Goal: Task Accomplishment & Management: Use online tool/utility

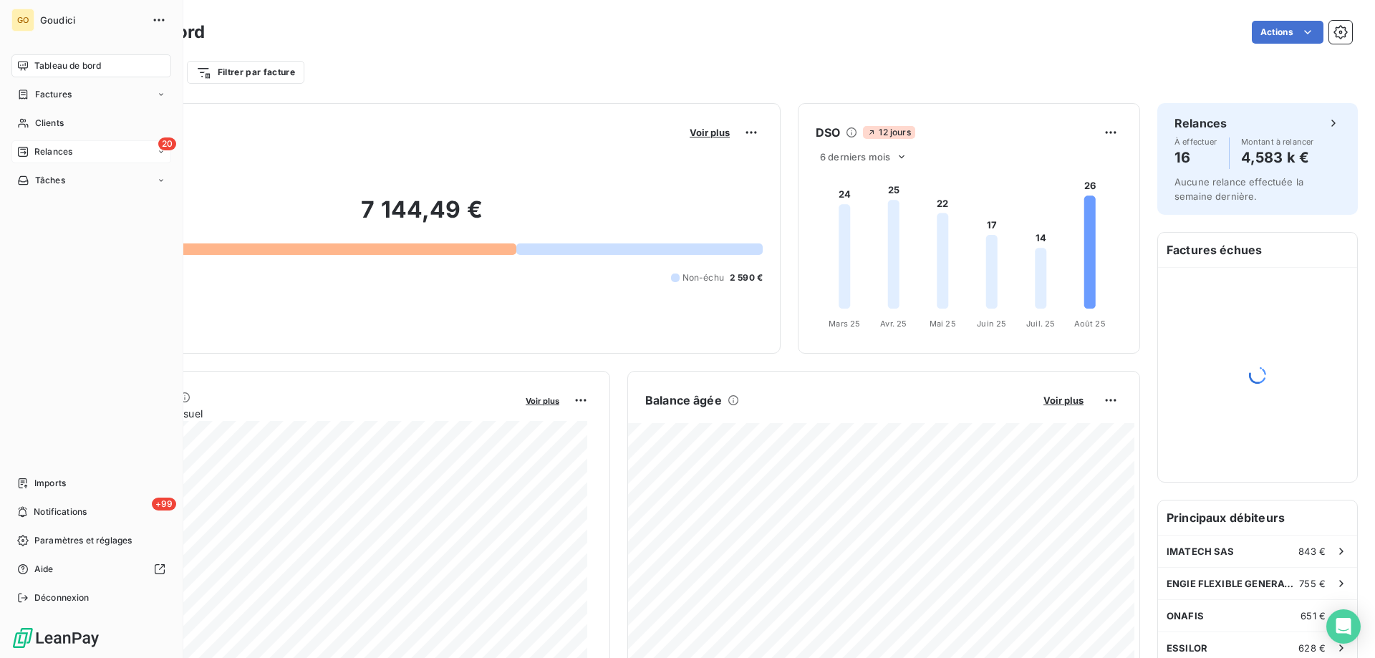
click at [54, 153] on span "Relances" at bounding box center [53, 151] width 38 height 13
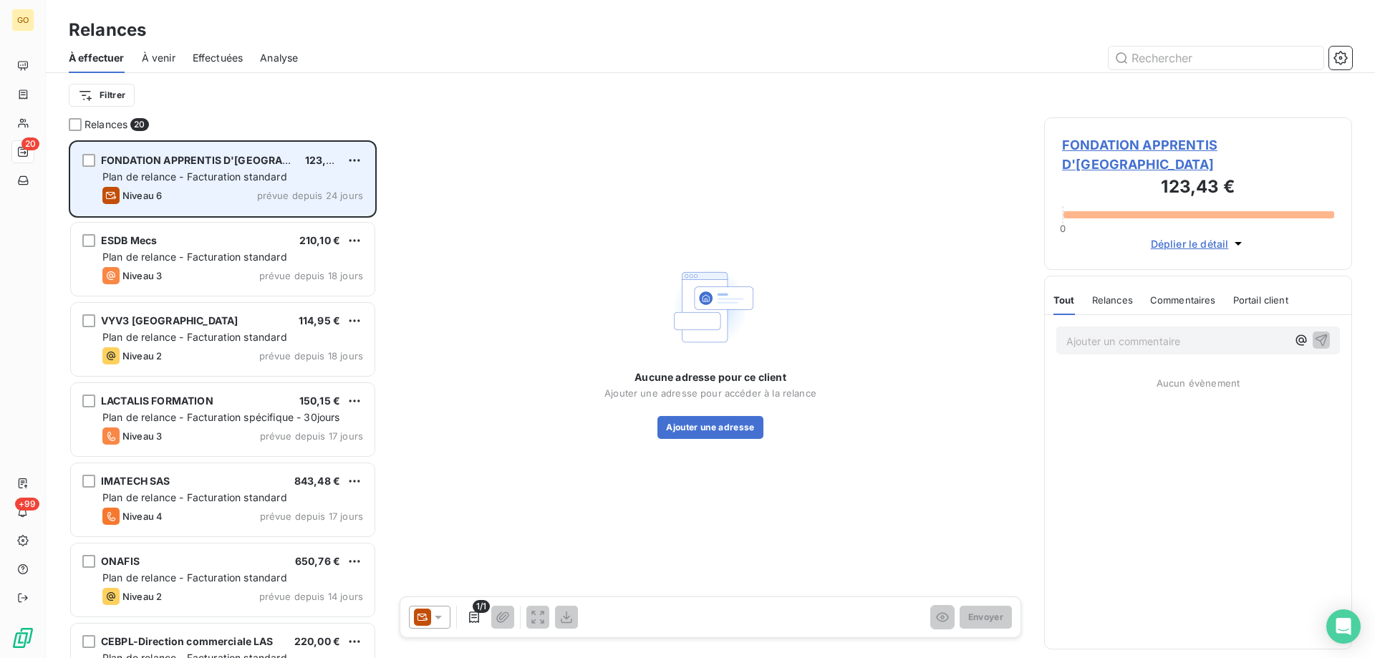
scroll to position [507, 297]
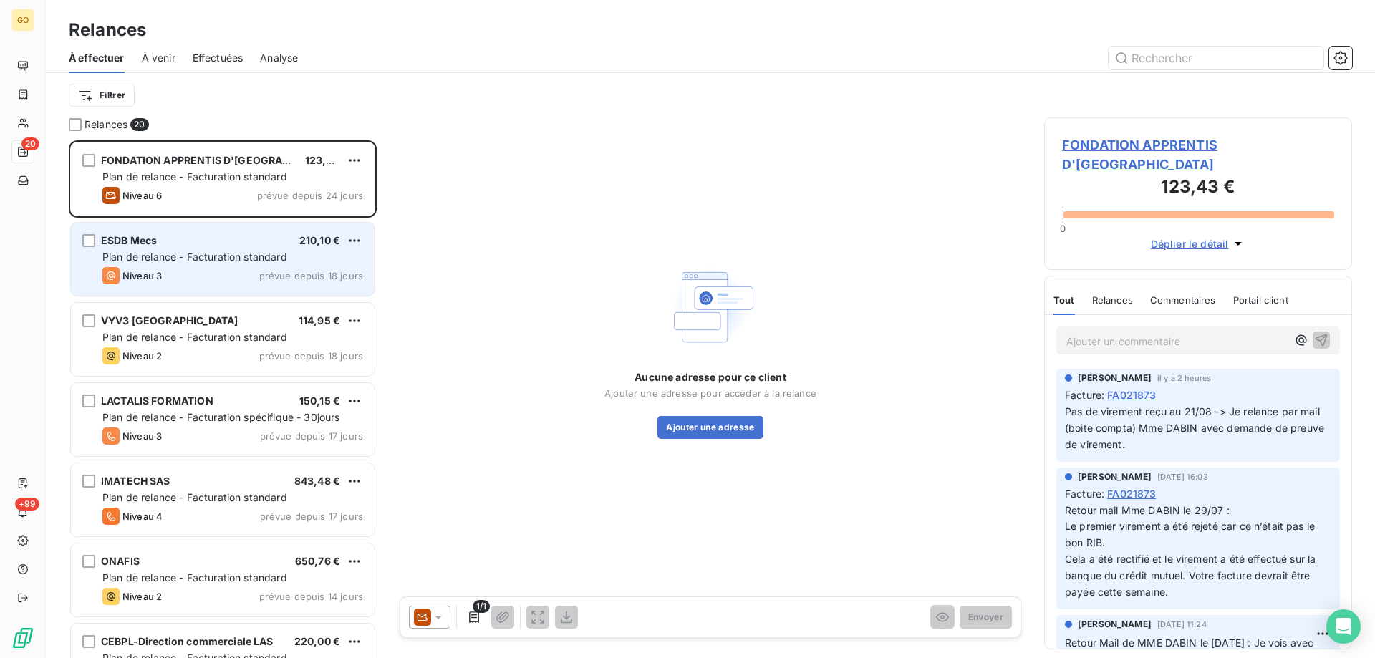
click at [243, 259] on span "Plan de relance - Facturation standard" at bounding box center [194, 257] width 185 height 12
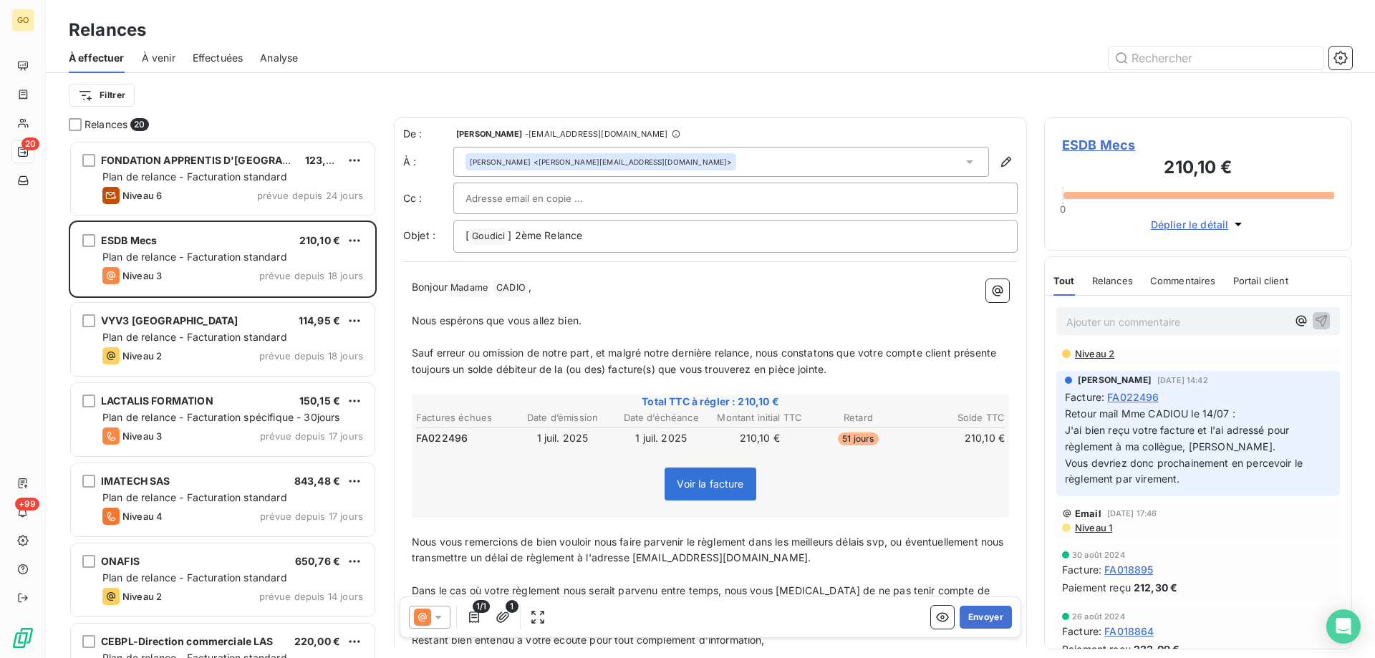
scroll to position [38, 0]
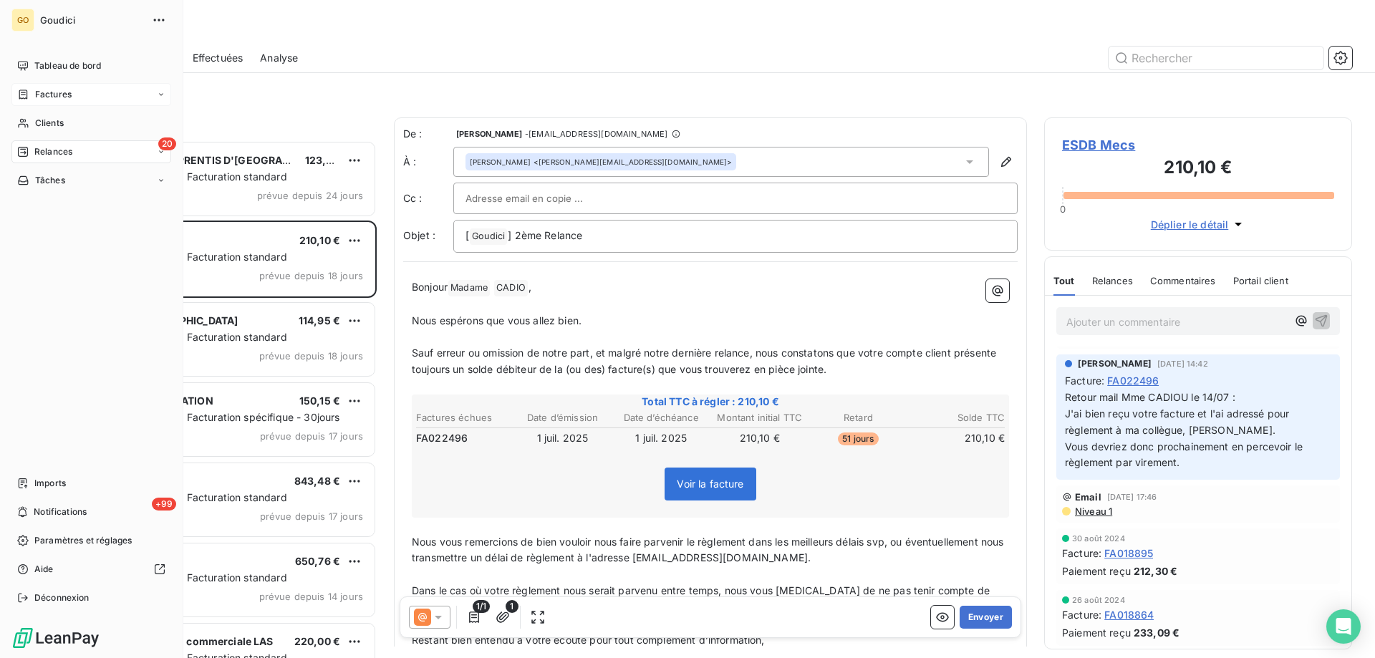
click at [58, 95] on span "Factures" at bounding box center [53, 94] width 37 height 13
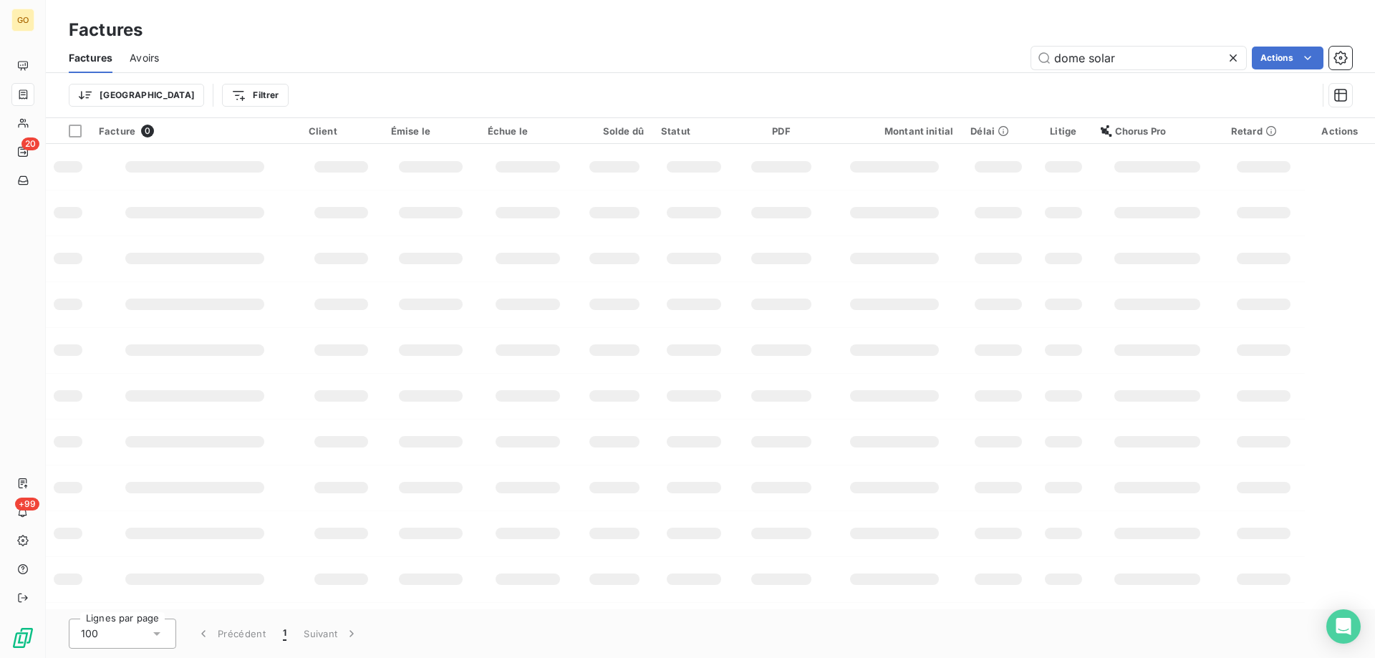
drag, startPoint x: 1134, startPoint y: 53, endPoint x: 977, endPoint y: 58, distance: 156.9
click at [977, 58] on div "dome solar Actions" at bounding box center [764, 58] width 1176 height 23
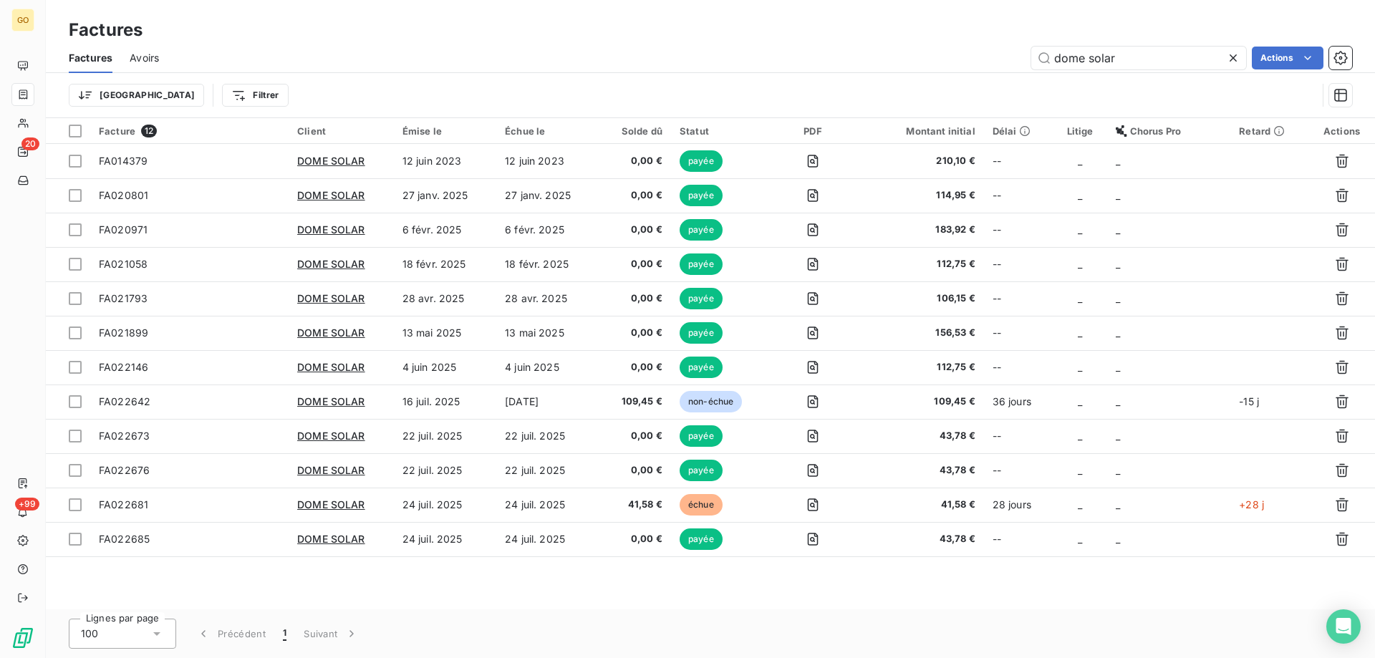
click at [1233, 62] on icon at bounding box center [1233, 58] width 14 height 14
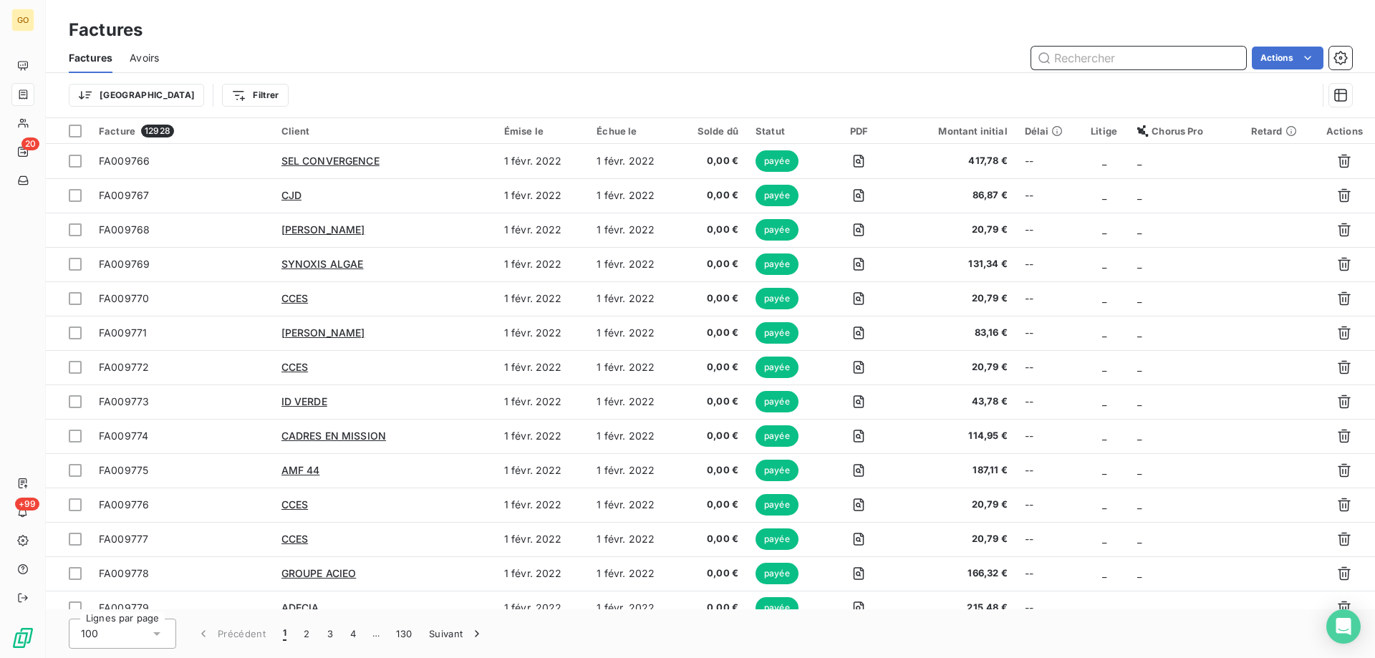
click at [1096, 58] on input "text" at bounding box center [1138, 58] width 215 height 23
paste input "FA022649"
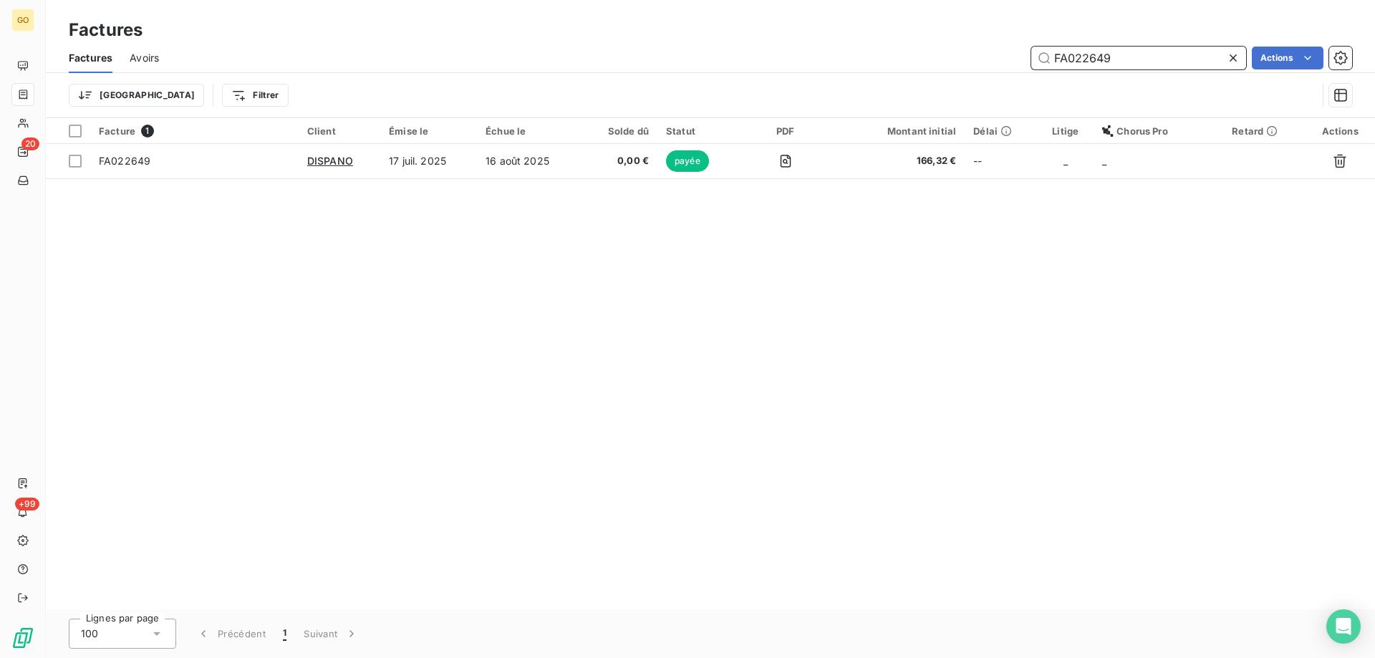
type input "FA022649"
drag, startPoint x: 1131, startPoint y: 57, endPoint x: 1122, endPoint y: 57, distance: 8.6
click at [1122, 57] on input "FA022649" at bounding box center [1138, 58] width 215 height 23
click at [1230, 58] on icon at bounding box center [1233, 58] width 14 height 14
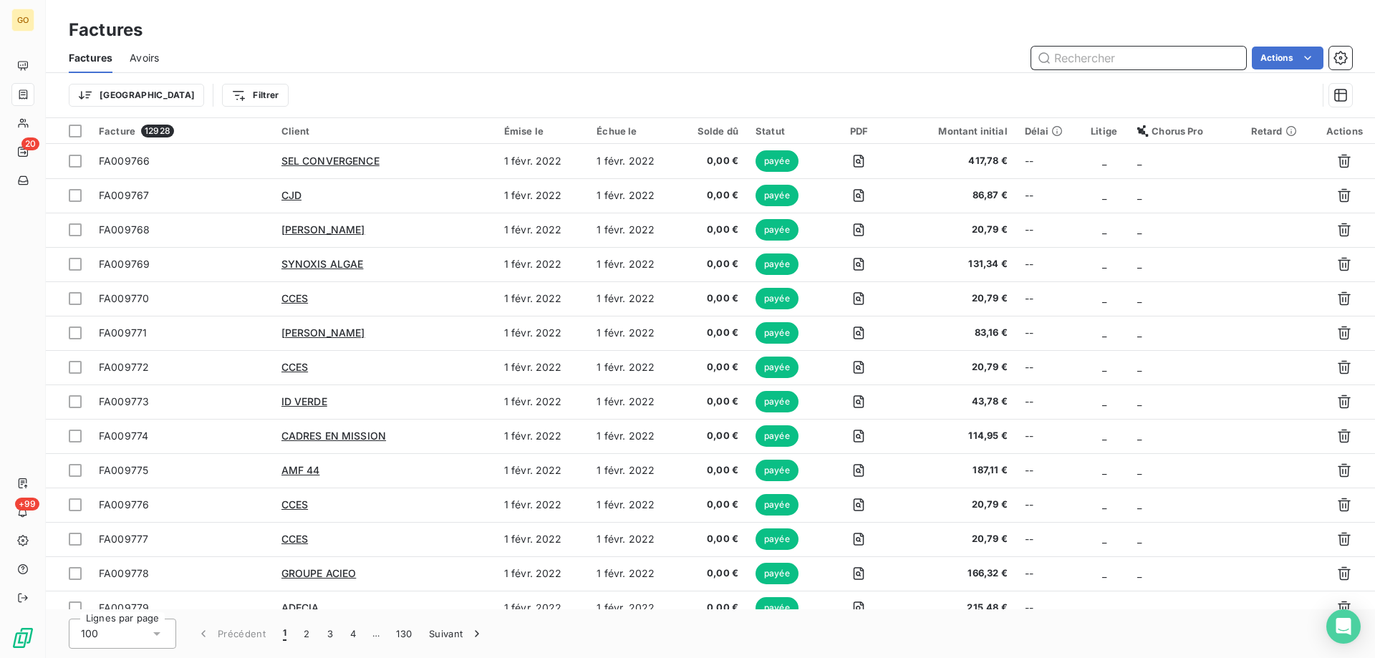
click at [1121, 63] on input "text" at bounding box center [1138, 58] width 215 height 23
paste input "FA022682"
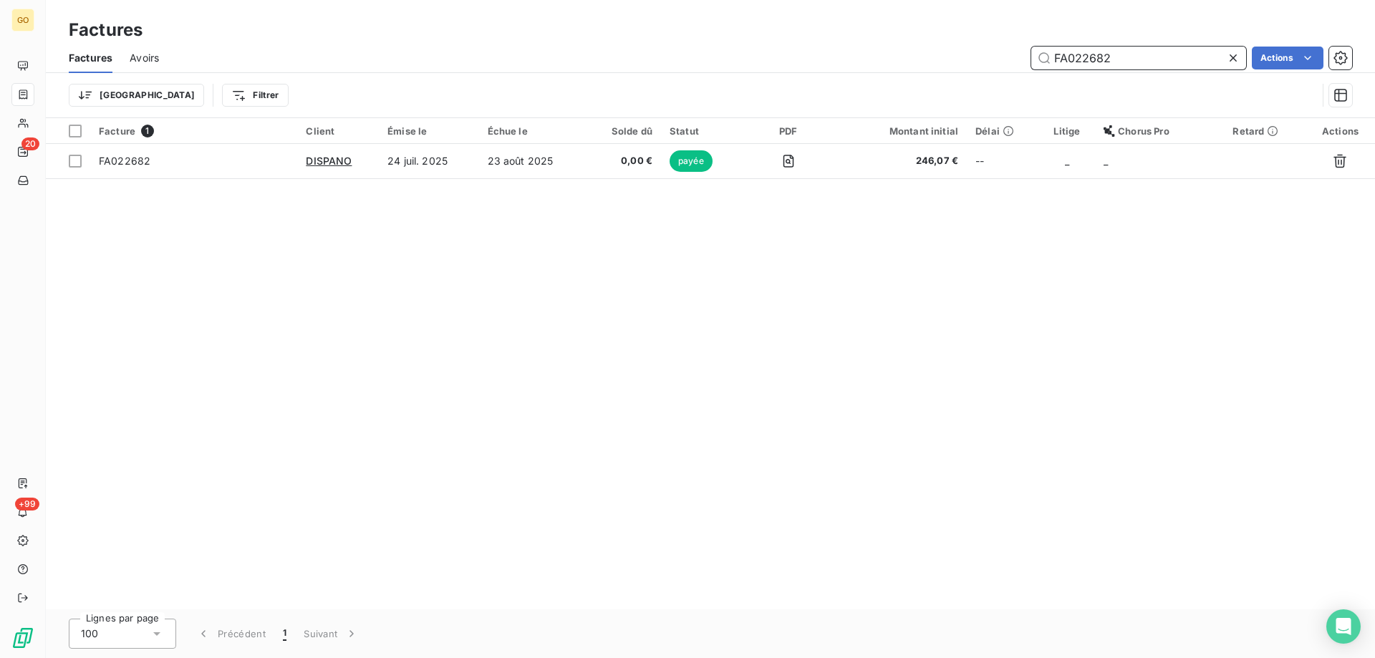
type input "FA022682"
click at [1230, 62] on icon at bounding box center [1233, 58] width 14 height 14
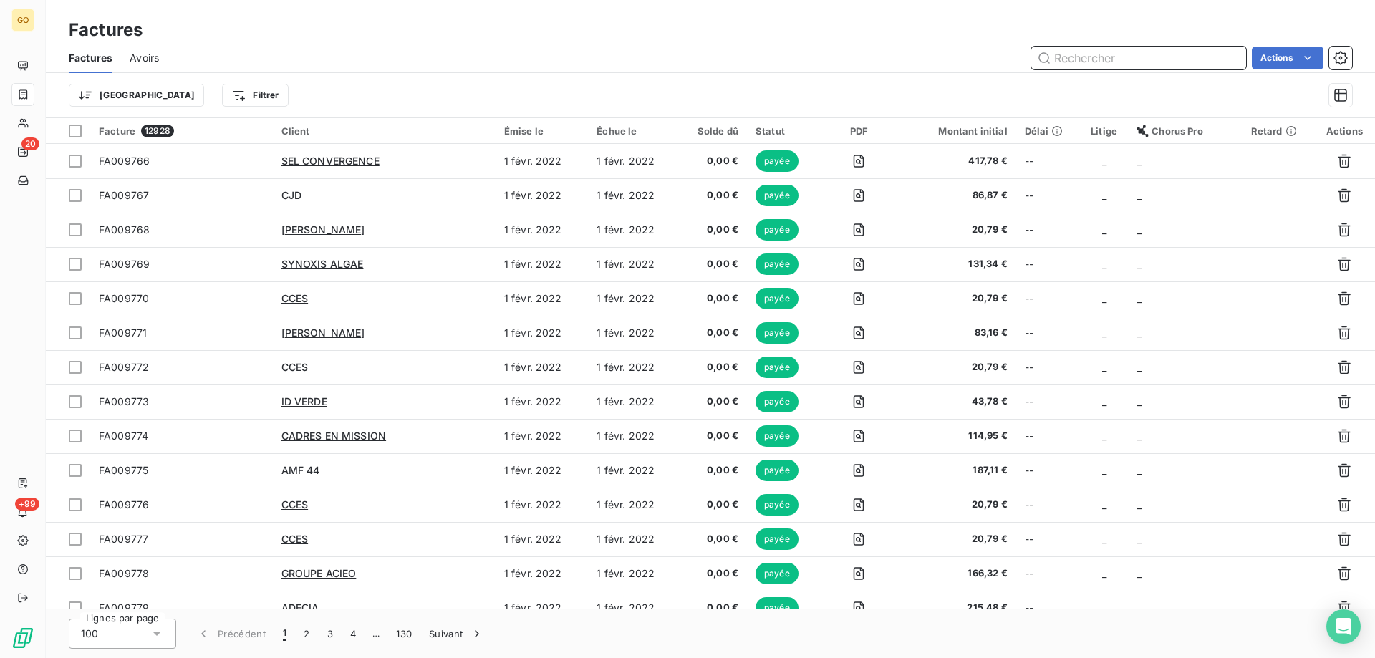
click at [1070, 62] on input "text" at bounding box center [1138, 58] width 215 height 23
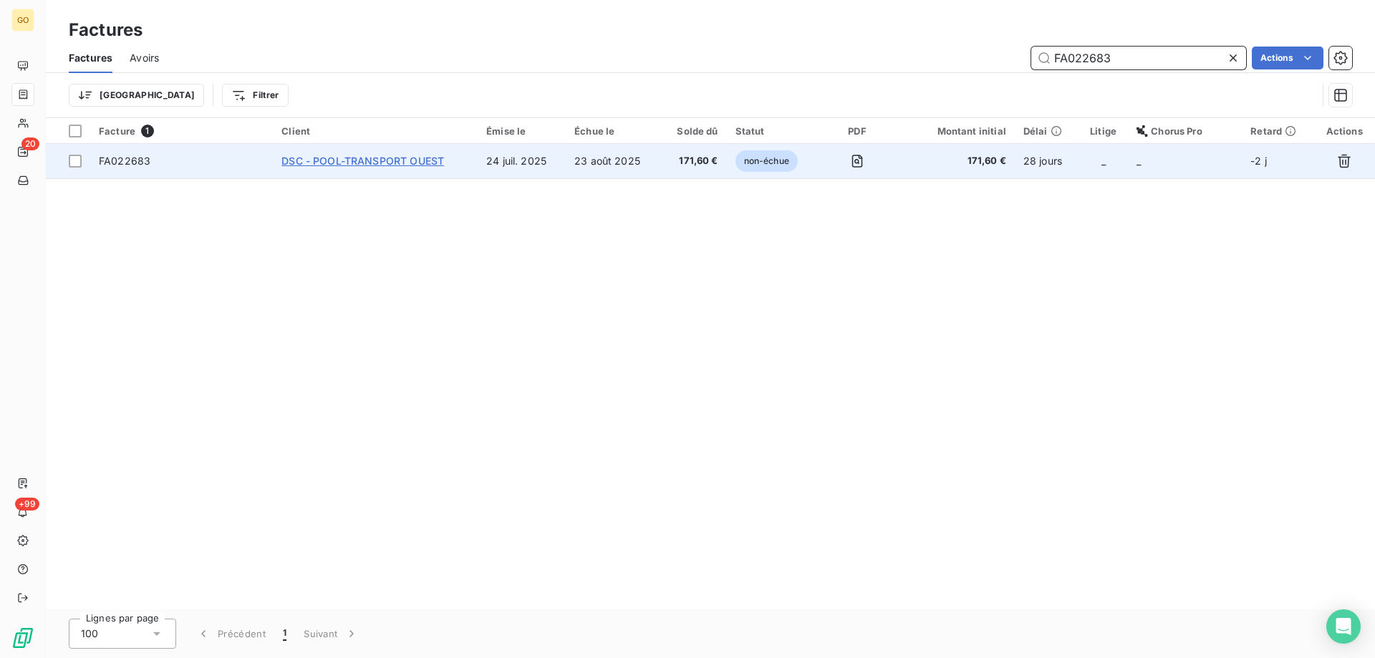
type input "FA022683"
click at [328, 162] on span "DSC - POOL-TRANSPORT OUEST" at bounding box center [362, 161] width 163 height 12
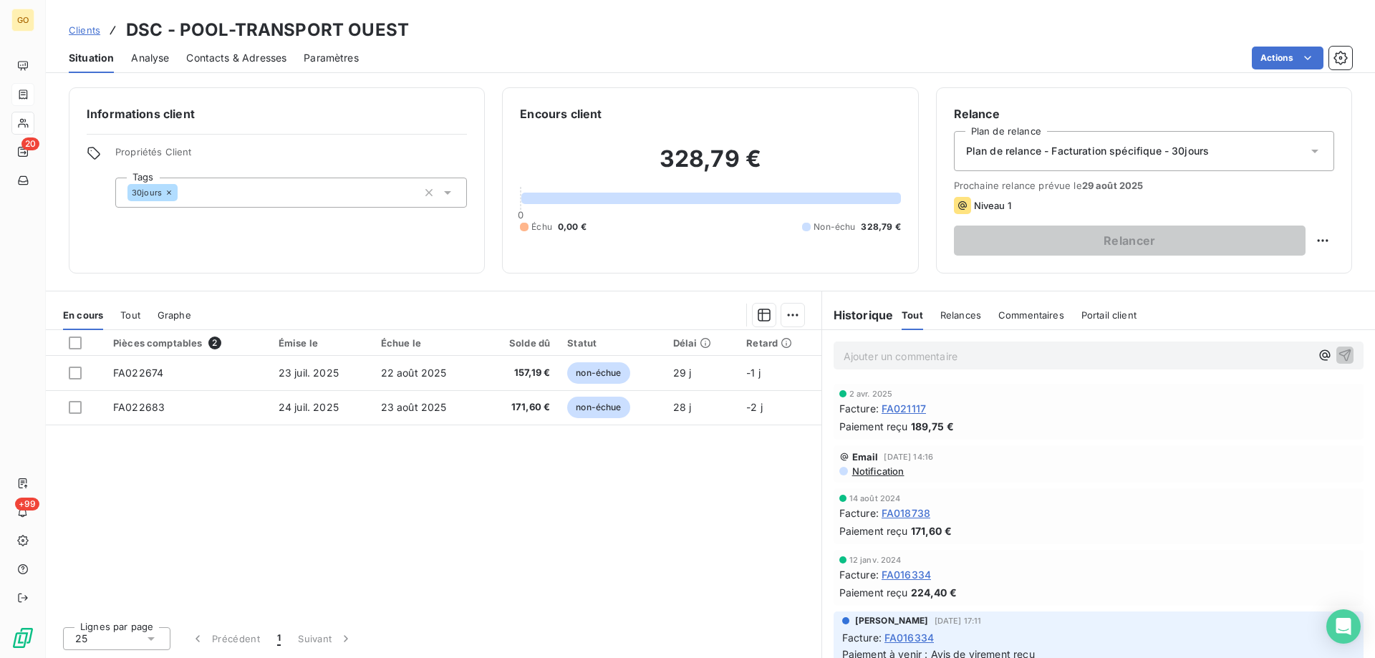
click at [946, 354] on p "Ajouter un commentaire ﻿" at bounding box center [1077, 356] width 467 height 18
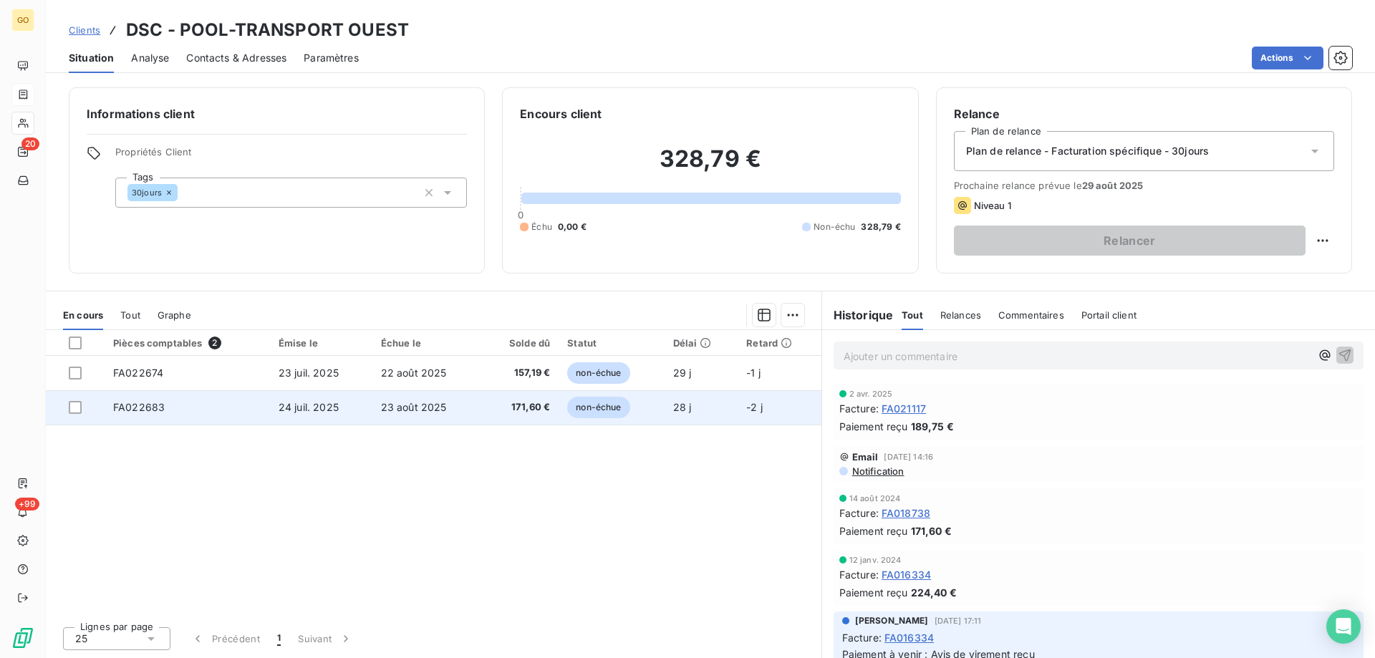
click at [274, 414] on td "24 juil. 2025" at bounding box center [321, 407] width 102 height 34
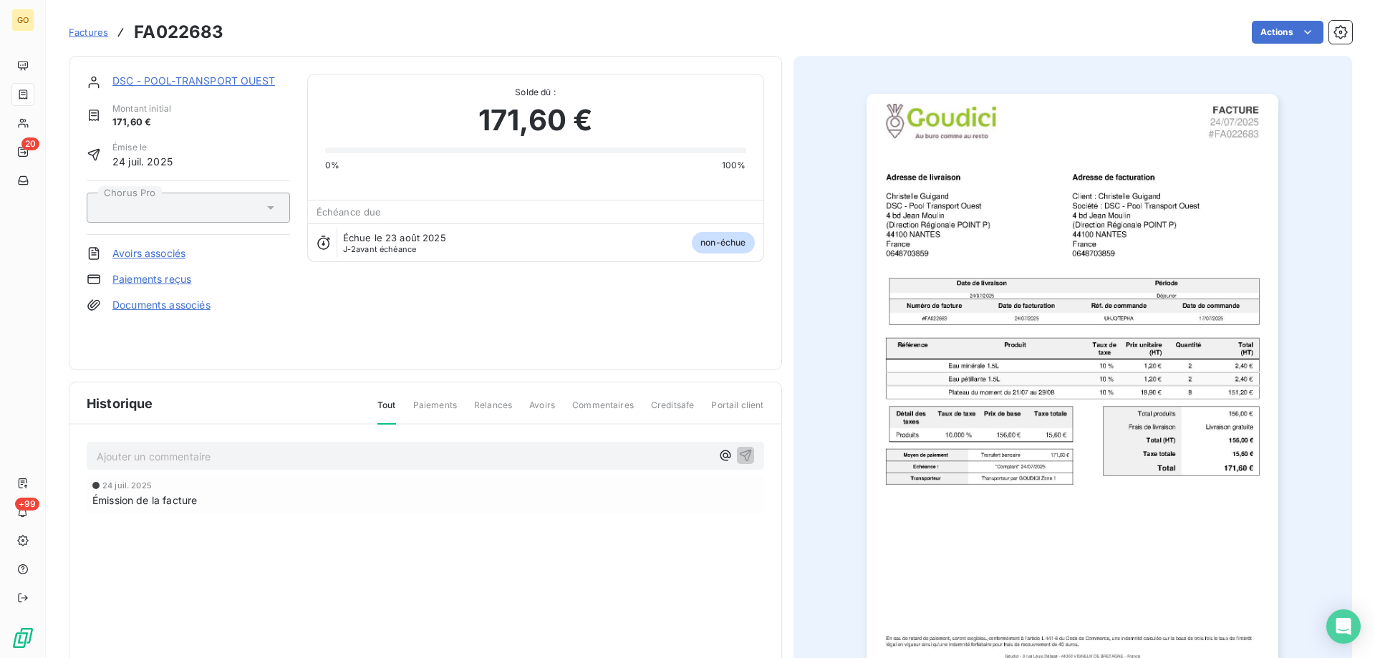
click at [238, 449] on p "Ajouter un commentaire ﻿" at bounding box center [404, 457] width 614 height 18
click at [197, 459] on p "Ajouter un commentaire ﻿" at bounding box center [404, 457] width 614 height 18
click at [220, 452] on p "Mail reçu le" at bounding box center [404, 456] width 614 height 16
click at [319, 453] on span "Mail reçu le 21/08 : avis de virement de 171.60 fait" at bounding box center [217, 455] width 241 height 12
click at [365, 455] on p "Mail reçu le 21/08 : avis de virement de 171.60 € fait" at bounding box center [404, 456] width 614 height 16
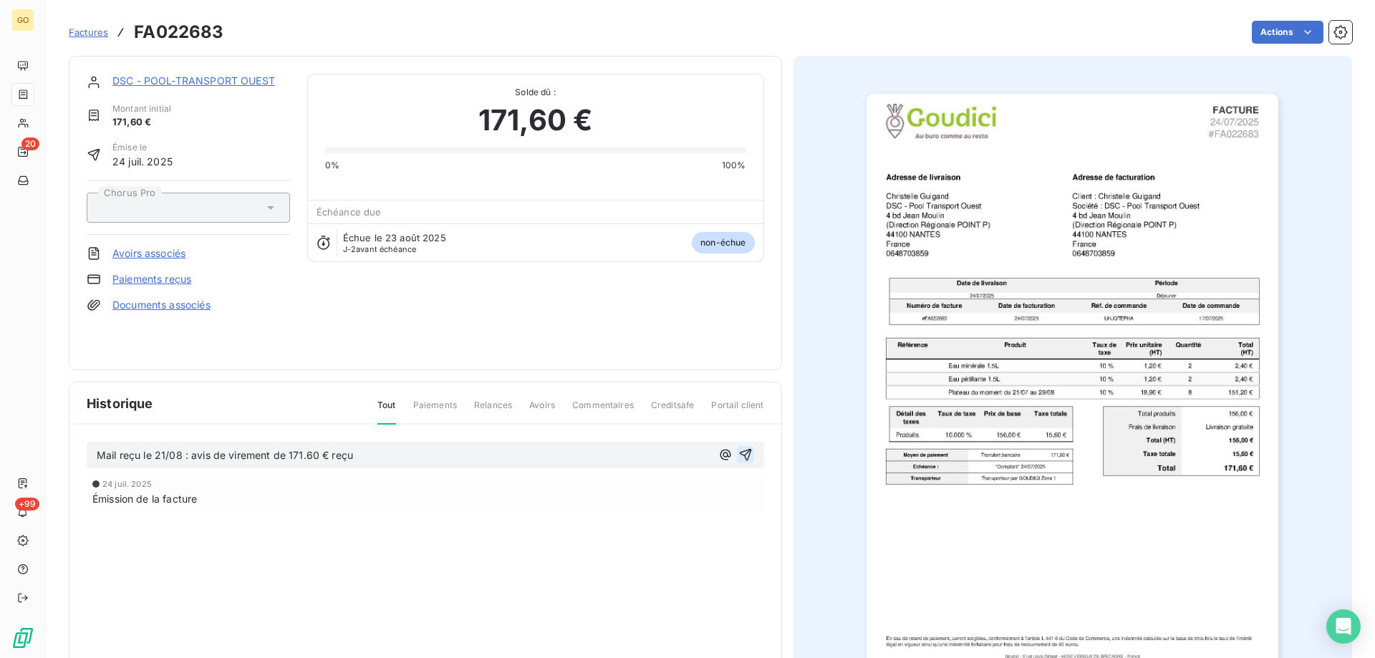
click at [738, 454] on icon "button" at bounding box center [745, 455] width 14 height 14
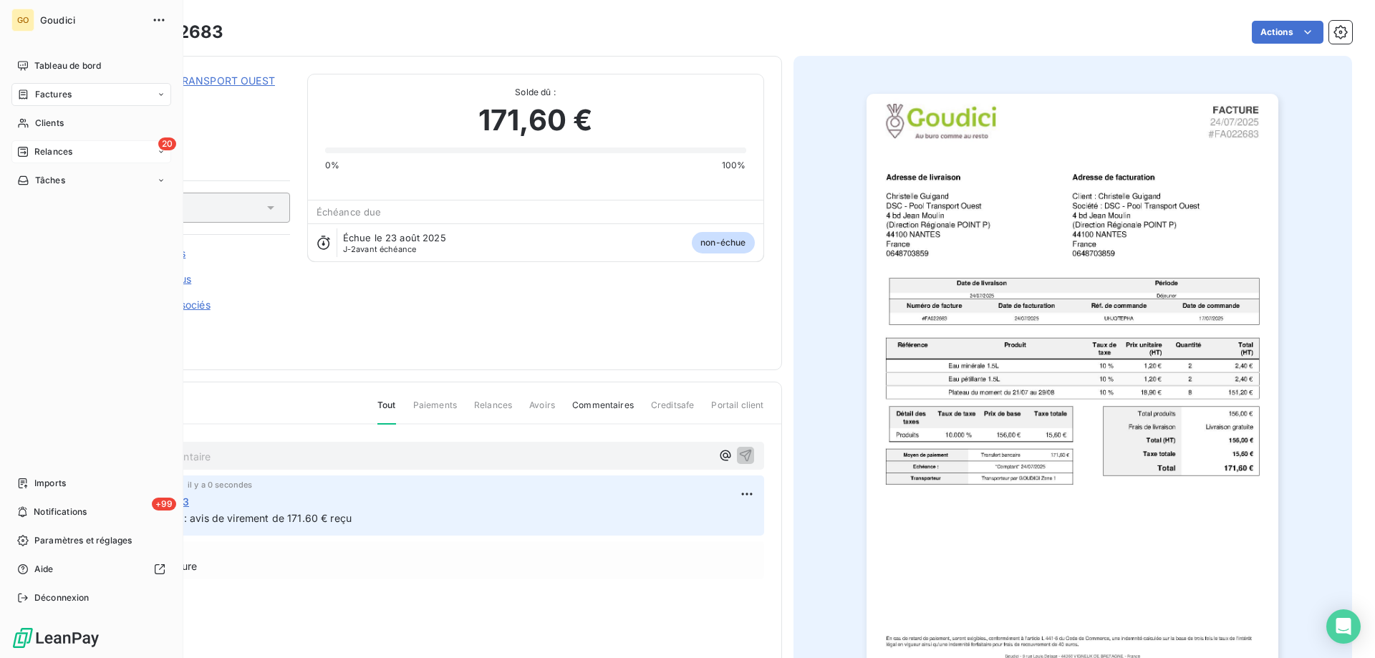
click at [85, 150] on div "20 Relances" at bounding box center [91, 151] width 160 height 23
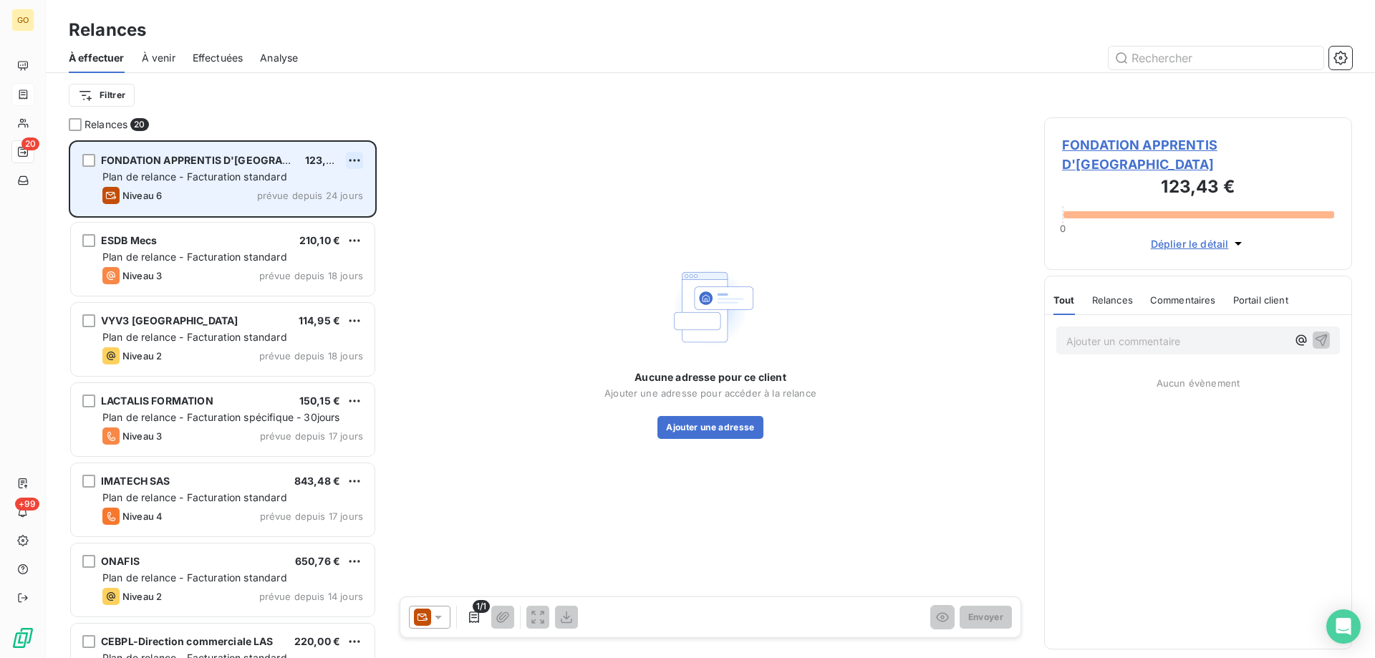
scroll to position [507, 297]
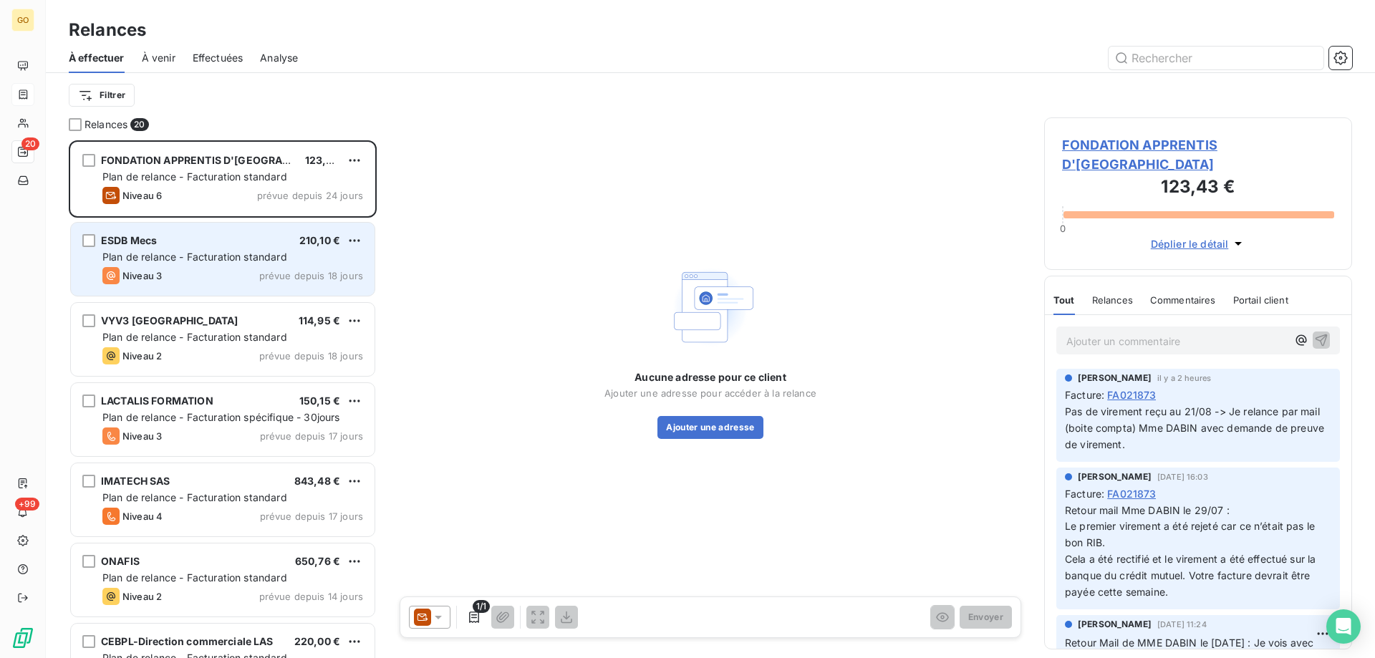
click at [266, 269] on div "Niveau 3 prévue depuis 18 jours" at bounding box center [232, 275] width 261 height 17
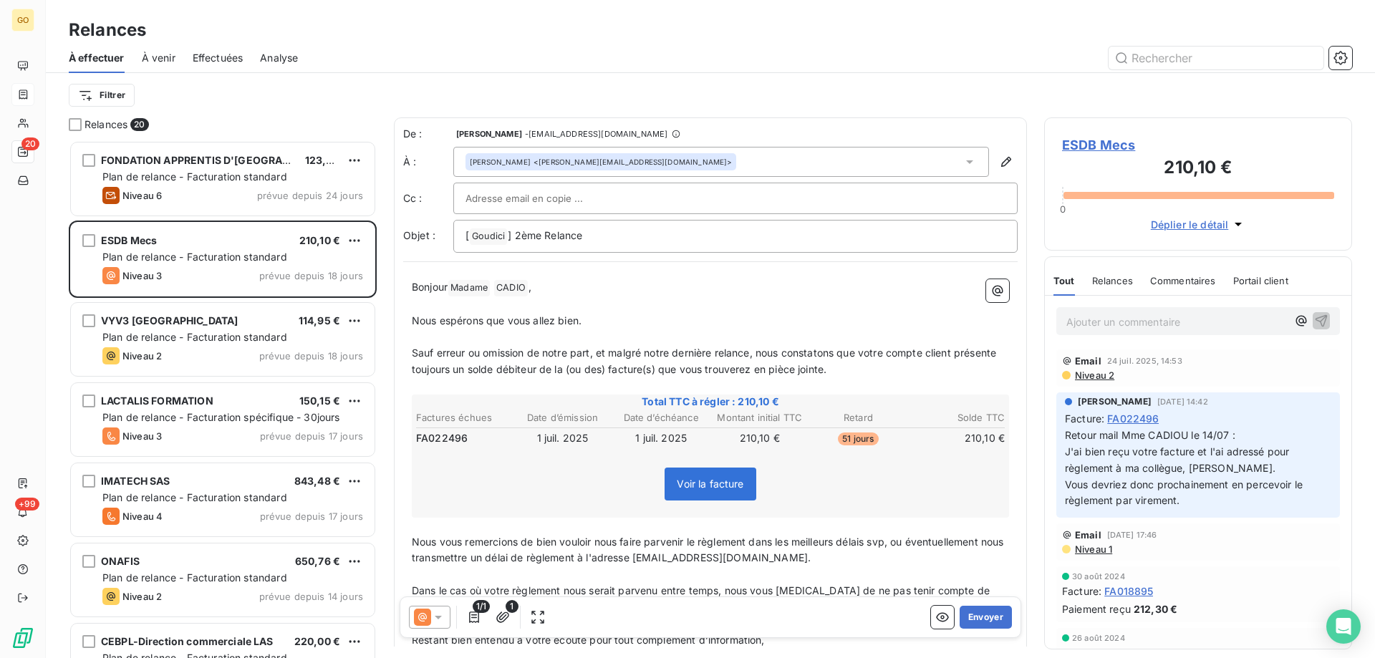
click at [704, 488] on span "Voir la facture" at bounding box center [710, 484] width 67 height 12
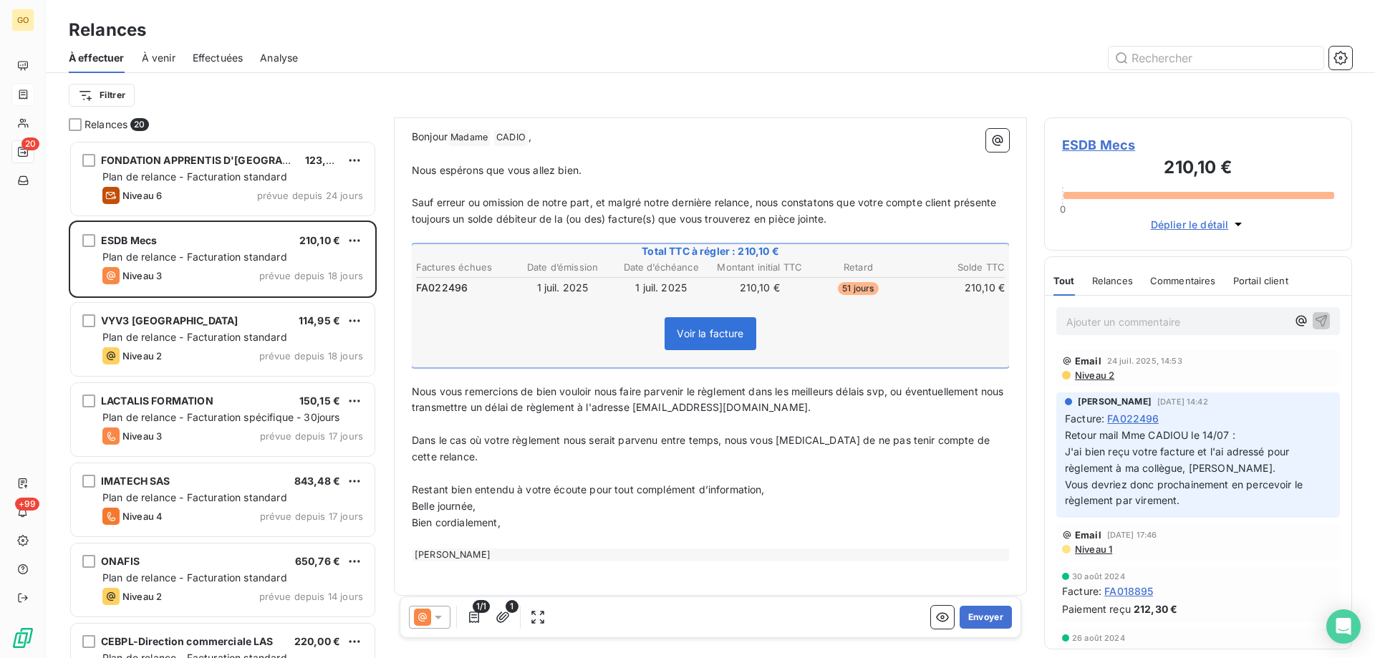
scroll to position [159, 0]
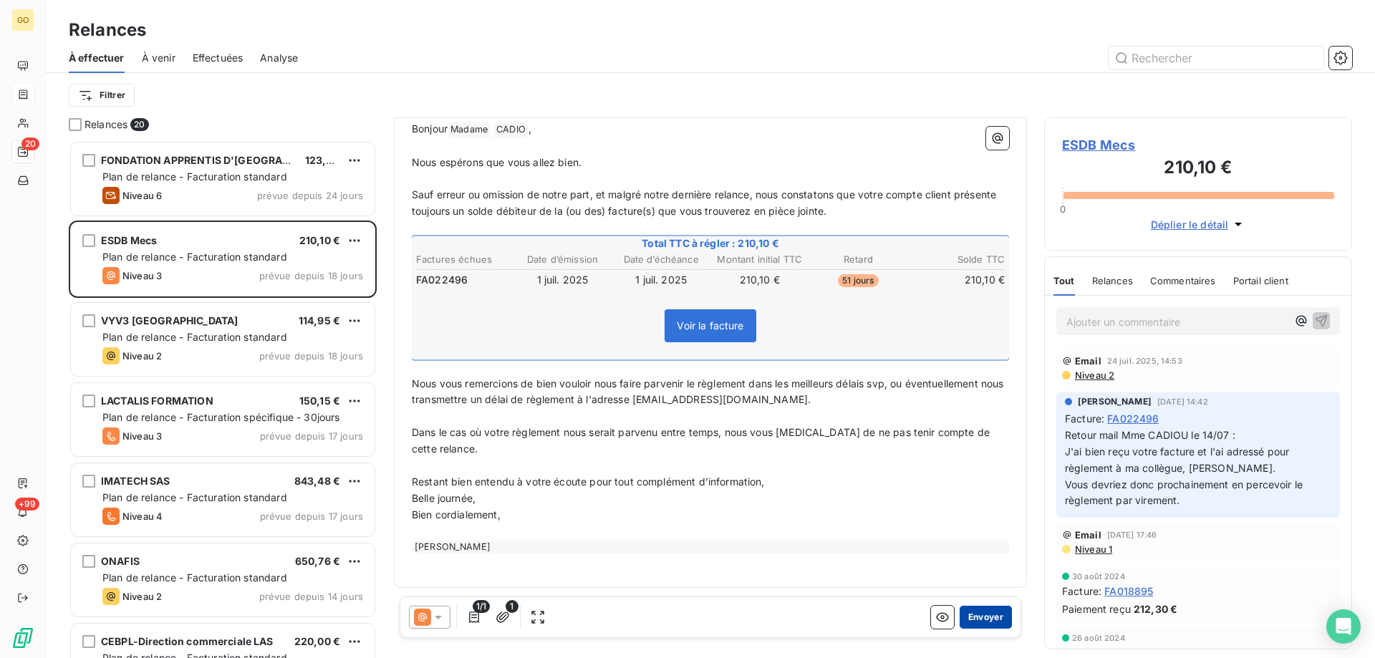
click at [963, 617] on button "Envoyer" at bounding box center [986, 617] width 52 height 23
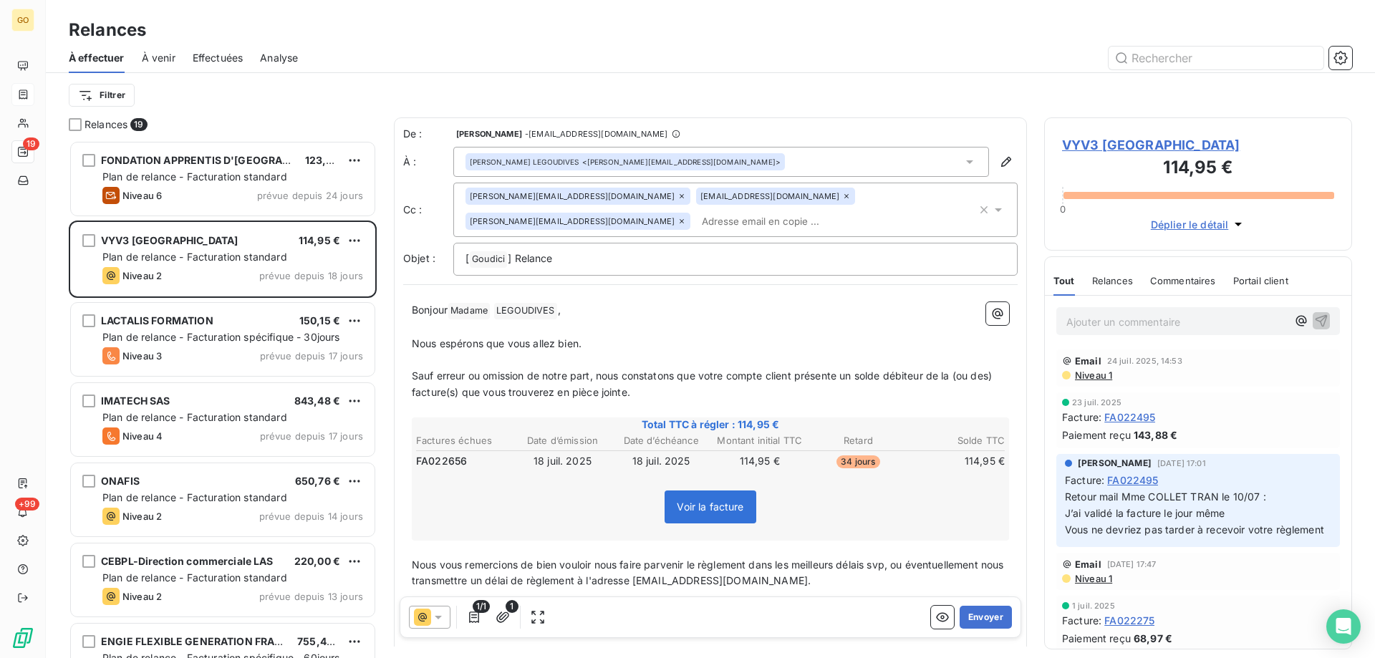
scroll to position [182, 0]
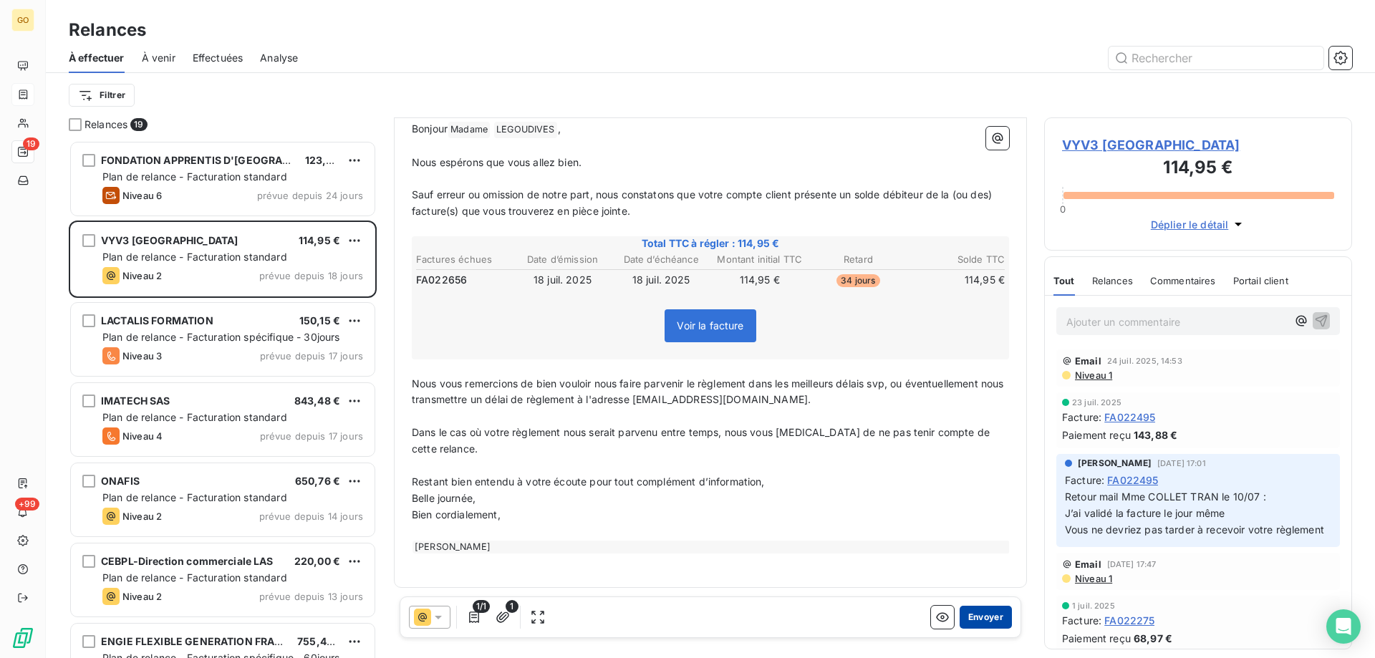
click at [964, 620] on button "Envoyer" at bounding box center [986, 617] width 52 height 23
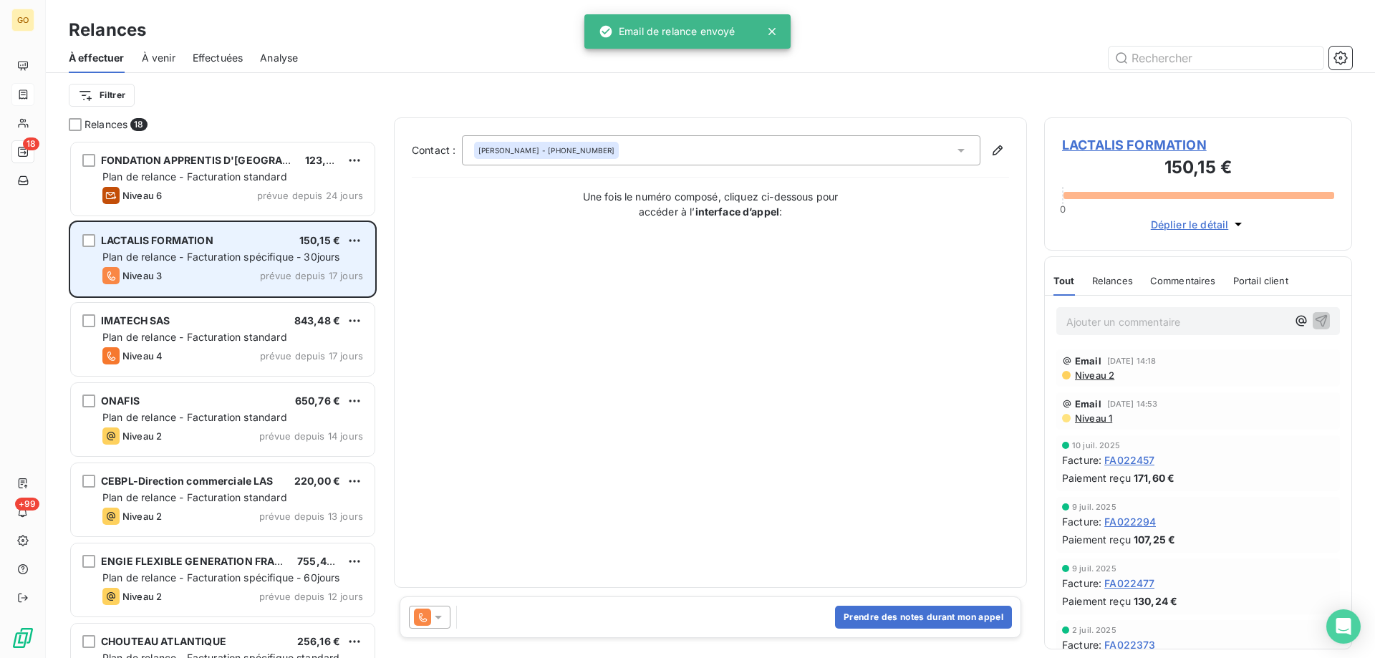
click at [178, 248] on div "LACTALIS FORMATION" at bounding box center [157, 240] width 112 height 14
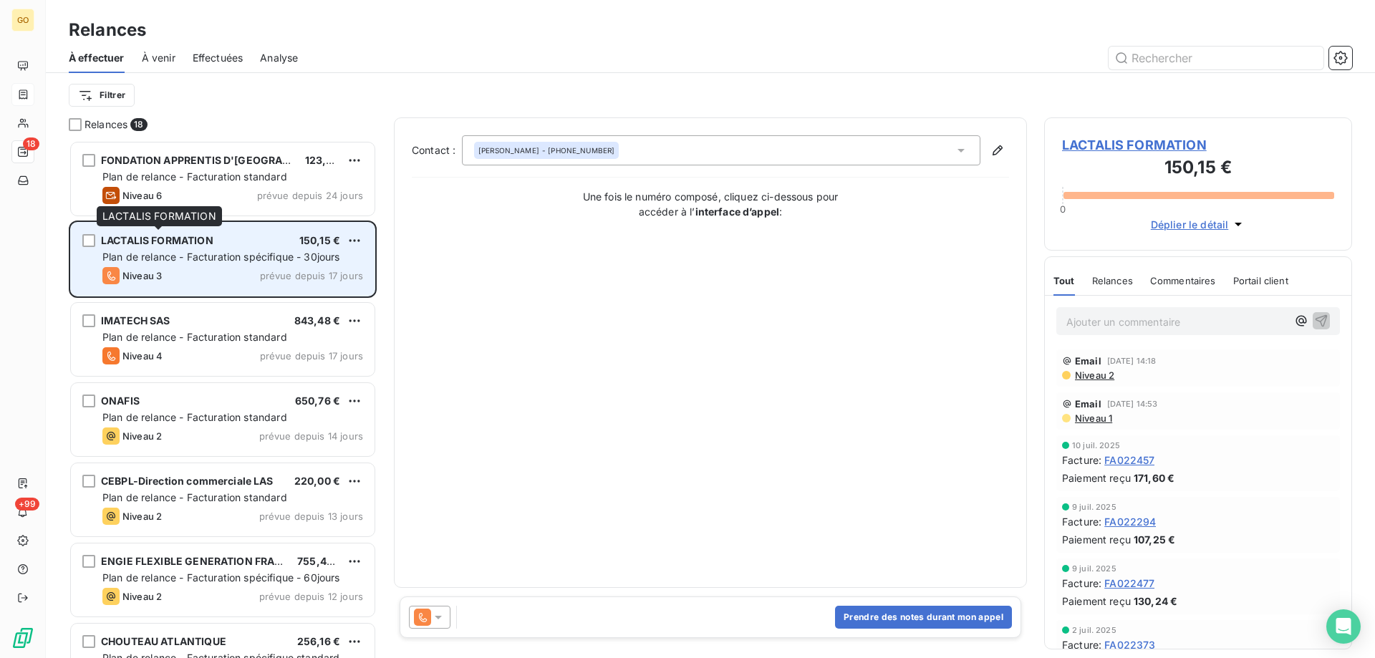
click at [175, 241] on span "LACTALIS FORMATION" at bounding box center [157, 240] width 112 height 12
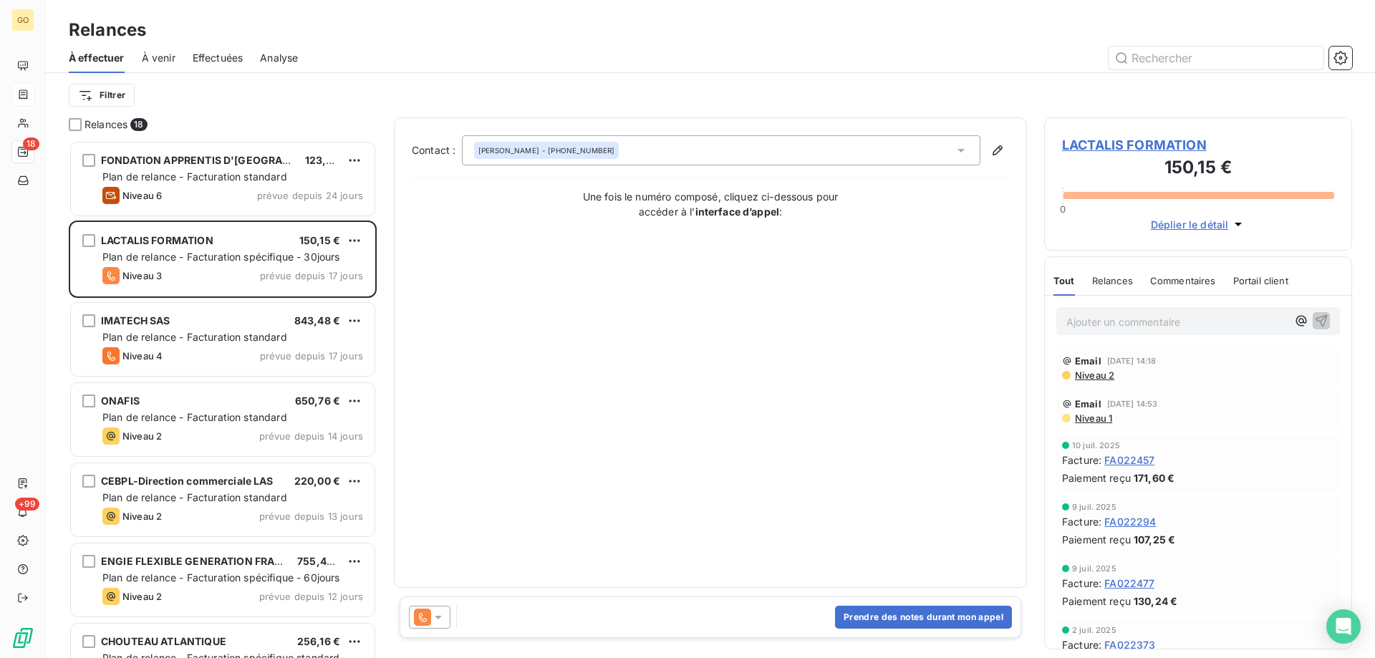
click at [1141, 144] on span "LACTALIS FORMATION" at bounding box center [1198, 144] width 272 height 19
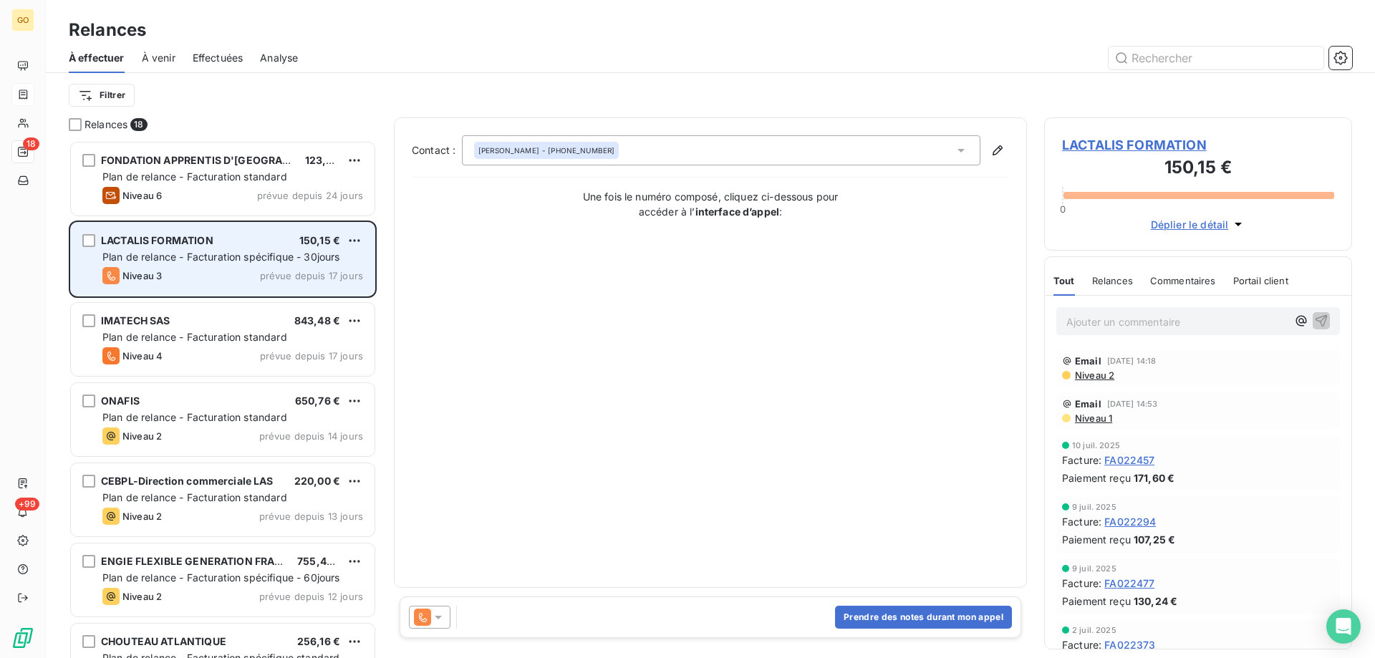
scroll to position [507, 297]
click at [229, 272] on div "Niveau 3 prévue depuis 17 jours" at bounding box center [232, 275] width 261 height 17
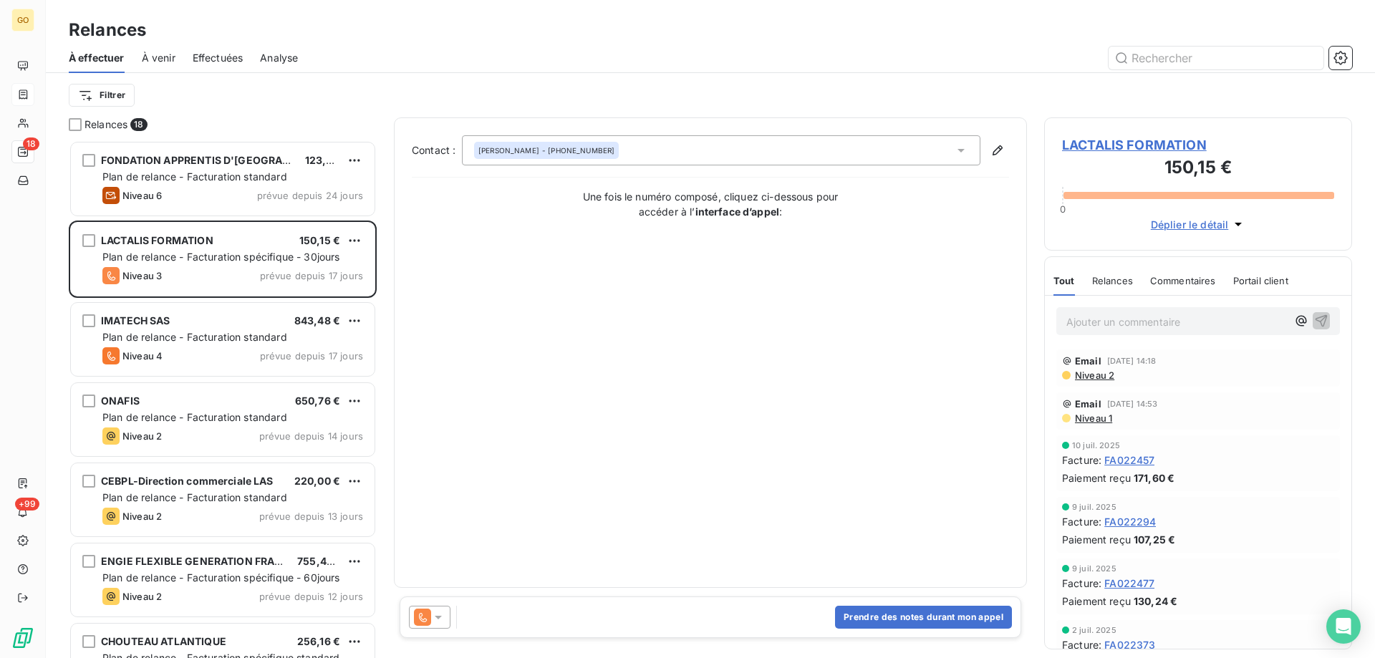
click at [684, 157] on div "[PERSON_NAME] - [PHONE_NUMBER]" at bounding box center [721, 150] width 518 height 30
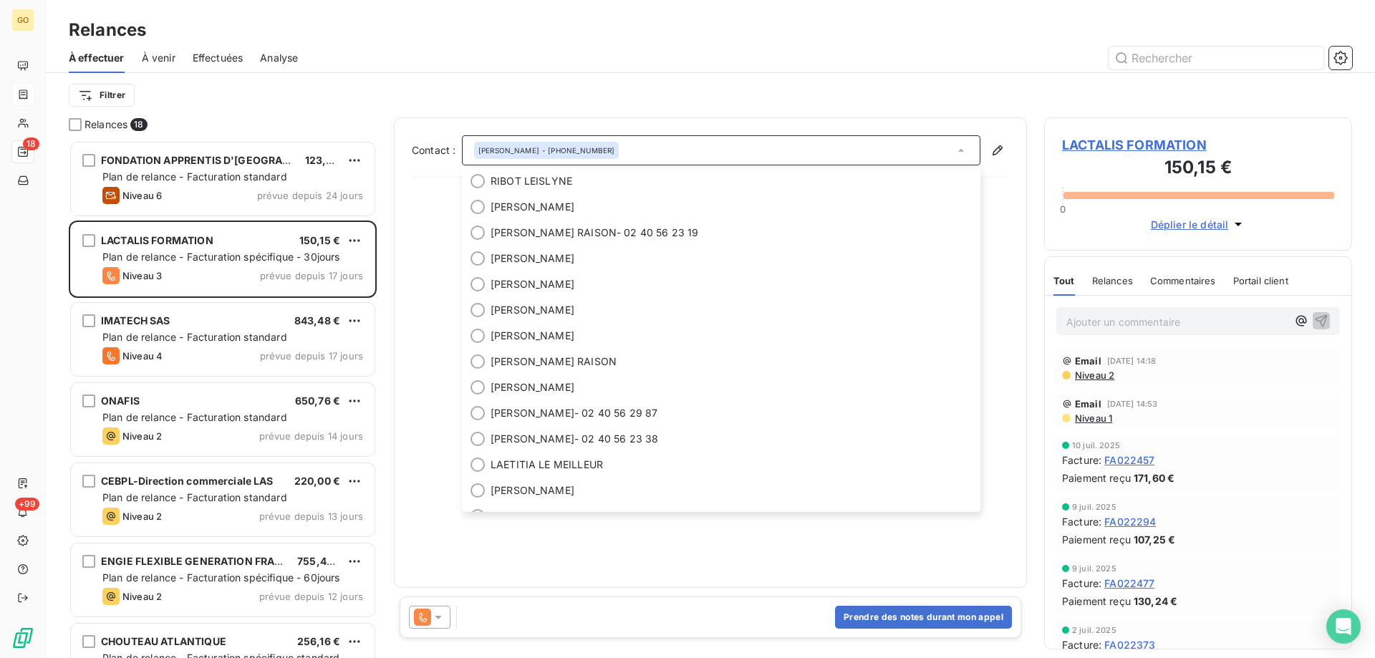
scroll to position [172, 0]
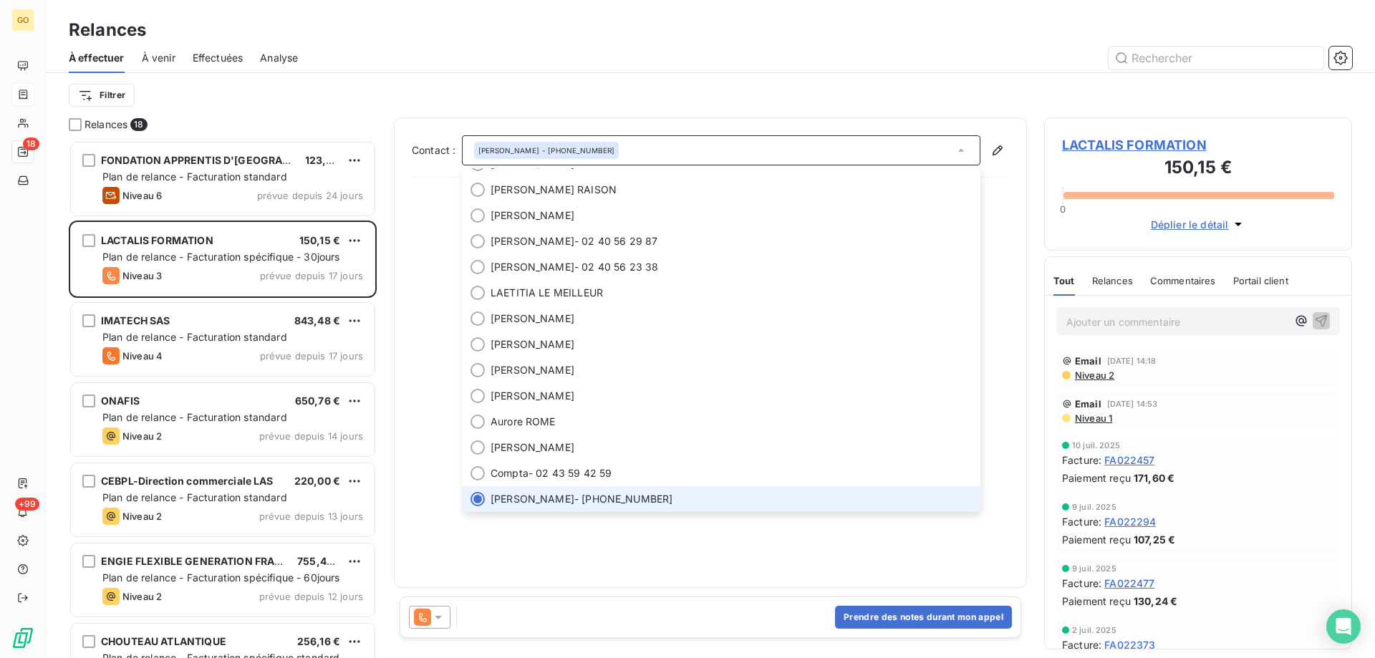
click at [763, 91] on div "Filtrer" at bounding box center [710, 95] width 1283 height 27
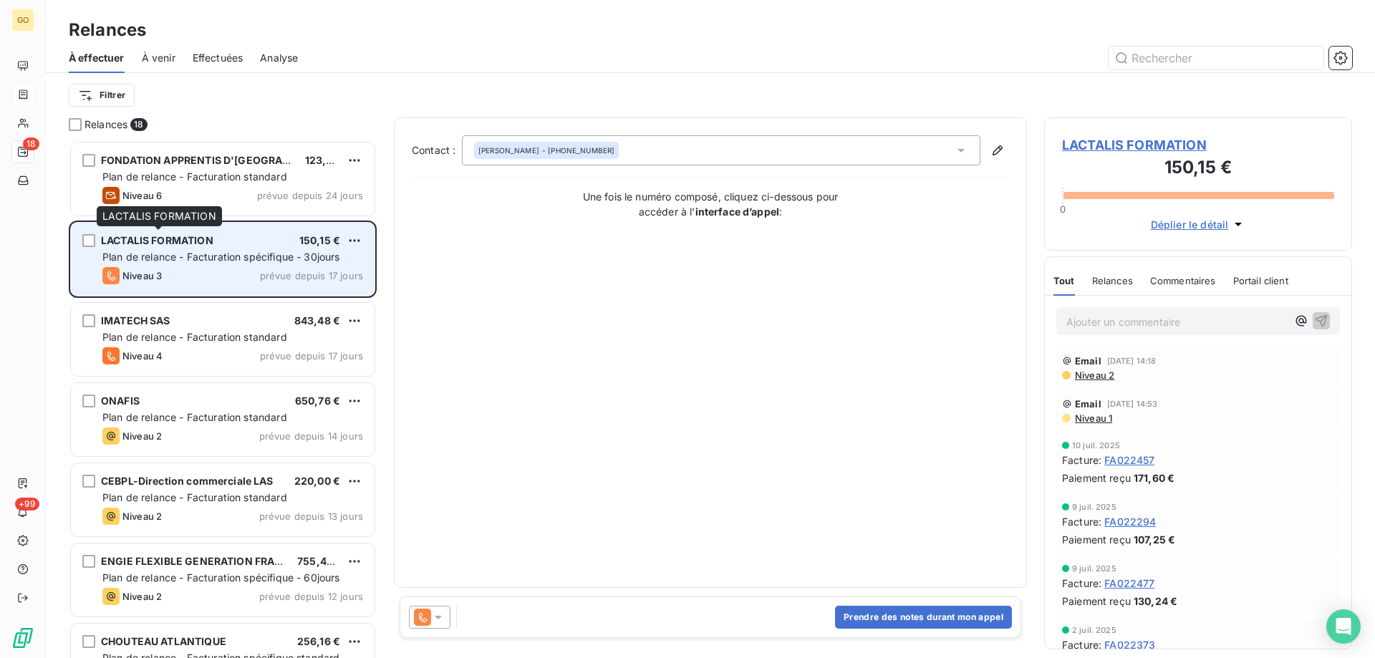
click at [170, 243] on span "LACTALIS FORMATION" at bounding box center [157, 240] width 112 height 12
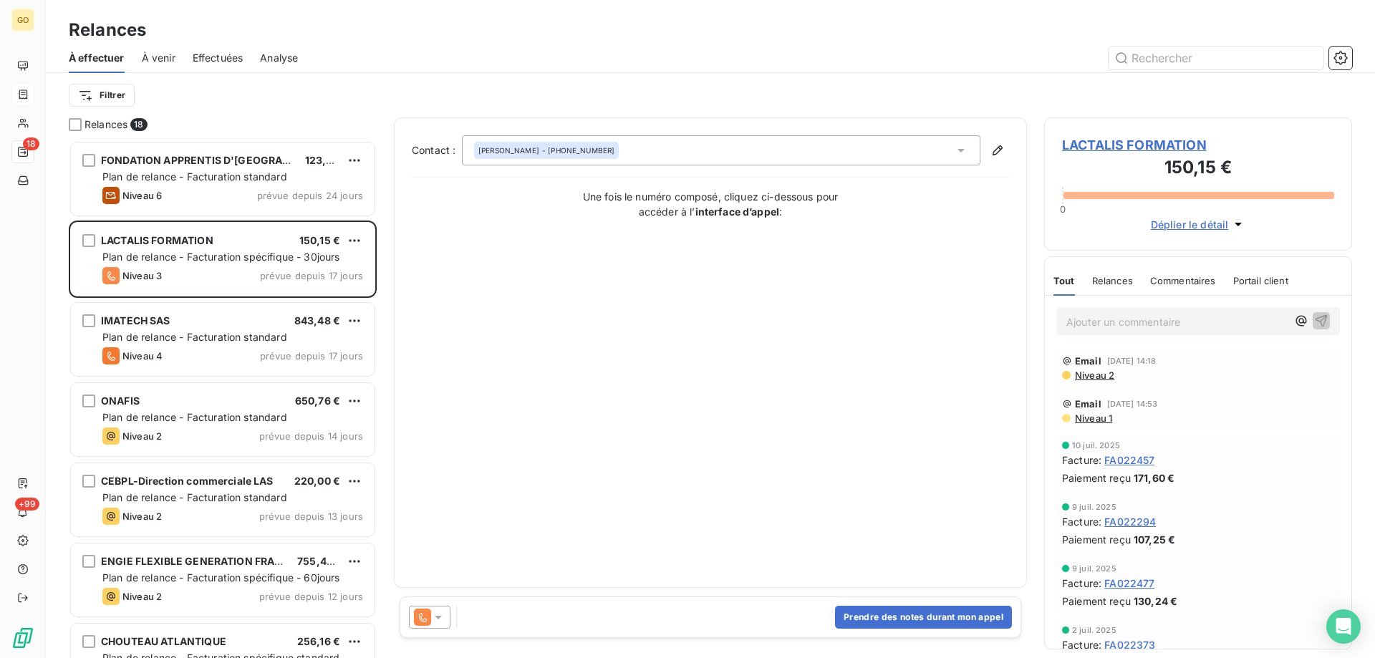
click at [1149, 144] on span "LACTALIS FORMATION" at bounding box center [1198, 144] width 272 height 19
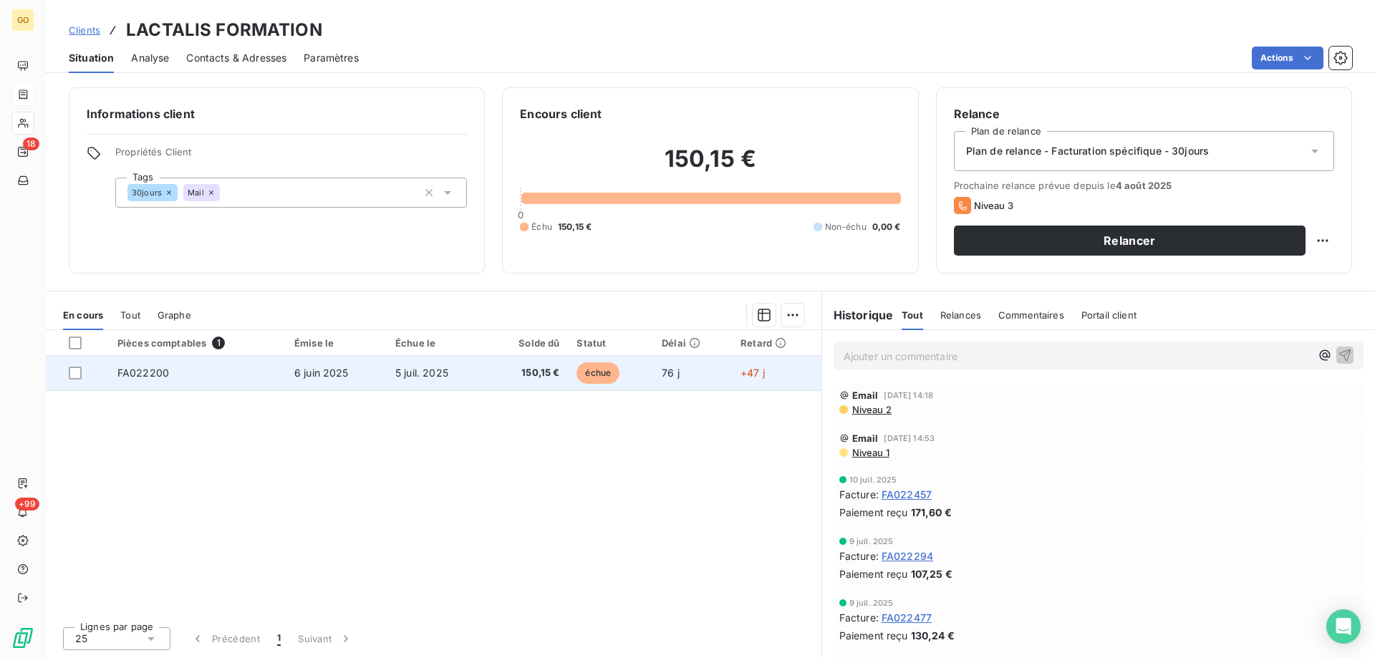
click at [148, 370] on span "FA022200" at bounding box center [143, 373] width 52 height 12
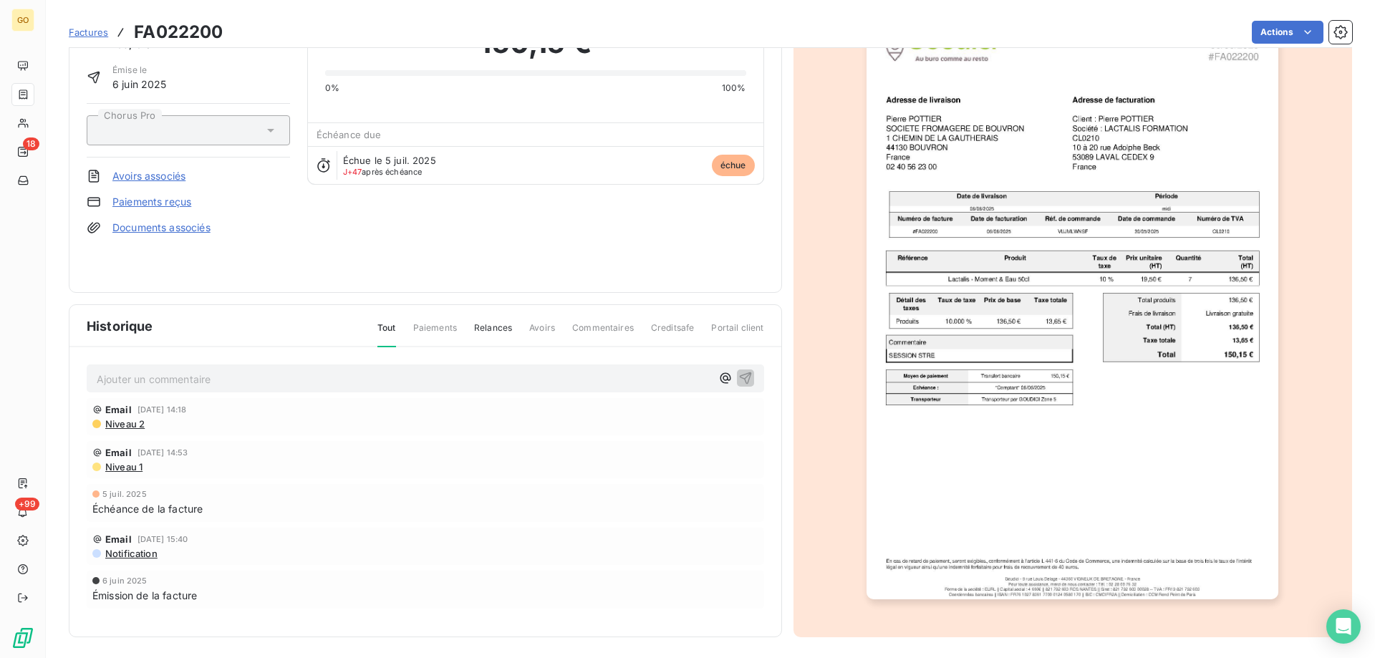
scroll to position [80, 0]
click at [132, 426] on span "Niveau 2" at bounding box center [124, 421] width 41 height 11
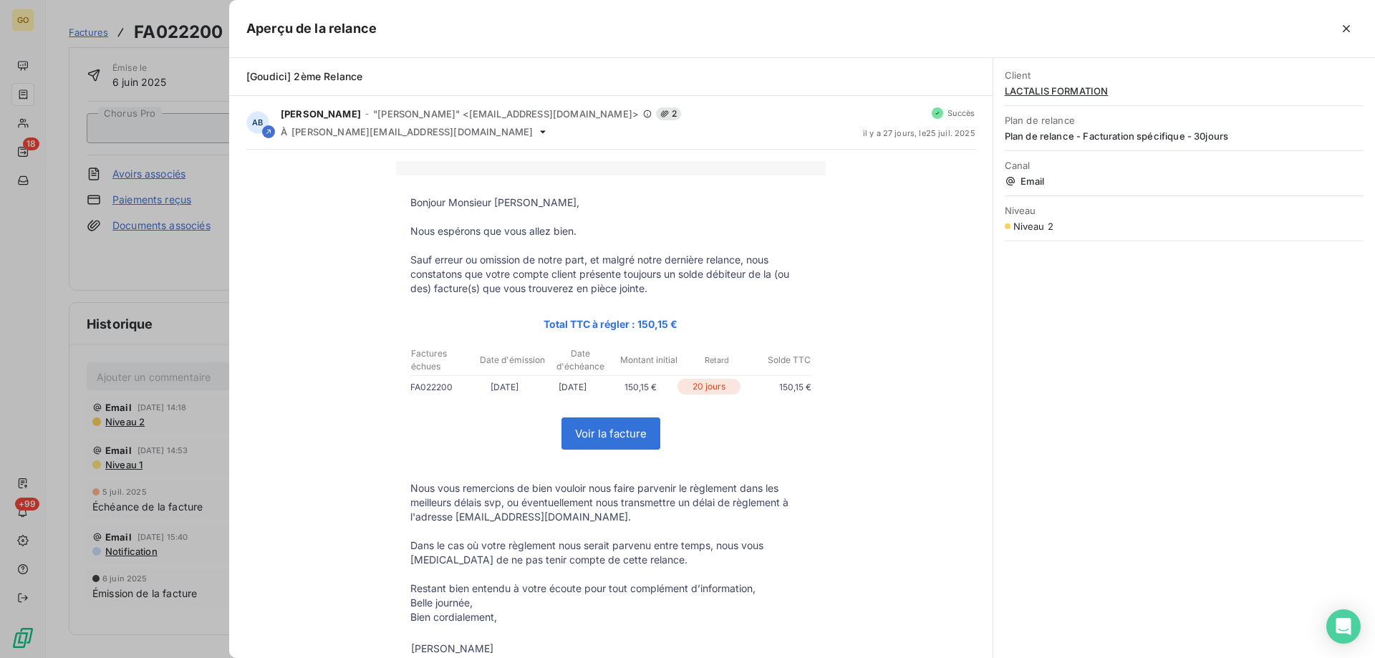
click at [115, 465] on div at bounding box center [687, 329] width 1375 height 658
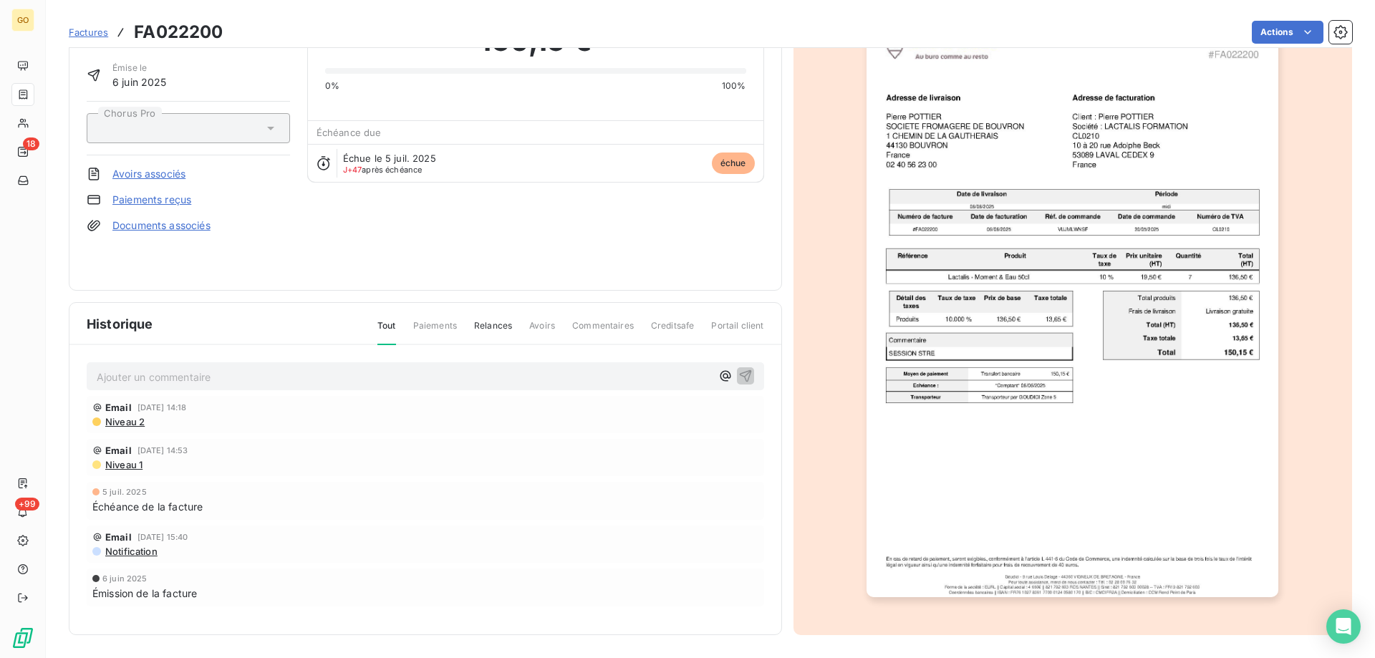
click at [115, 463] on span "Niveau 1" at bounding box center [123, 464] width 39 height 11
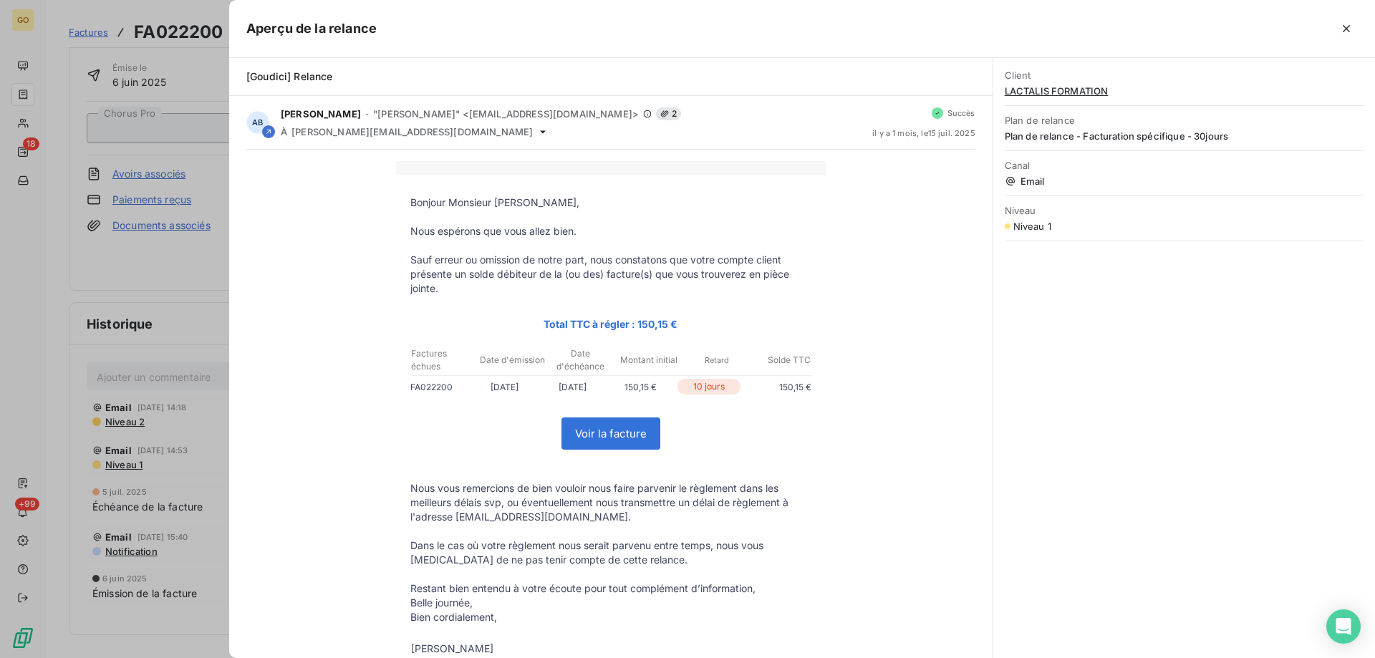
click at [102, 288] on div at bounding box center [687, 329] width 1375 height 658
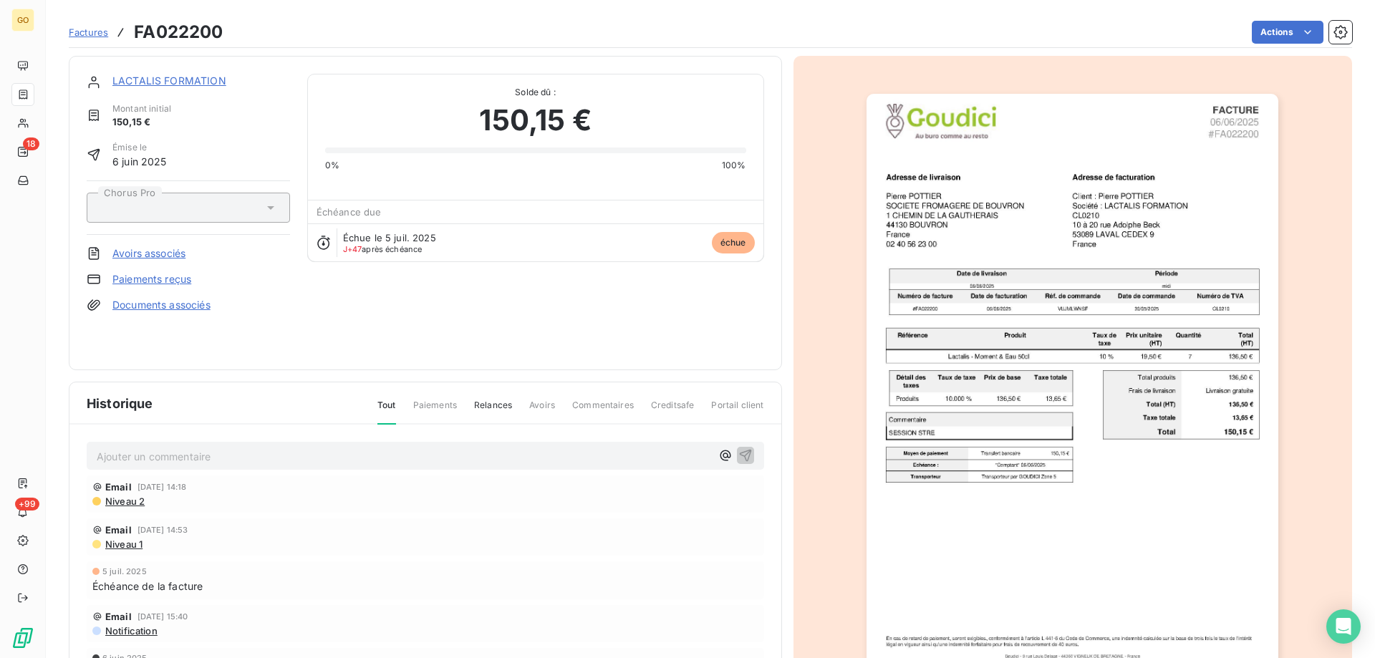
scroll to position [0, 0]
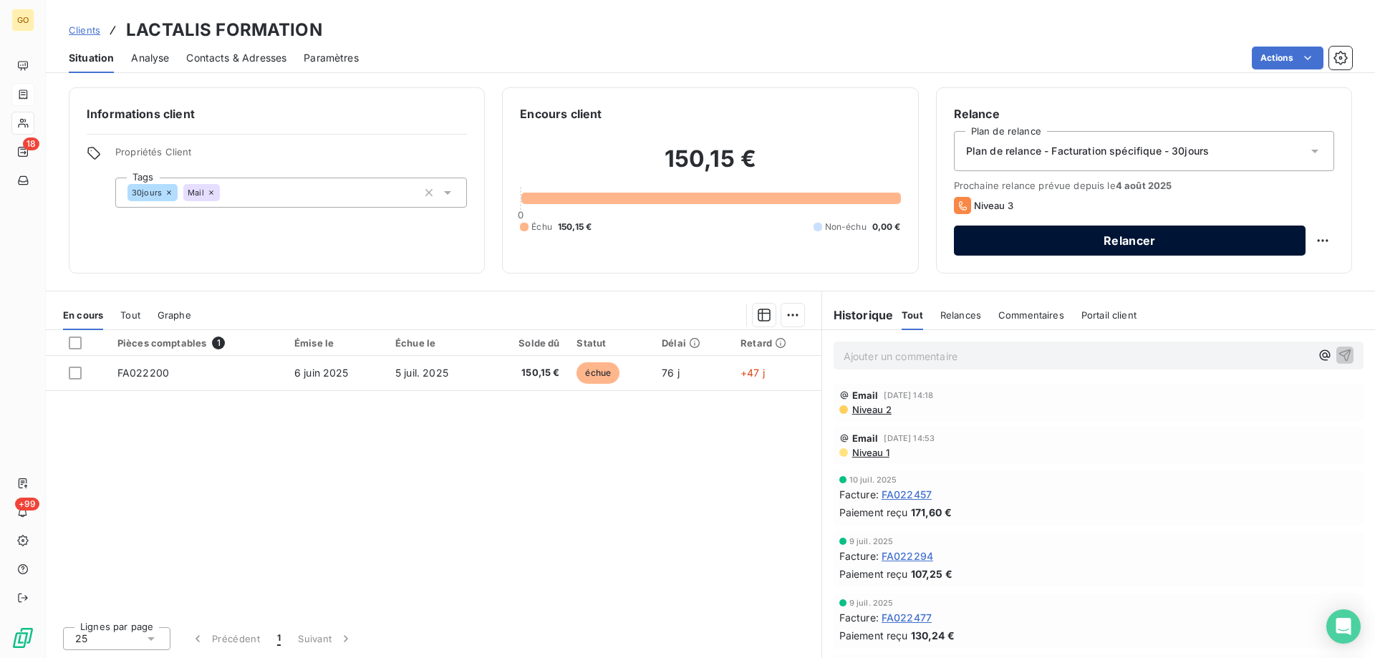
click at [1174, 238] on button "Relancer" at bounding box center [1130, 241] width 352 height 30
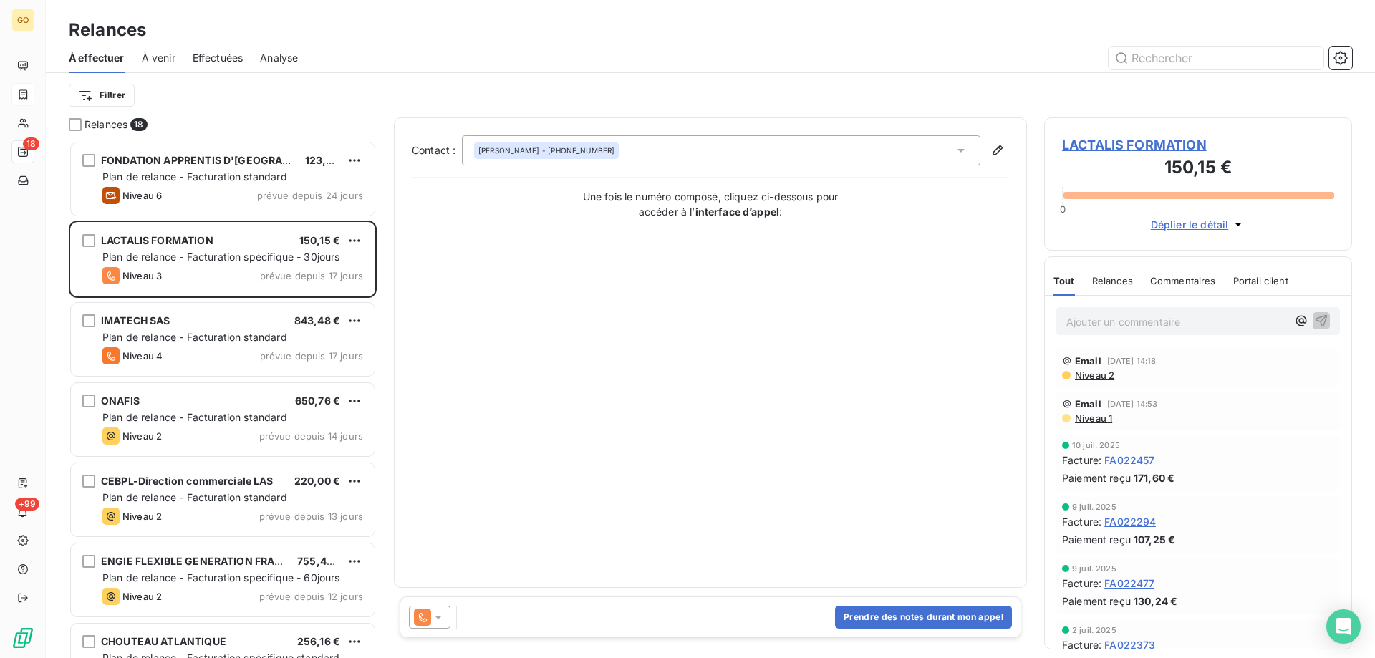
scroll to position [507, 297]
click at [784, 239] on div "Contact : [PERSON_NAME] - [PHONE_NUMBER] Une fois le numéro composé, cliquez ci…" at bounding box center [710, 352] width 597 height 435
click at [738, 216] on strong "interface d’appel" at bounding box center [737, 212] width 85 height 12
click at [614, 136] on div "[PERSON_NAME] - [PHONE_NUMBER]" at bounding box center [721, 150] width 518 height 30
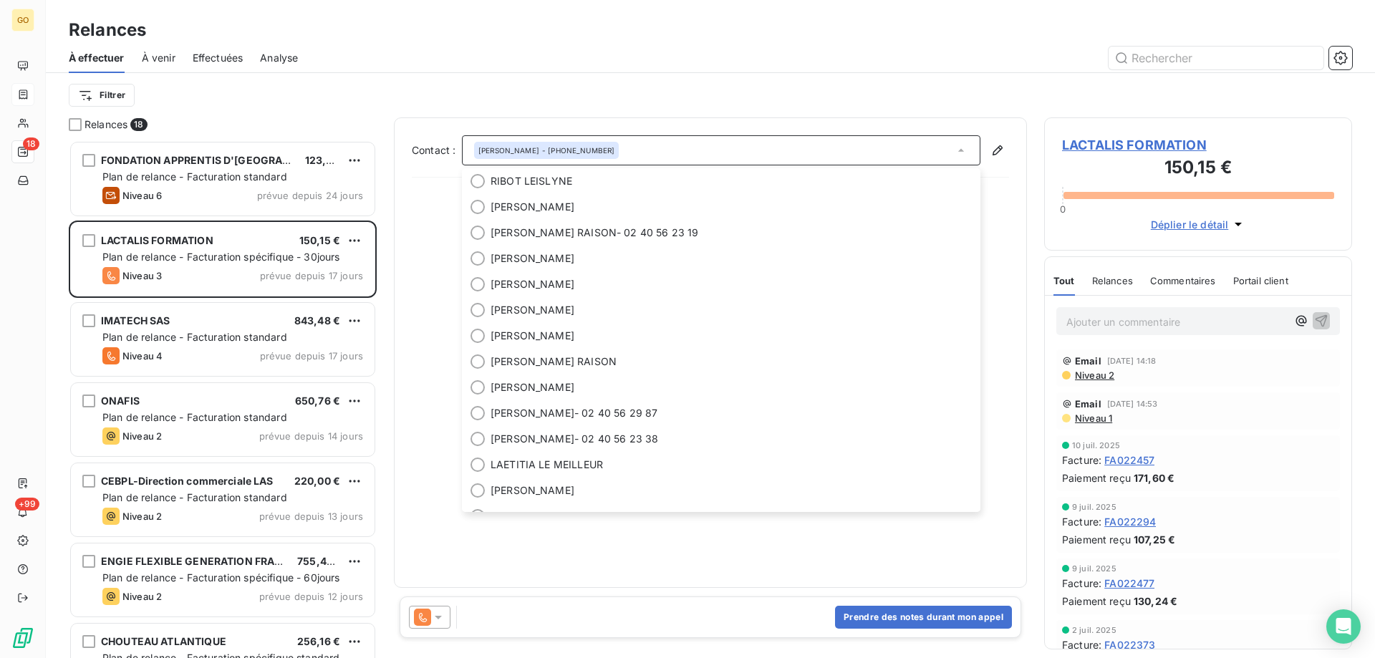
scroll to position [172, 0]
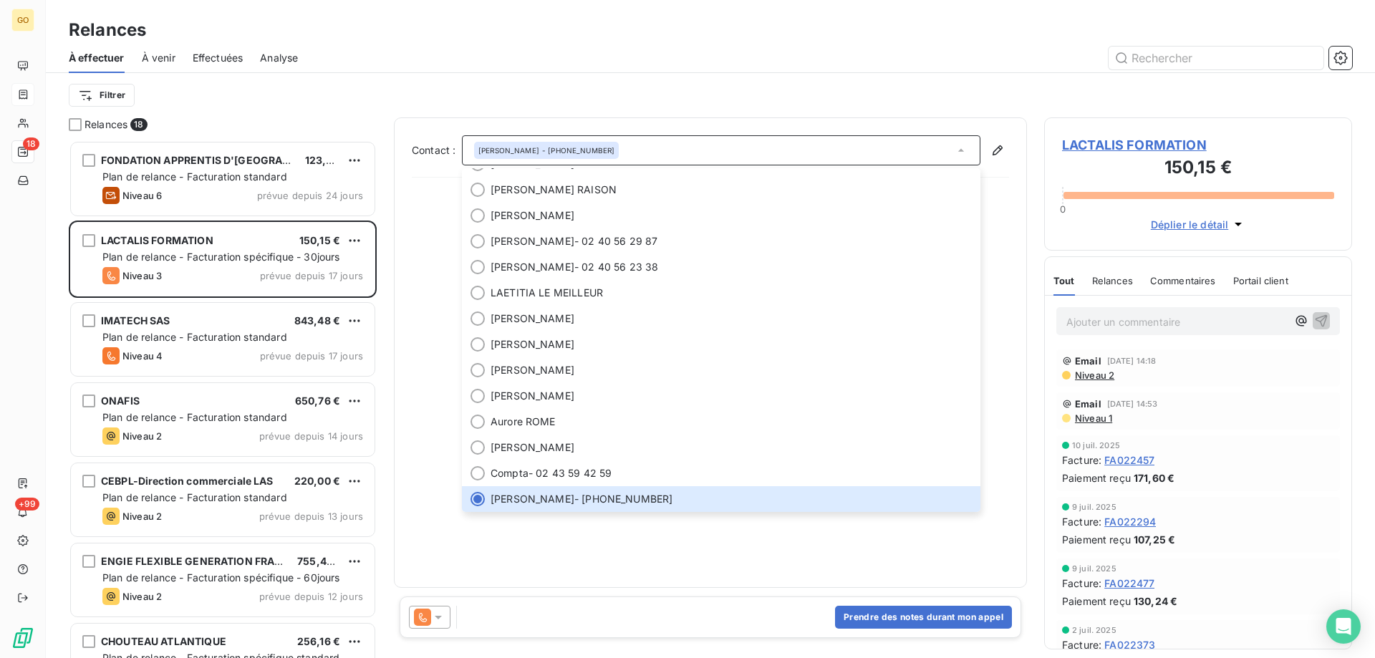
click at [431, 83] on div "Filtrer" at bounding box center [710, 95] width 1283 height 27
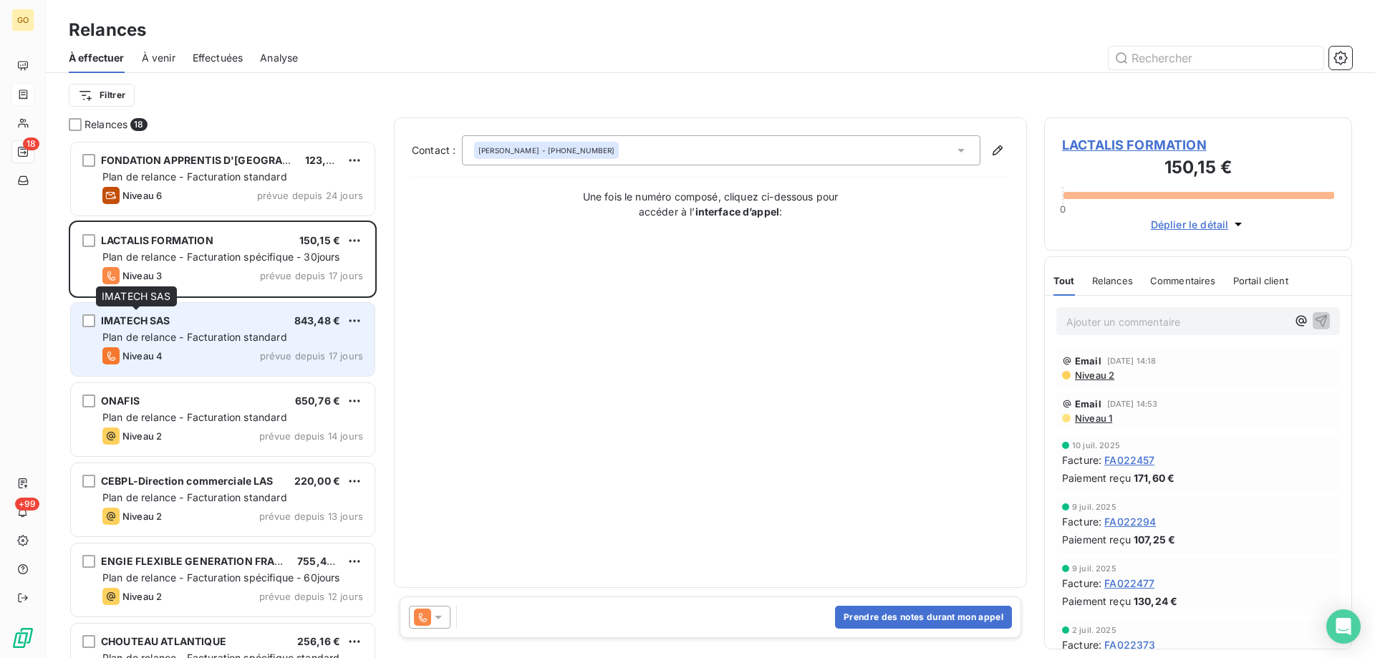
click at [153, 319] on span "IMATECH SAS" at bounding box center [135, 320] width 69 height 12
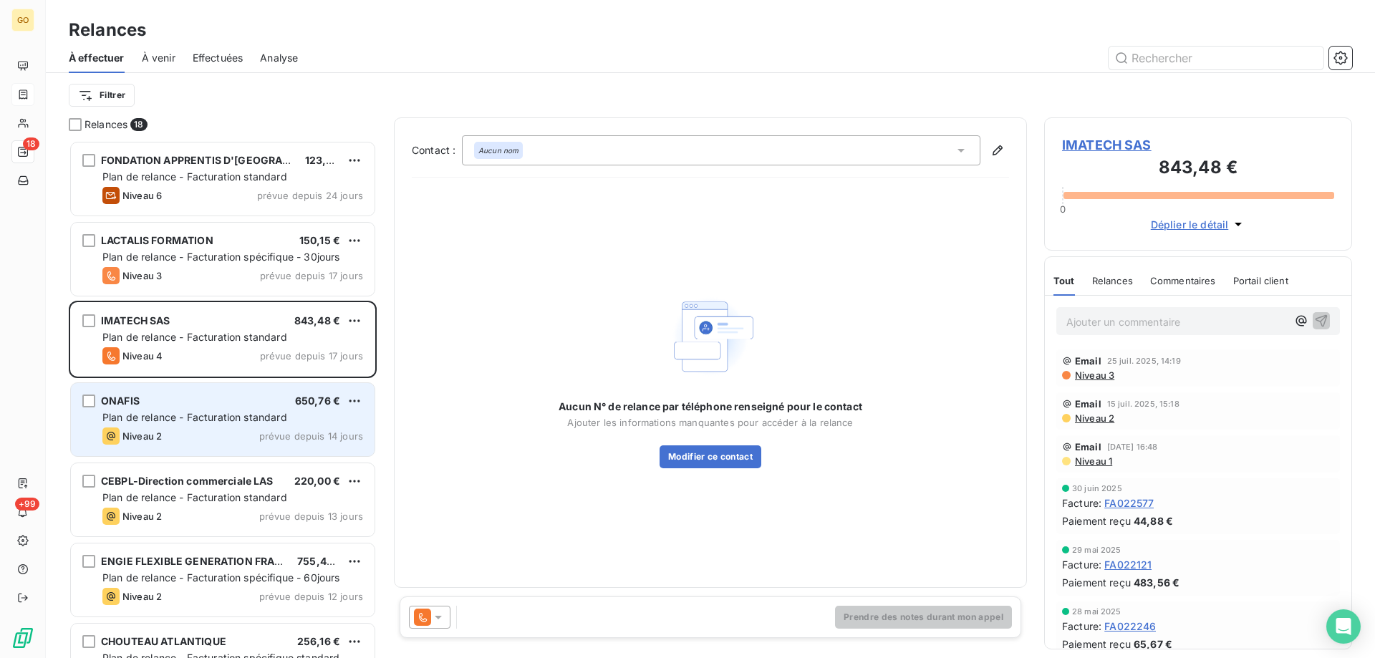
click at [140, 419] on span "Plan de relance - Facturation standard" at bounding box center [194, 417] width 185 height 12
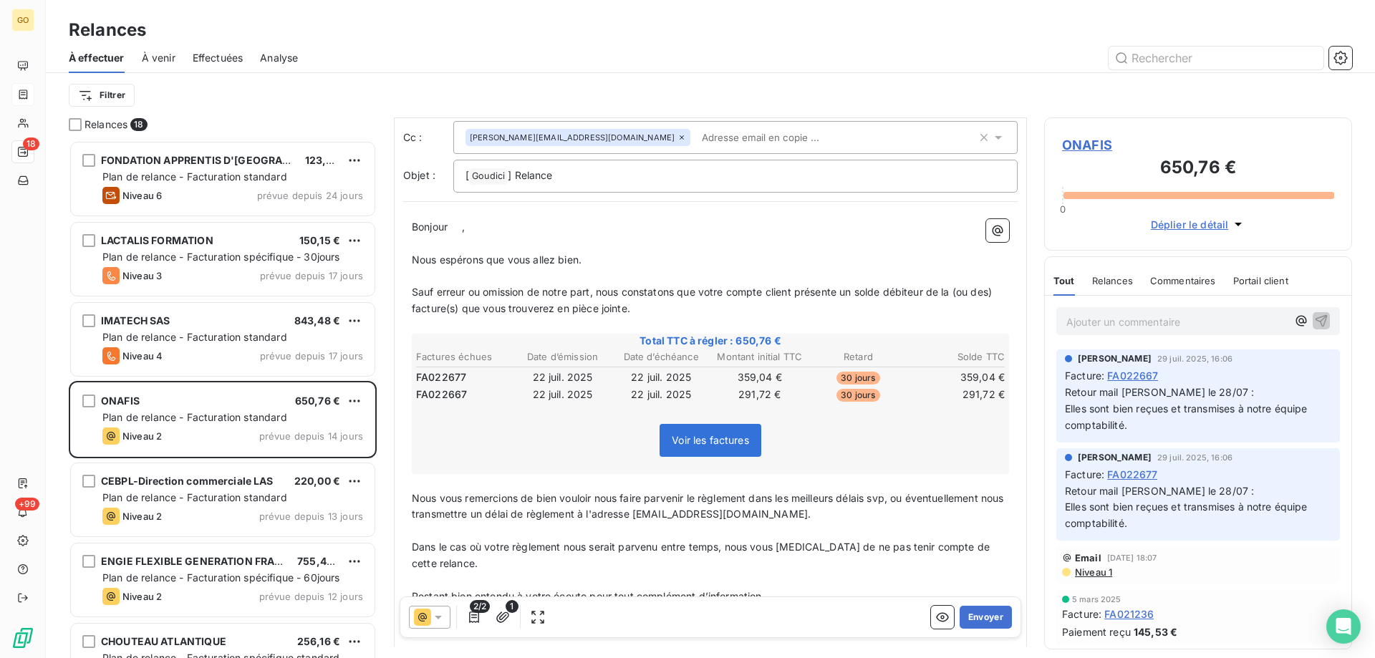
scroll to position [144, 0]
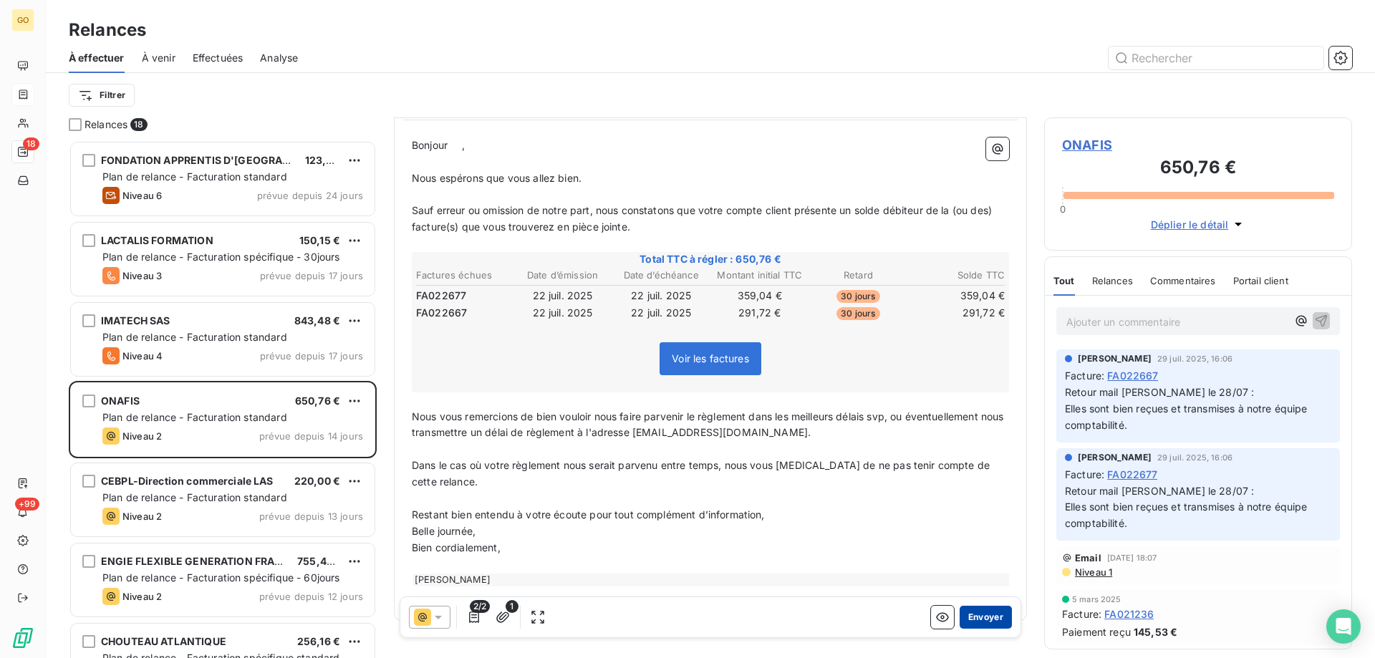
click at [981, 619] on button "Envoyer" at bounding box center [986, 617] width 52 height 23
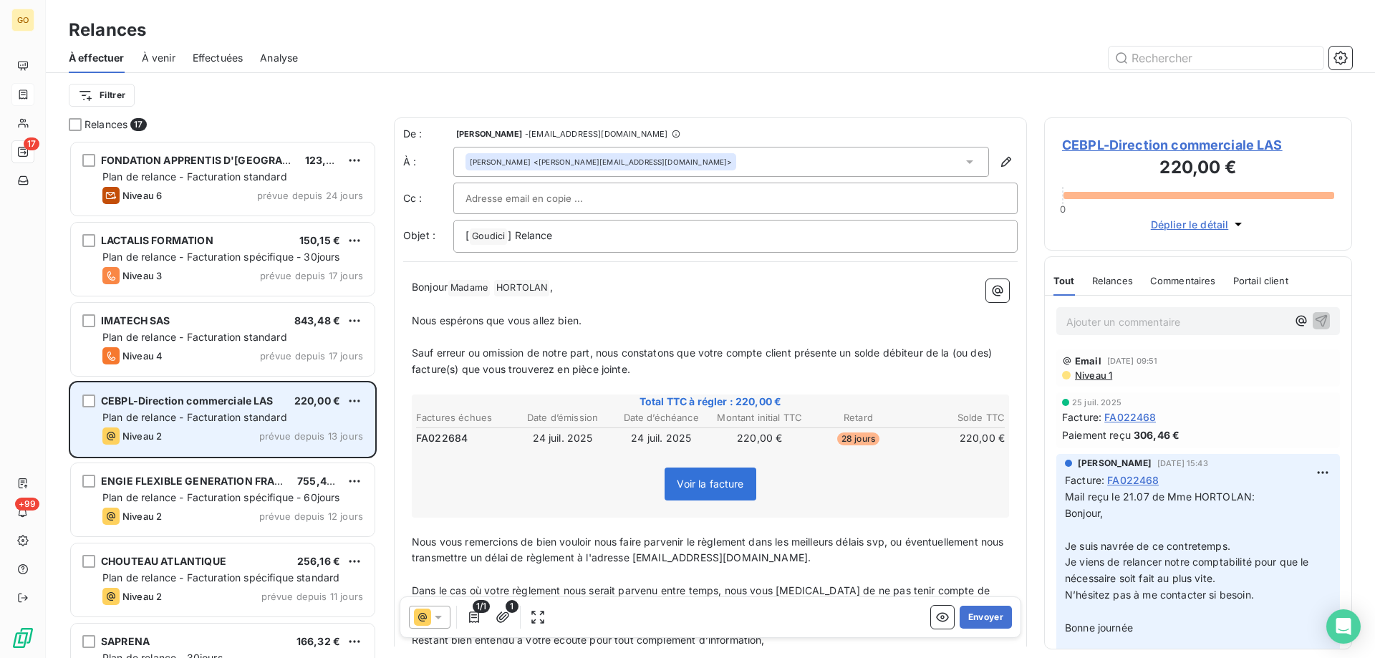
click at [201, 417] on span "Plan de relance - Facturation standard" at bounding box center [194, 417] width 185 height 12
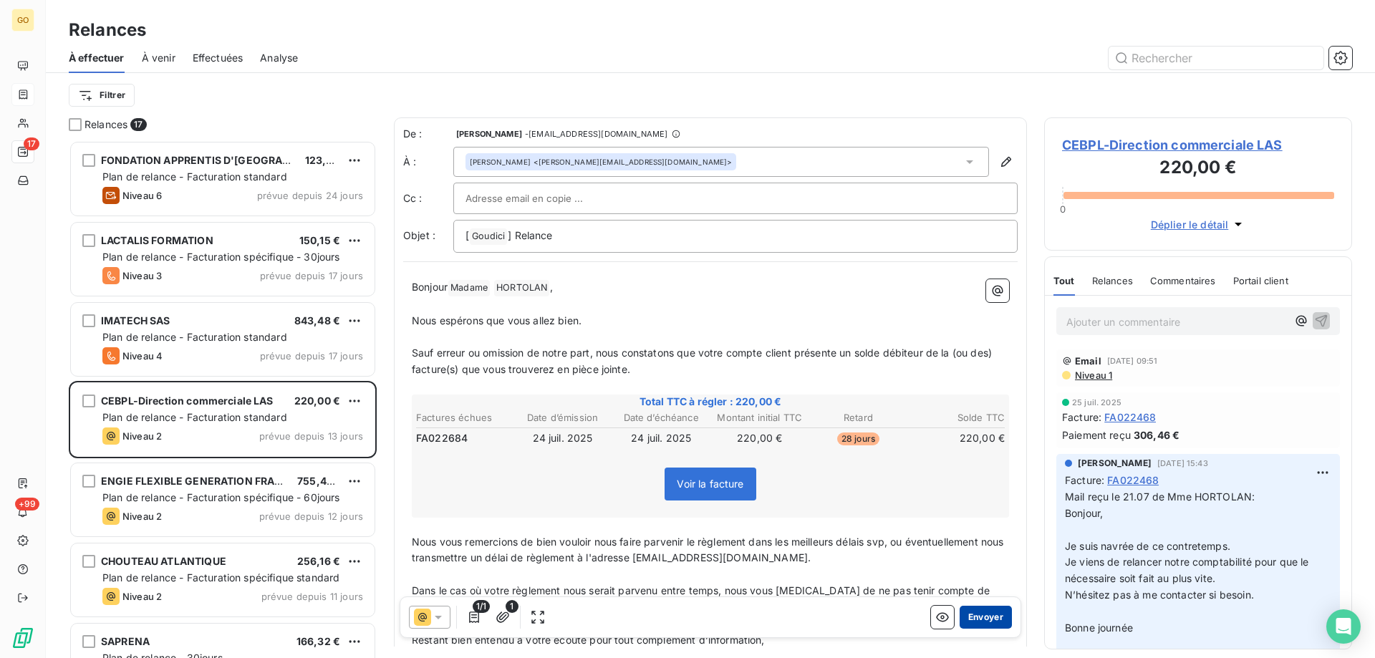
click at [990, 619] on button "Envoyer" at bounding box center [986, 617] width 52 height 23
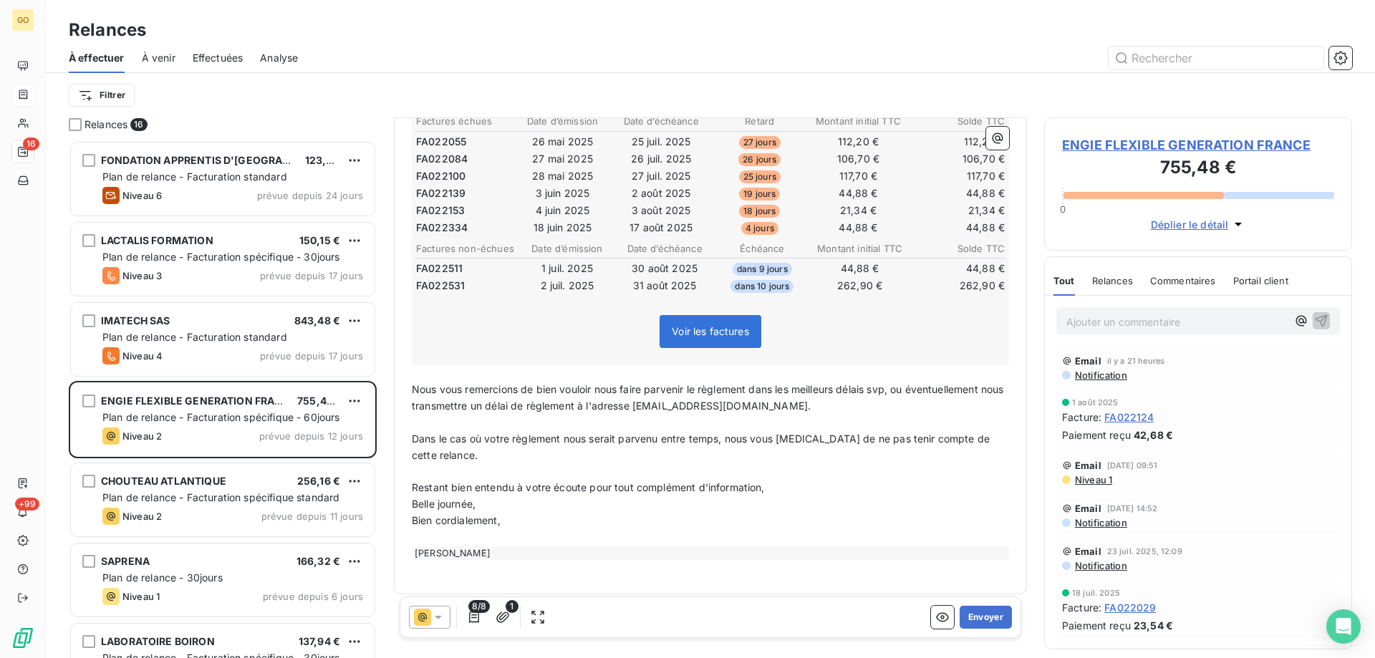
scroll to position [305, 0]
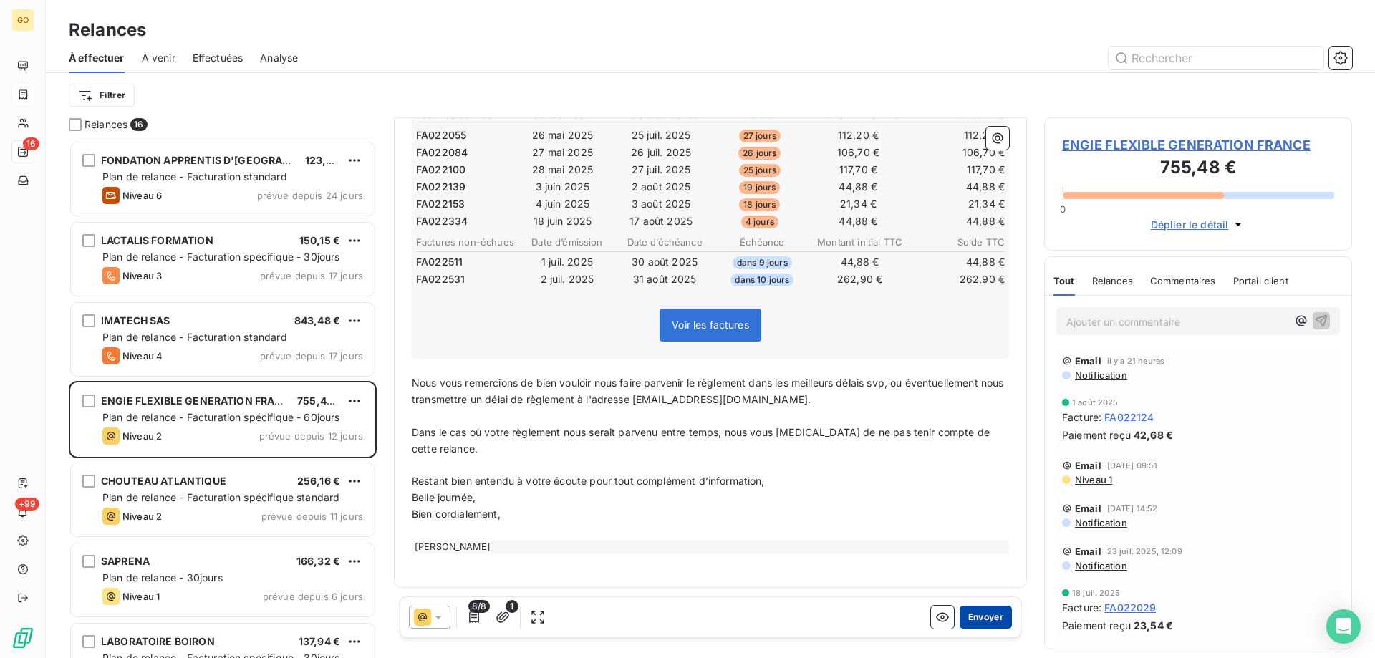
click at [973, 621] on button "Envoyer" at bounding box center [986, 617] width 52 height 23
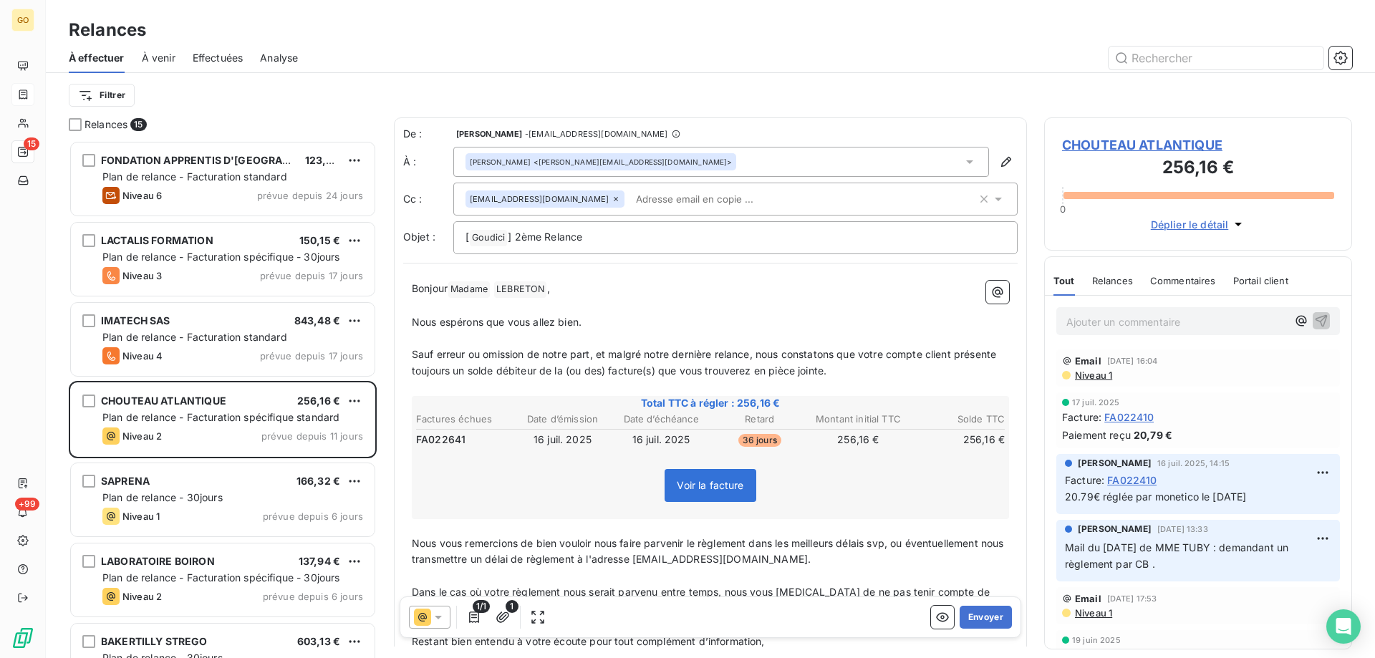
click at [723, 199] on input "text" at bounding box center [712, 198] width 165 height 21
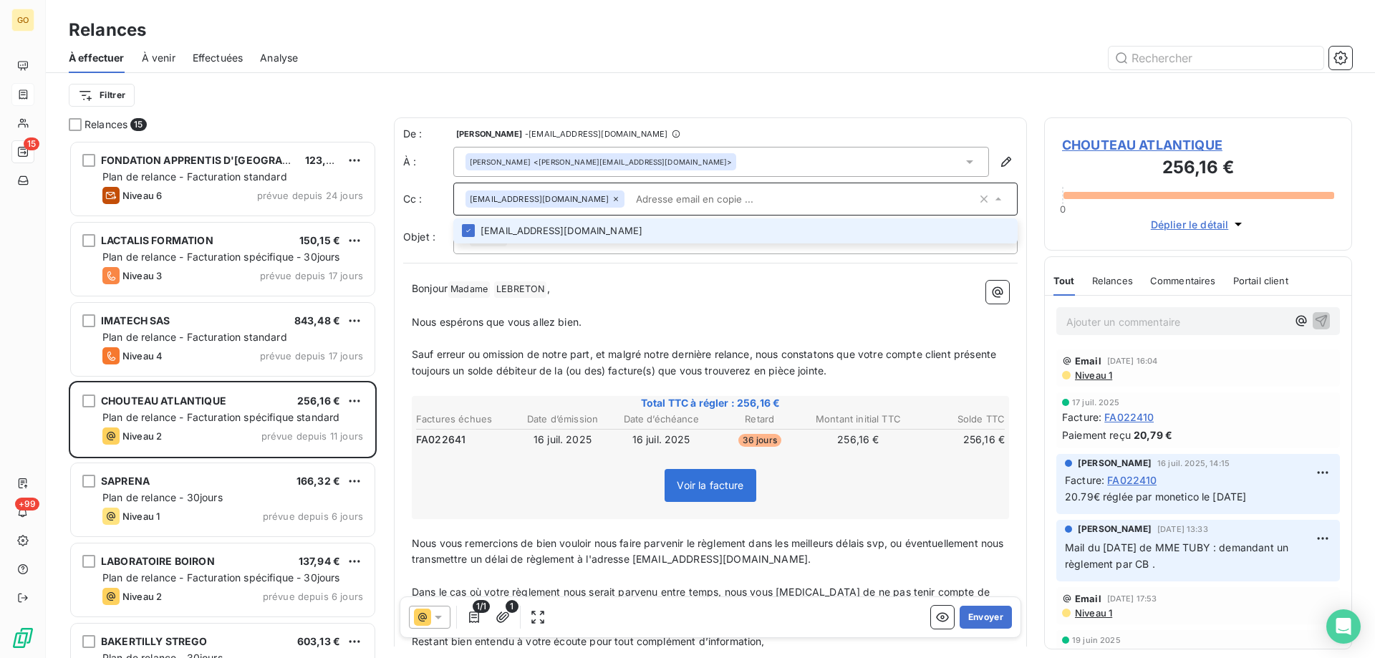
click at [814, 197] on input "text" at bounding box center [803, 198] width 347 height 21
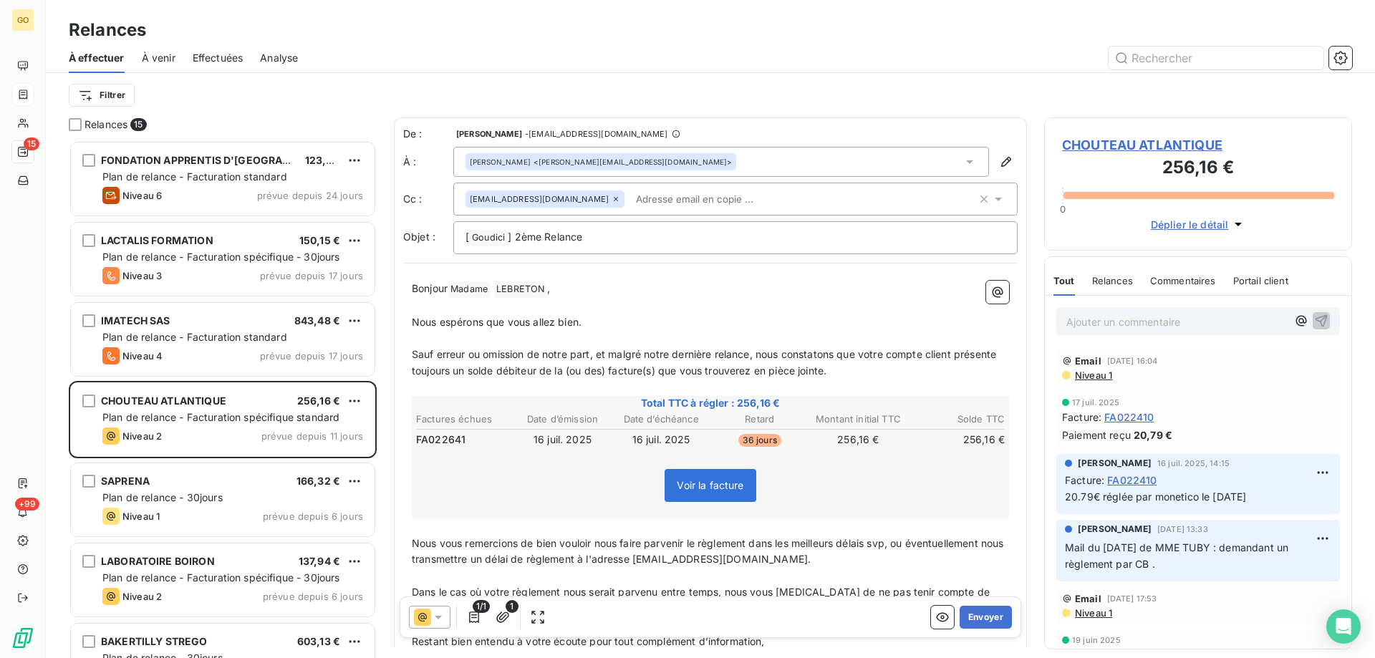
paste input "[EMAIL_ADDRESS][DOMAIN_NAME]"
click at [872, 108] on div "Filtrer" at bounding box center [710, 95] width 1283 height 27
click at [819, 184] on div "[EMAIL_ADDRESS][DOMAIN_NAME] [EMAIL_ADDRESS][DOMAIN_NAME]" at bounding box center [735, 199] width 564 height 33
type input "[EMAIL_ADDRESS][DOMAIN_NAME]"
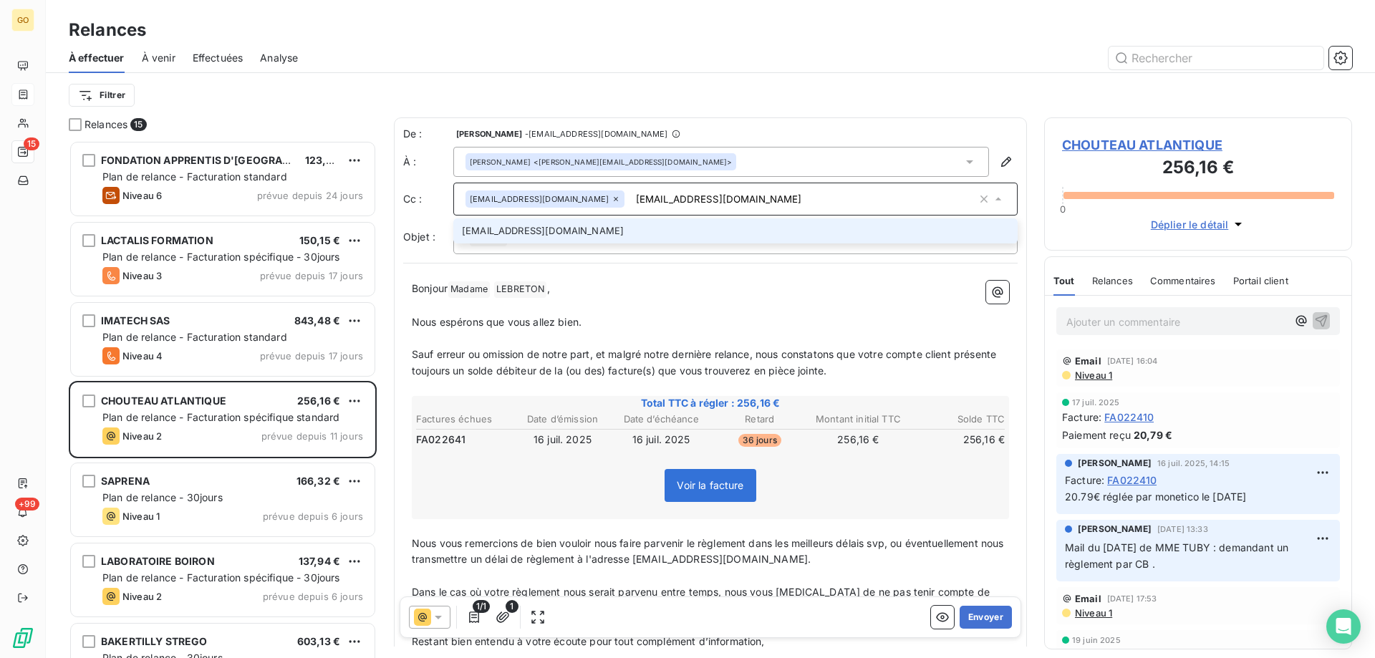
click at [592, 234] on li "[EMAIL_ADDRESS][DOMAIN_NAME]" at bounding box center [735, 230] width 564 height 25
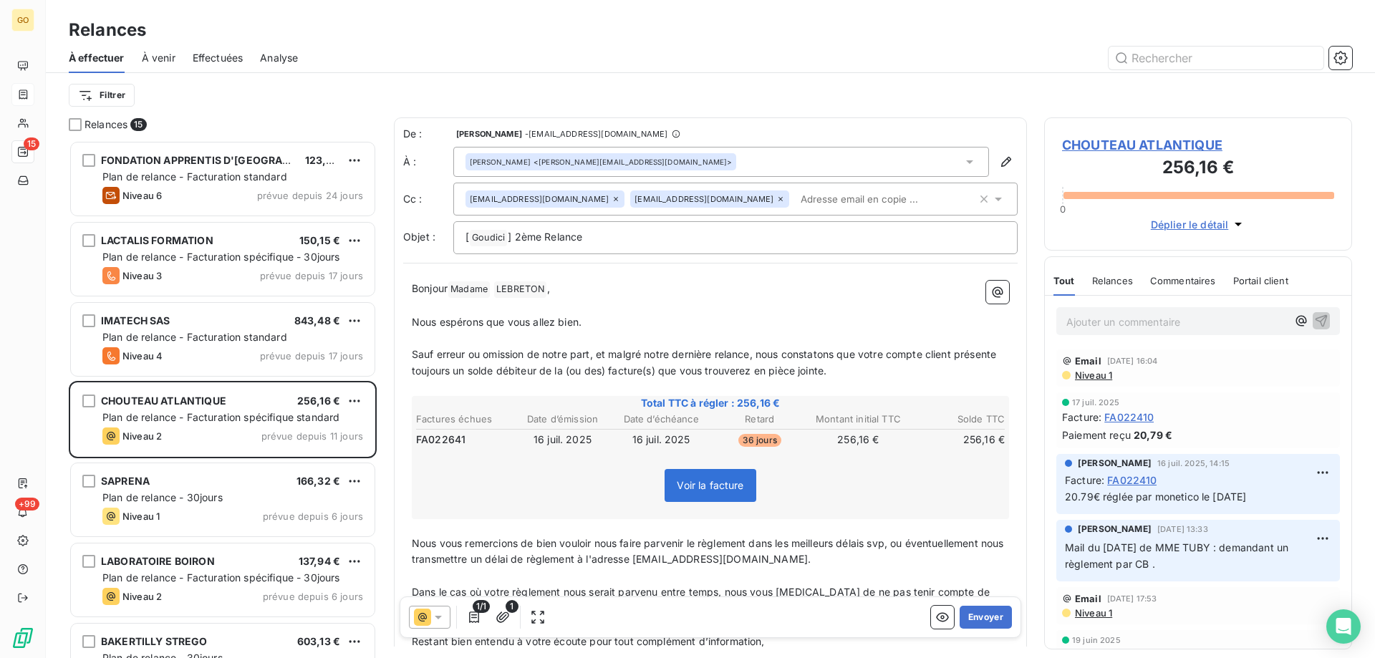
click at [831, 112] on div "Filtrer" at bounding box center [710, 95] width 1283 height 44
click at [984, 620] on button "Envoyer" at bounding box center [986, 617] width 52 height 23
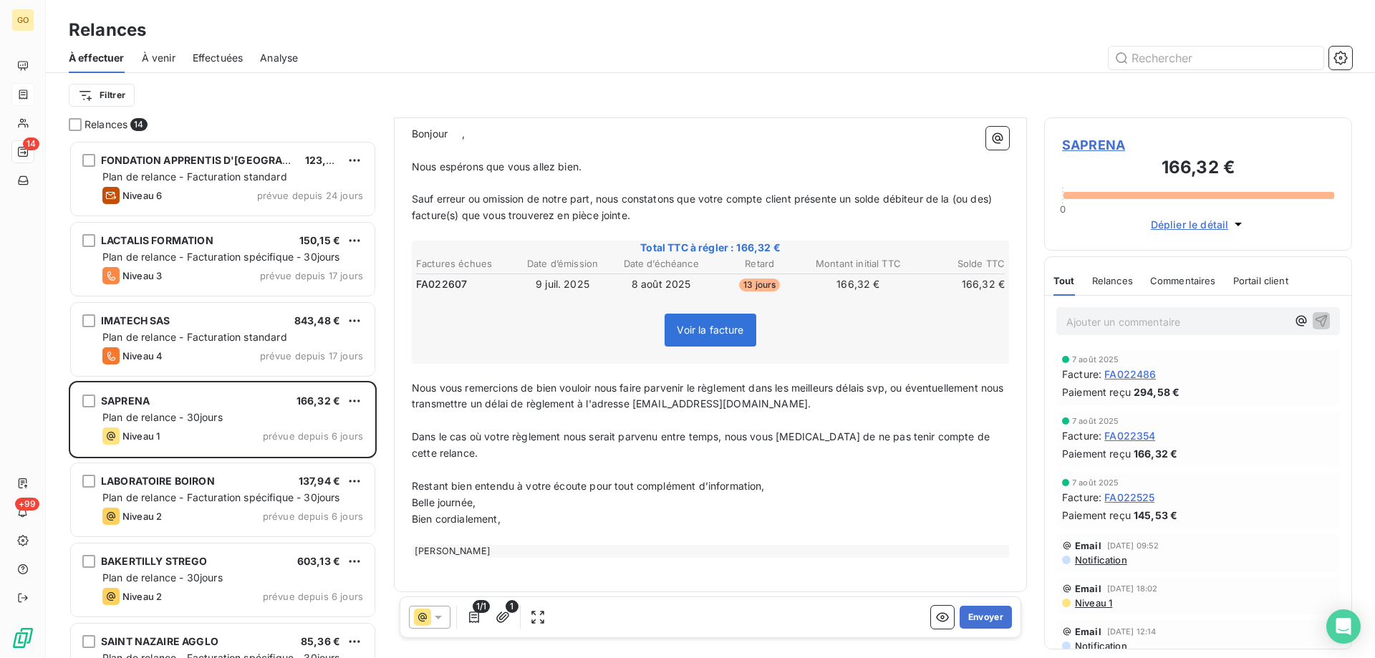
scroll to position [160, 0]
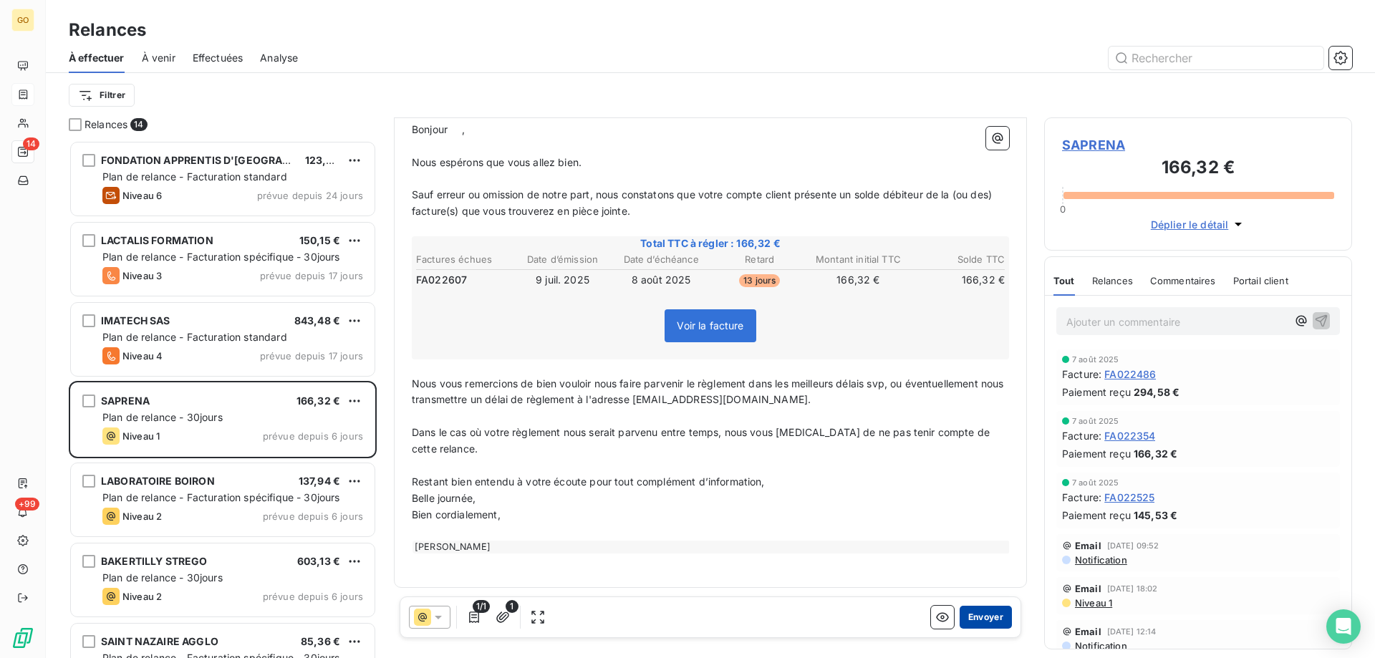
click at [986, 617] on button "Envoyer" at bounding box center [986, 617] width 52 height 23
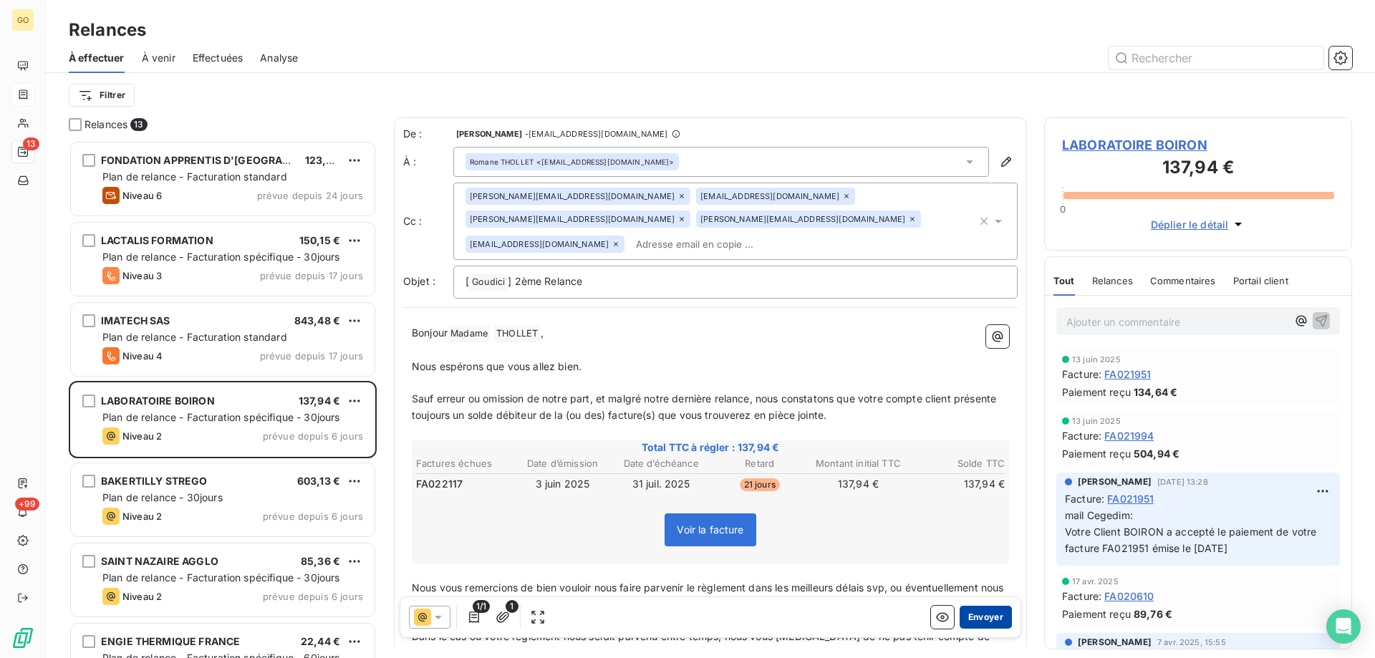
click at [990, 613] on button "Envoyer" at bounding box center [986, 617] width 52 height 23
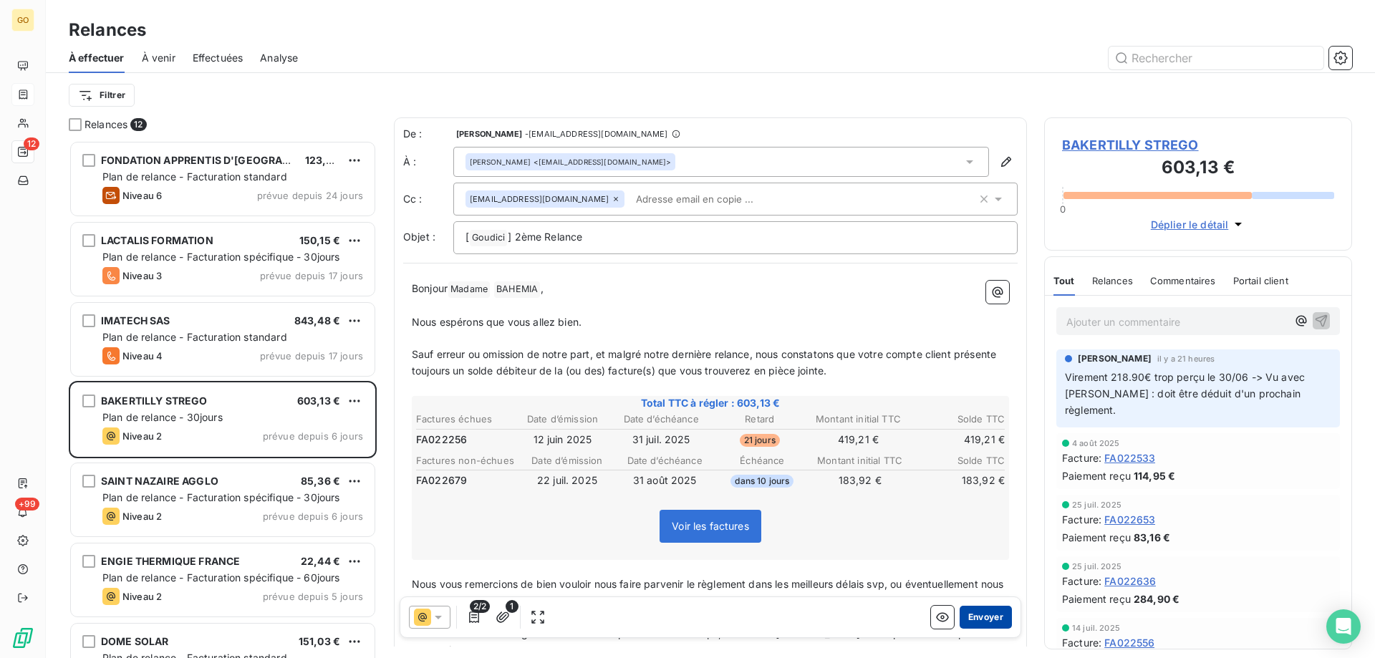
click at [982, 615] on button "Envoyer" at bounding box center [986, 617] width 52 height 23
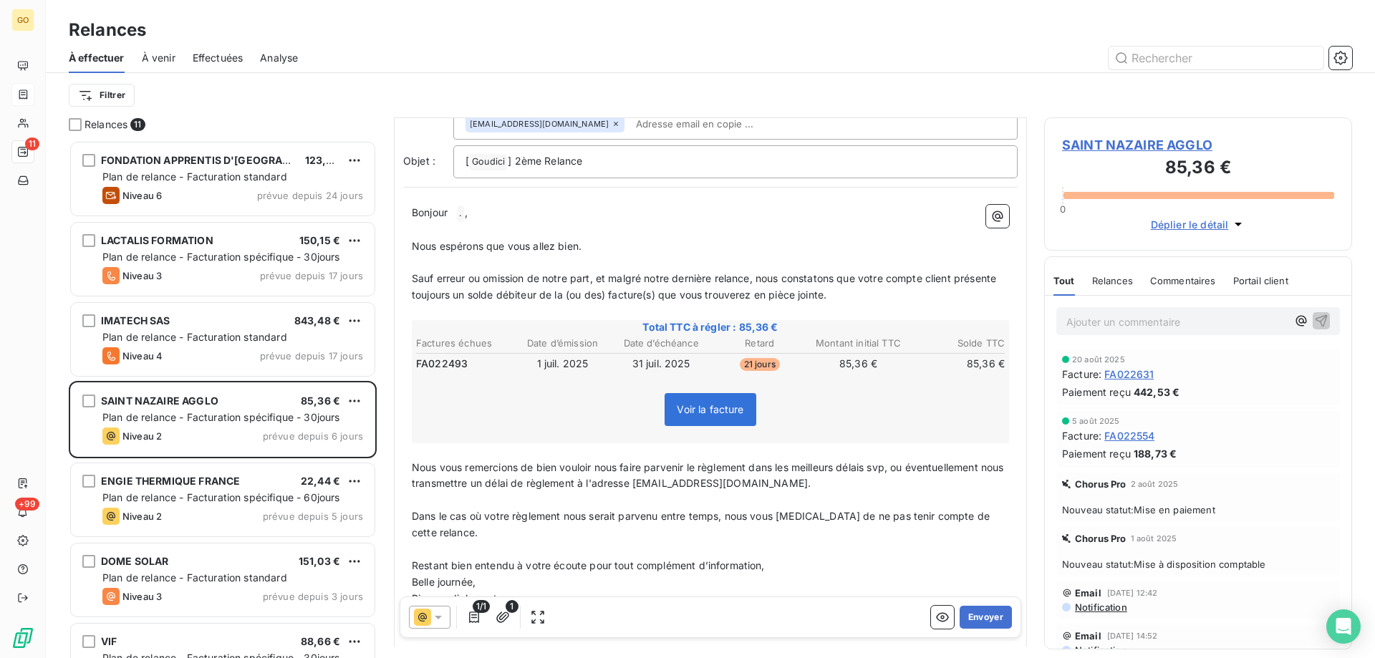
scroll to position [205, 0]
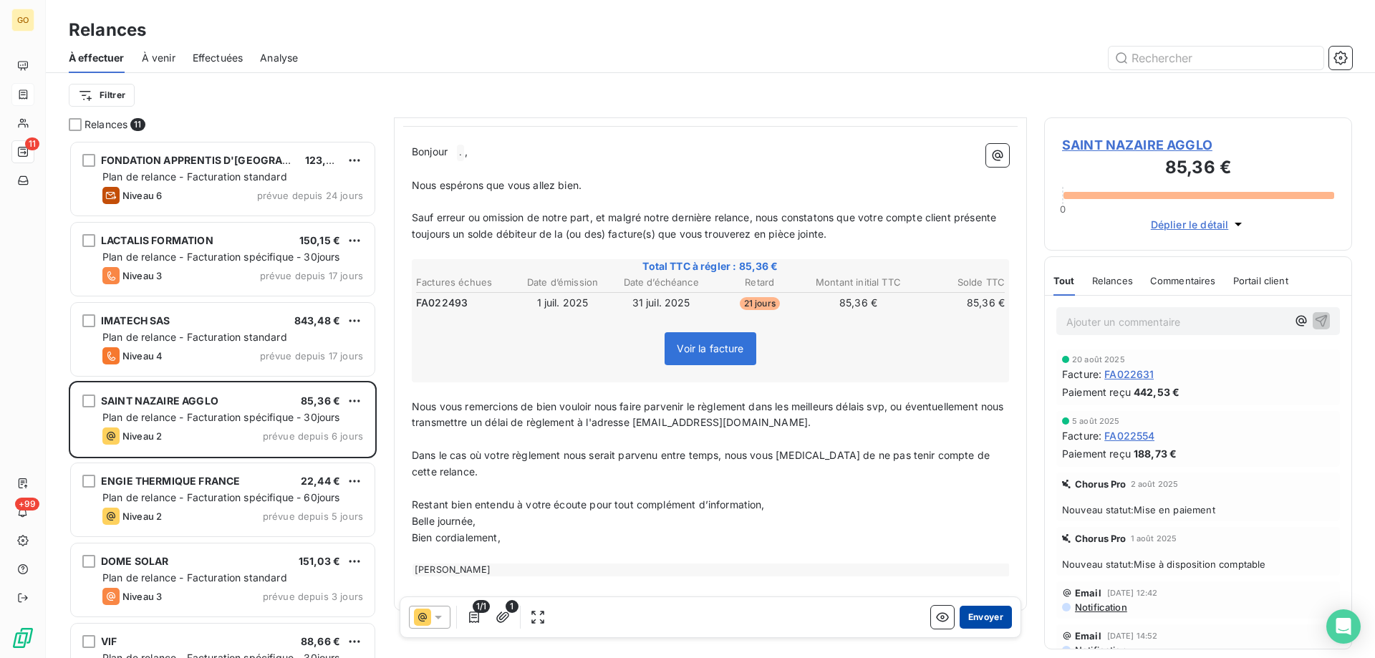
click at [976, 619] on button "Envoyer" at bounding box center [986, 617] width 52 height 23
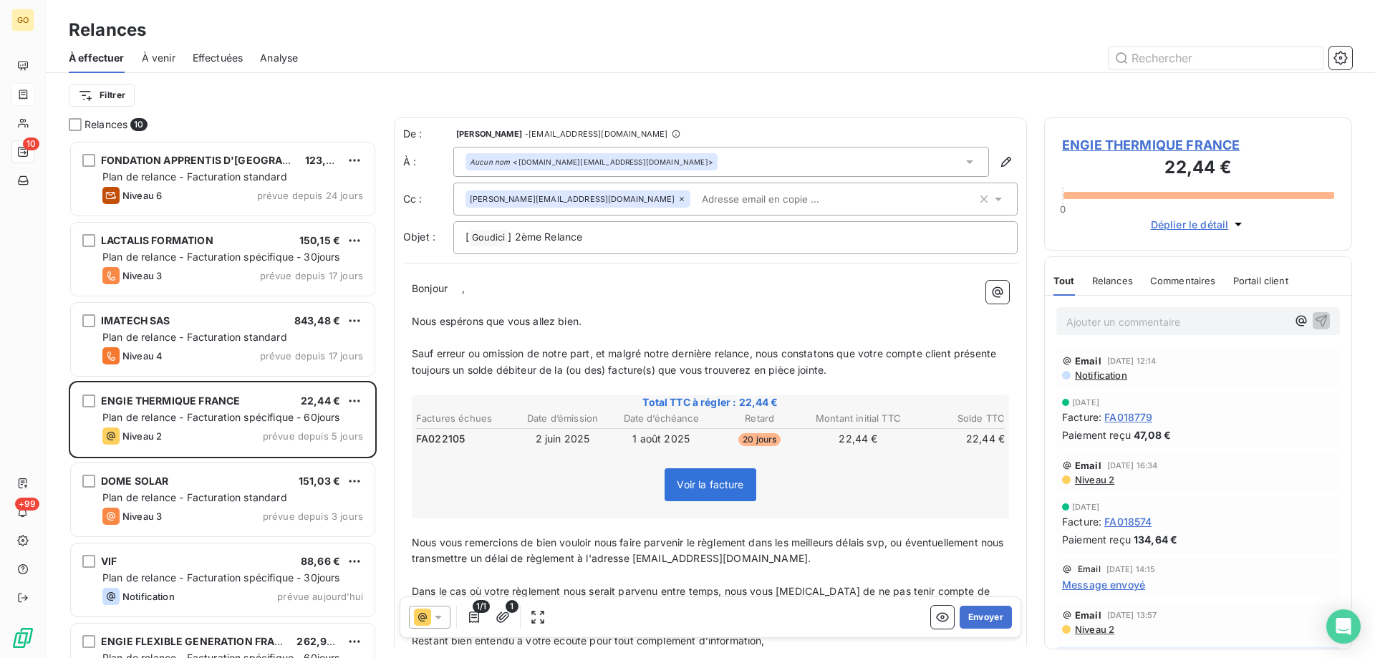
click at [696, 198] on input "text" at bounding box center [778, 198] width 165 height 21
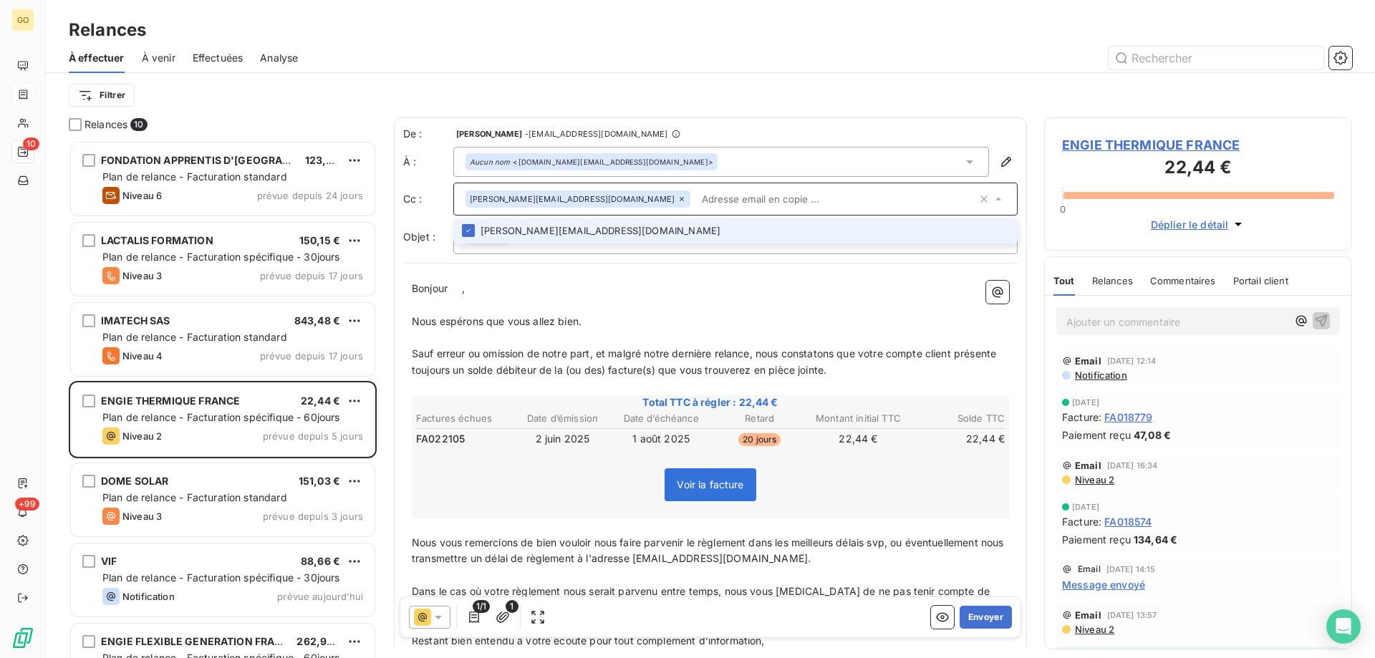
paste input "[EMAIL_ADDRESS][DOMAIN_NAME]"
type input "[EMAIL_ADDRESS][DOMAIN_NAME]"
click at [668, 231] on li "[EMAIL_ADDRESS][DOMAIN_NAME]" at bounding box center [735, 230] width 564 height 25
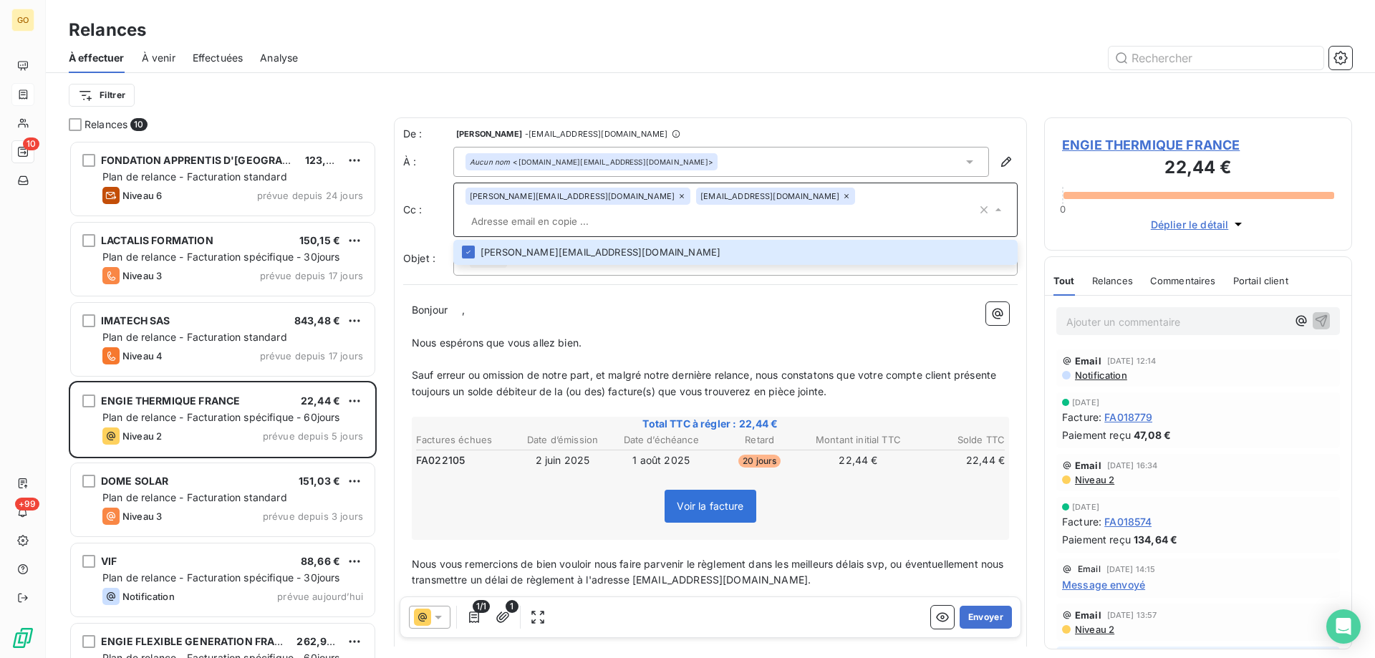
click at [718, 92] on div "Filtrer" at bounding box center [710, 95] width 1283 height 27
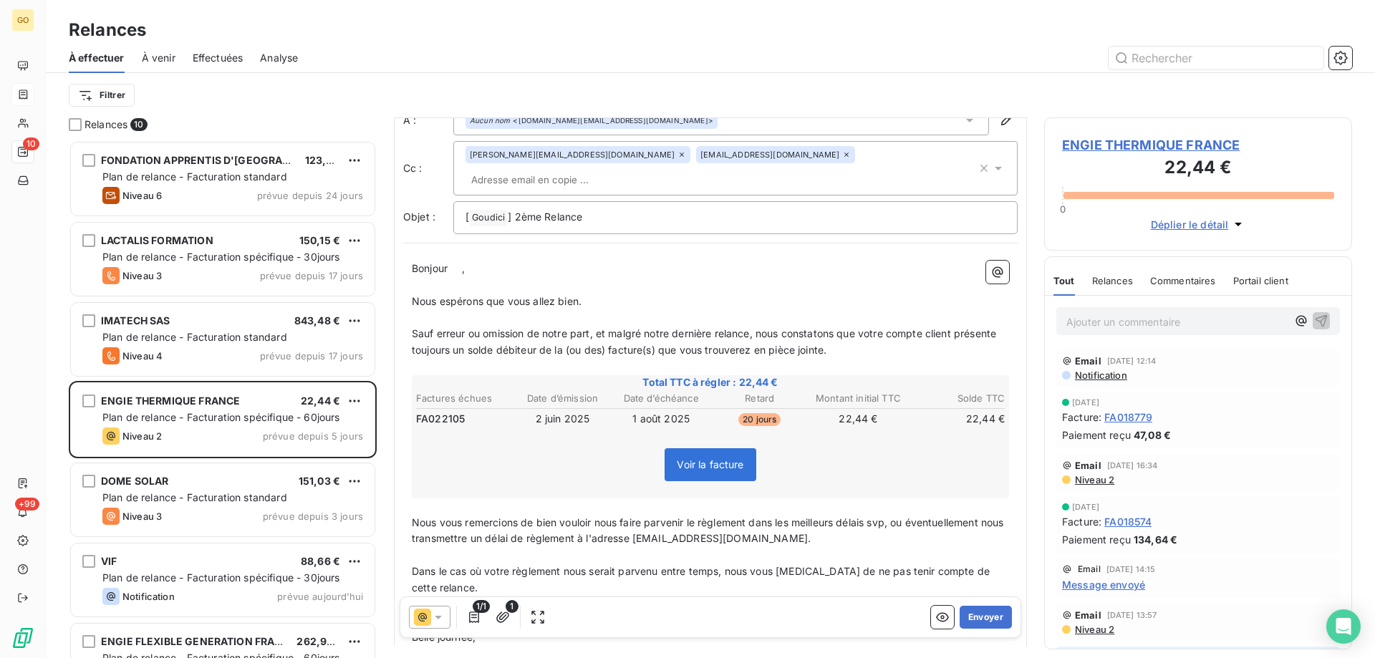
scroll to position [160, 0]
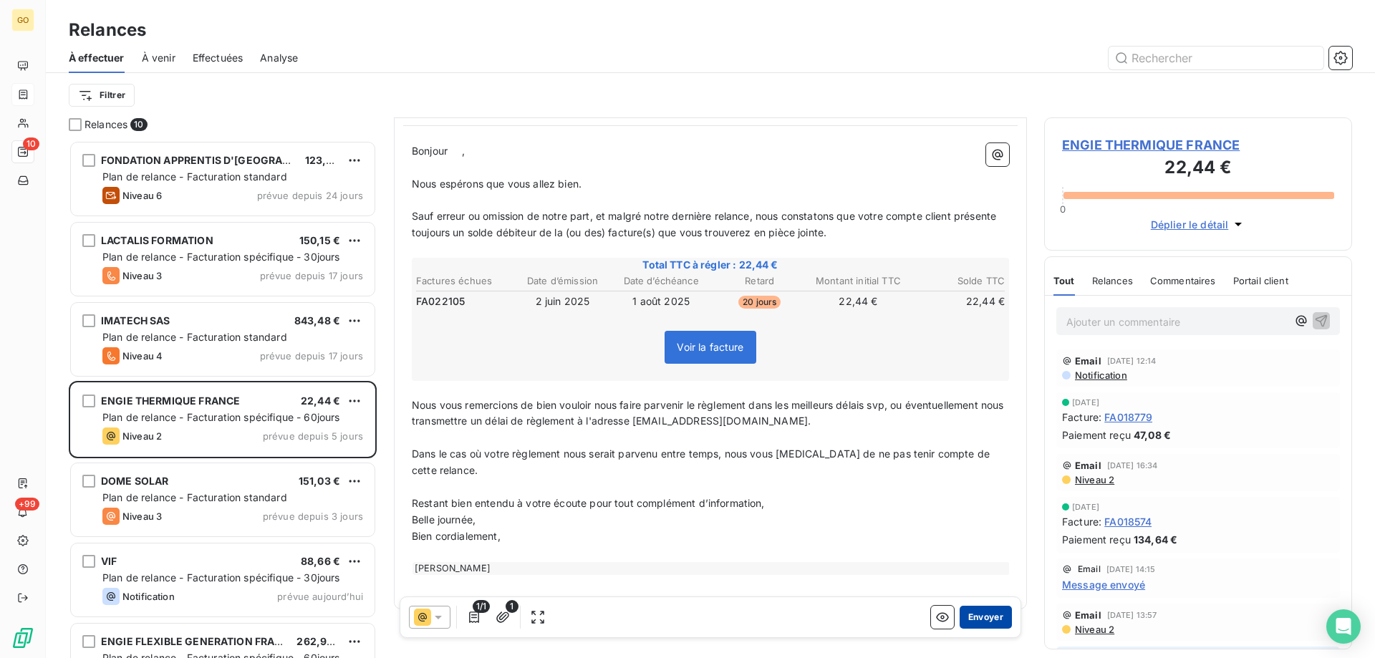
click at [970, 624] on button "Envoyer" at bounding box center [986, 617] width 52 height 23
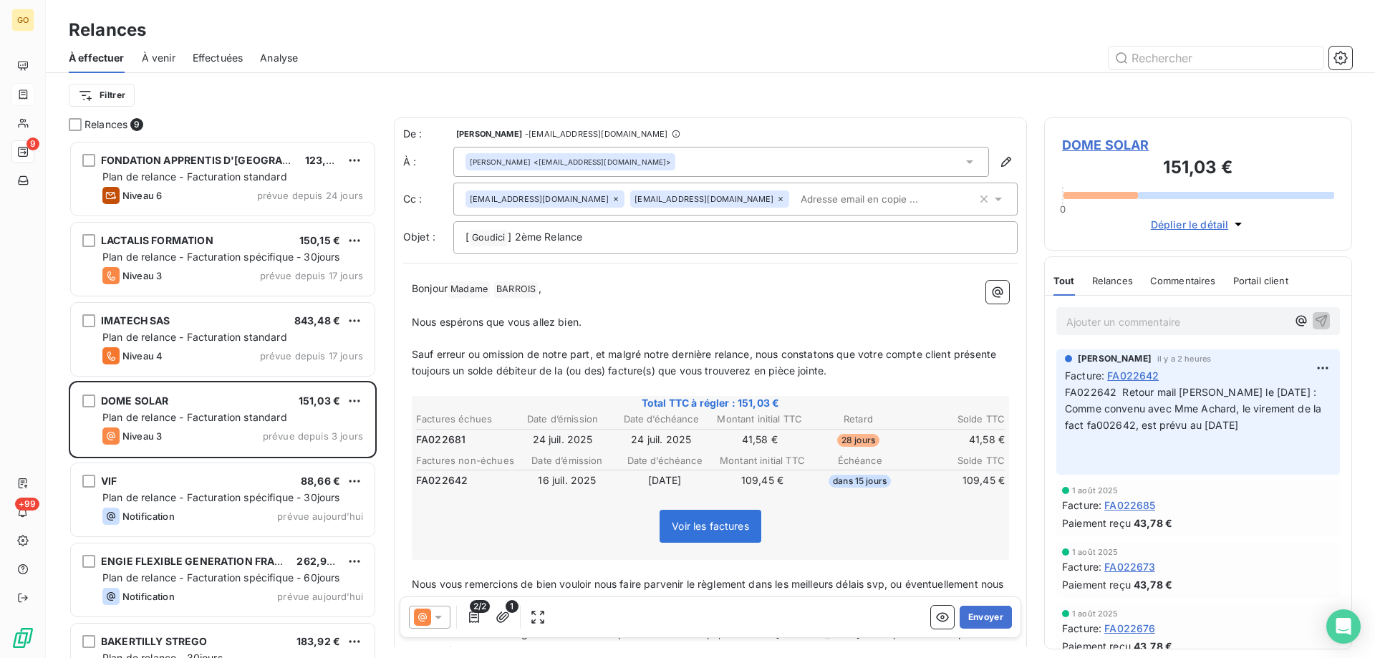
click at [1237, 228] on icon "button" at bounding box center [1238, 224] width 14 height 14
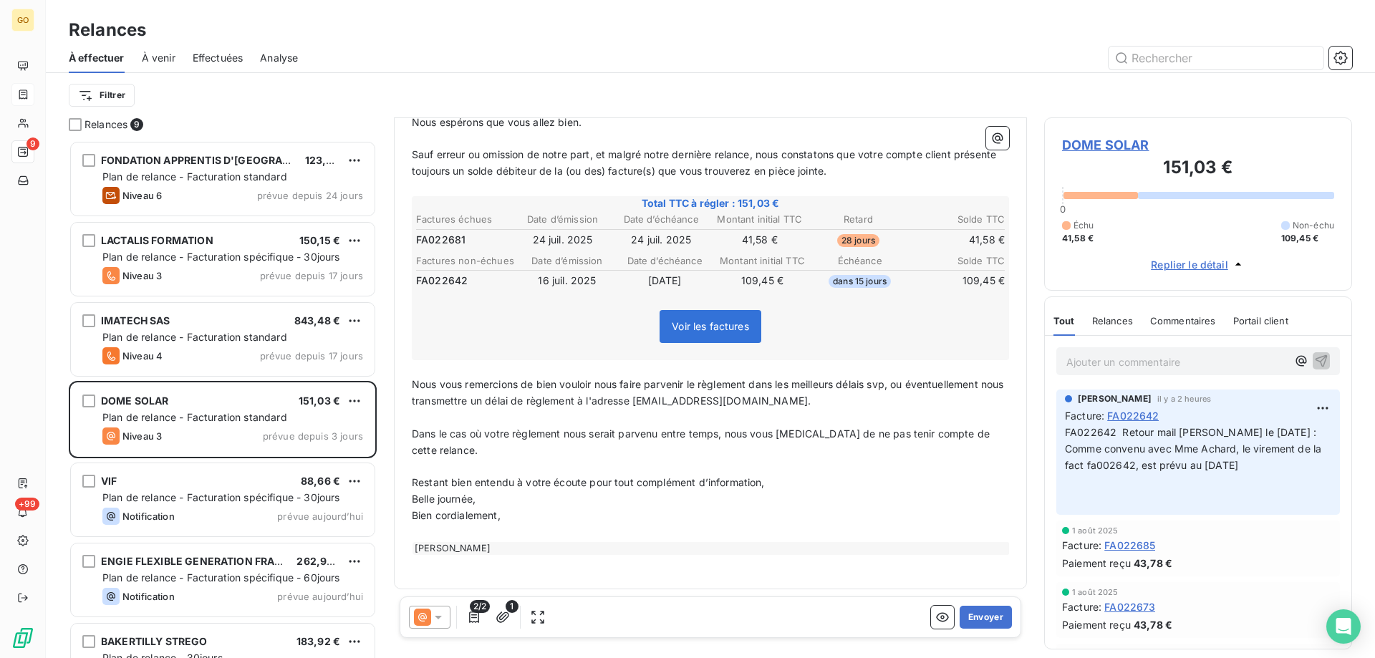
scroll to position [202, 0]
click at [975, 619] on button "Envoyer" at bounding box center [986, 617] width 52 height 23
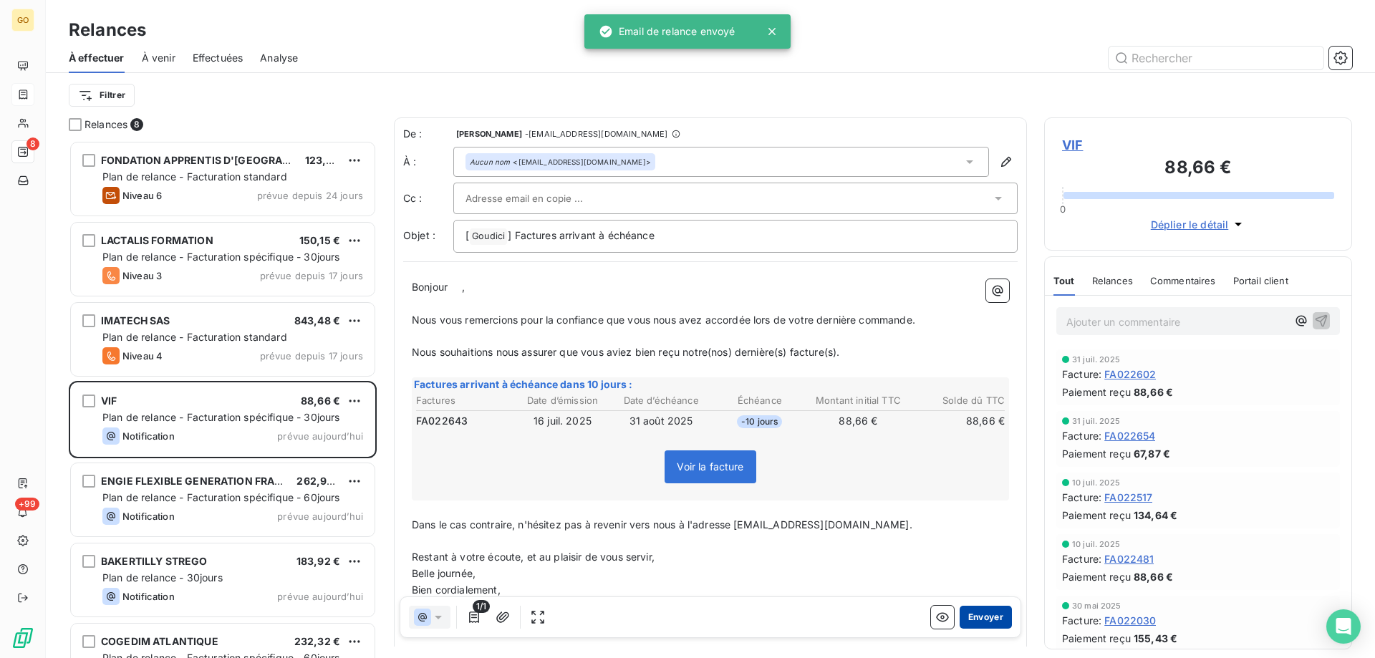
scroll to position [507, 297]
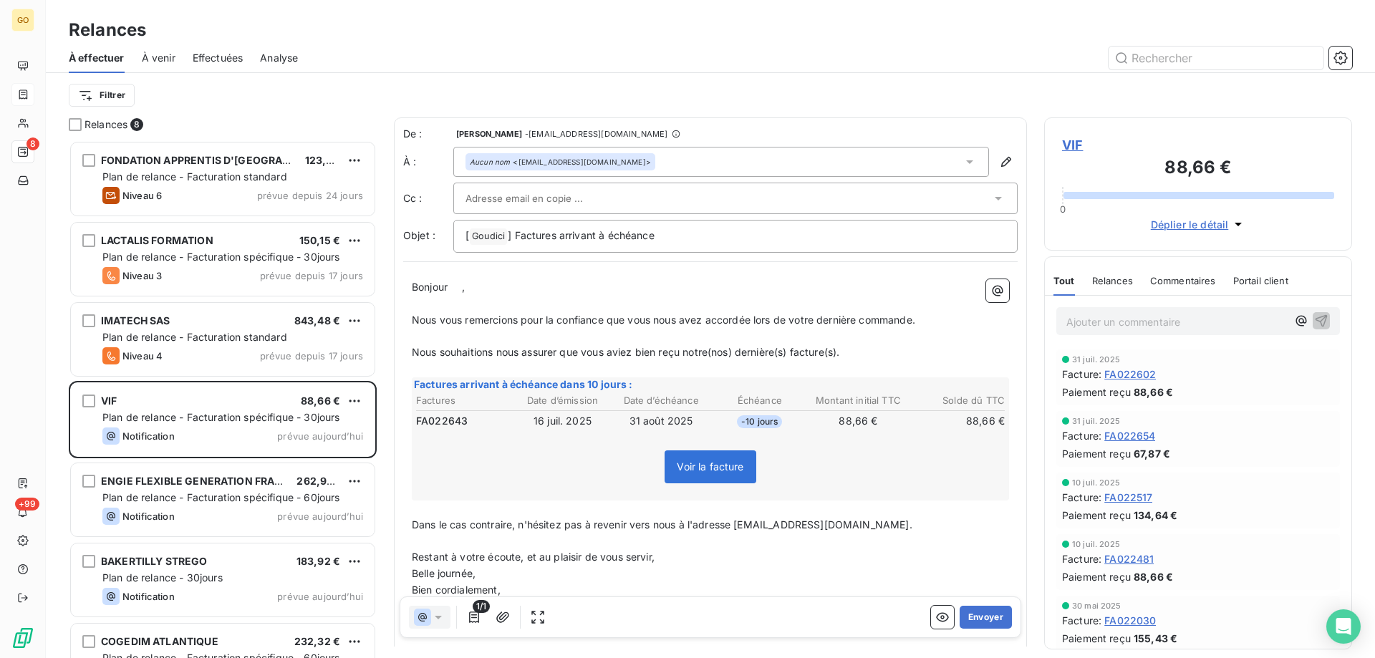
click at [627, 194] on div at bounding box center [728, 198] width 526 height 21
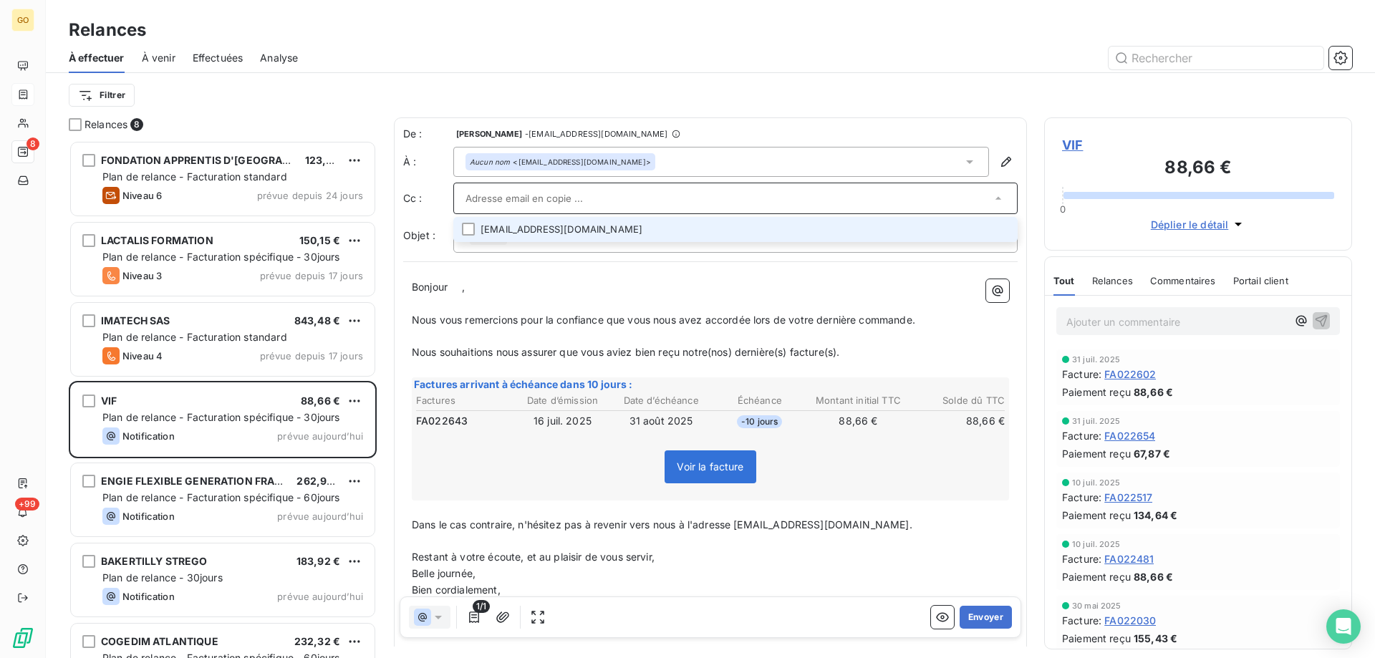
paste input "[EMAIL_ADDRESS][DOMAIN_NAME]"
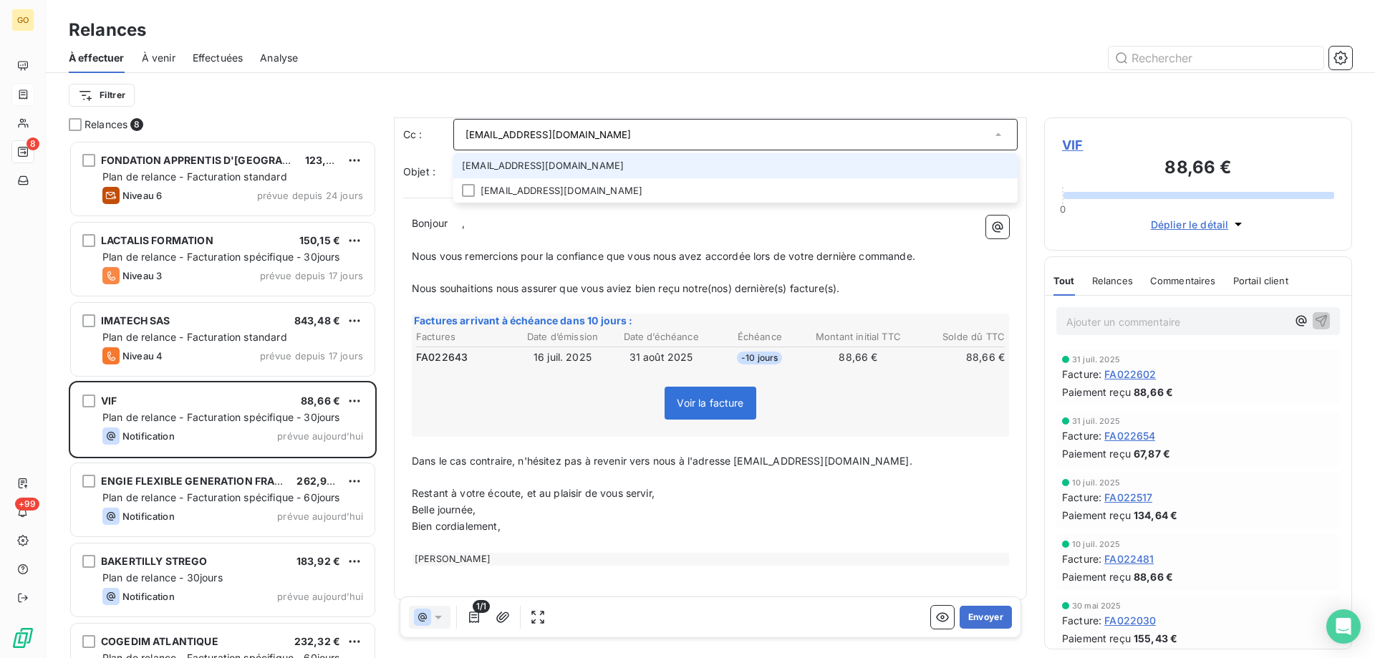
scroll to position [77, 0]
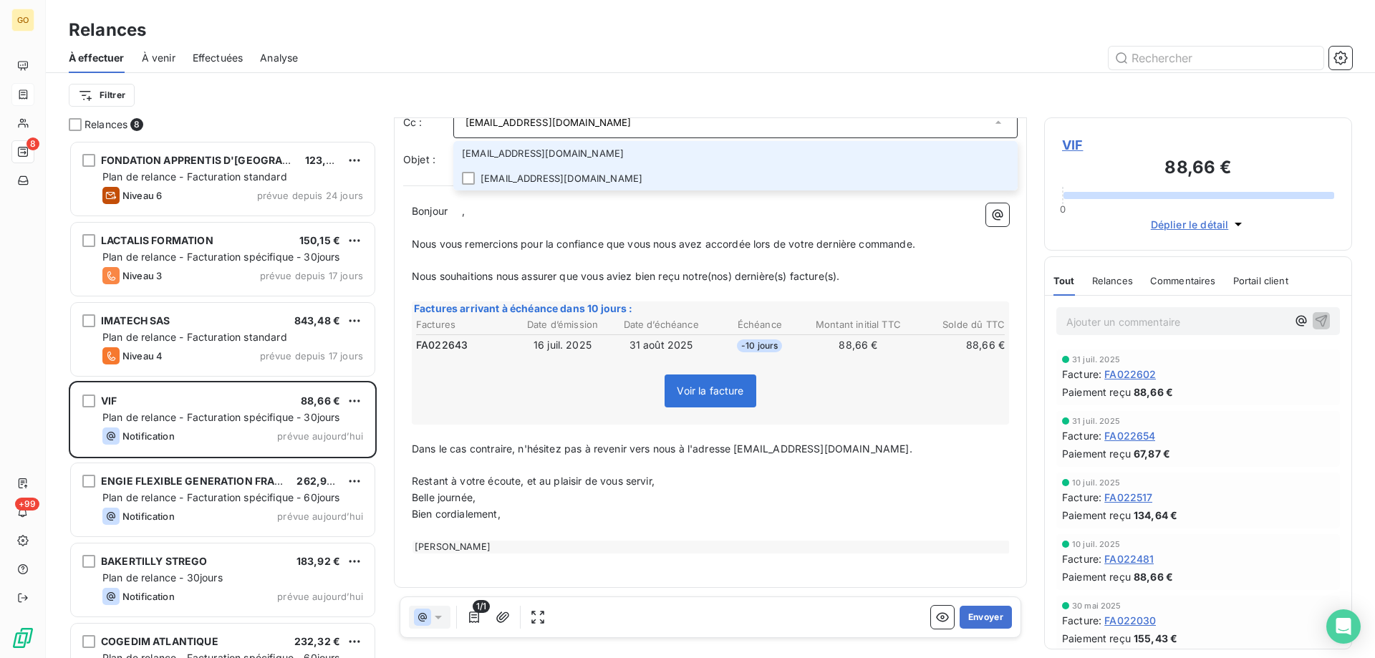
type input "[EMAIL_ADDRESS][DOMAIN_NAME]"
click at [532, 177] on li "[EMAIL_ADDRESS][DOMAIN_NAME]" at bounding box center [735, 178] width 564 height 25
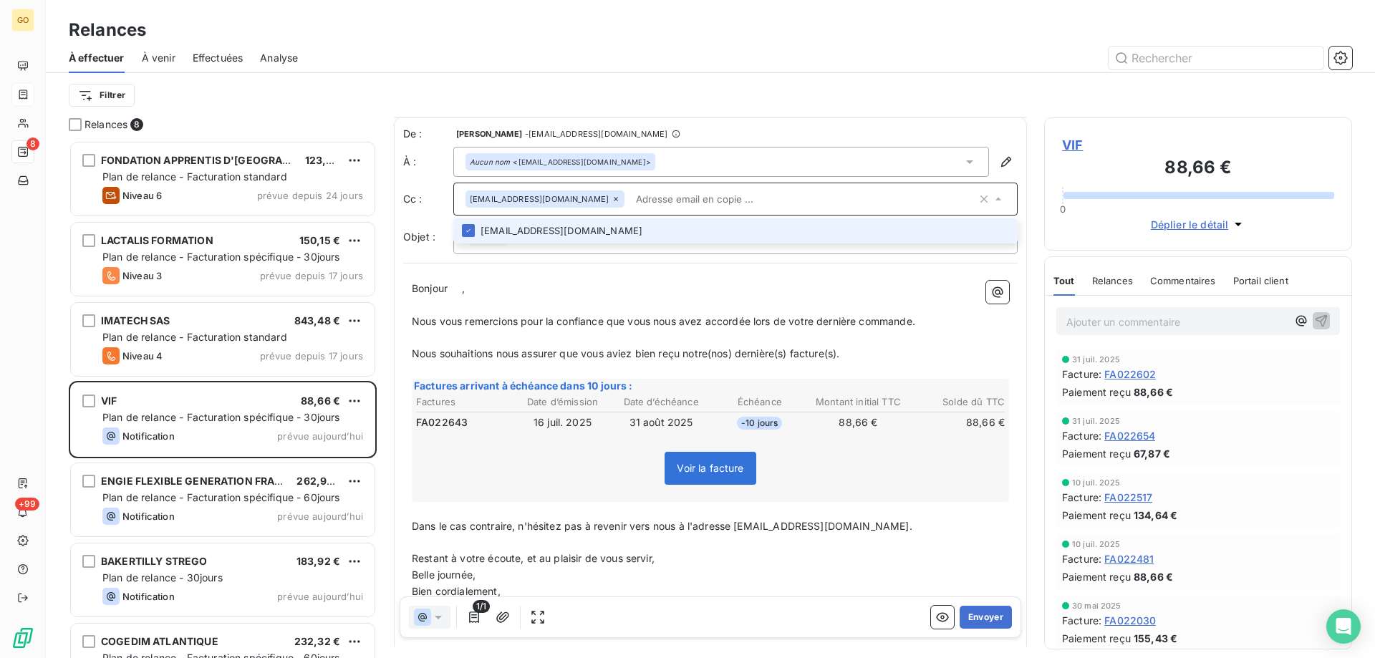
scroll to position [0, 0]
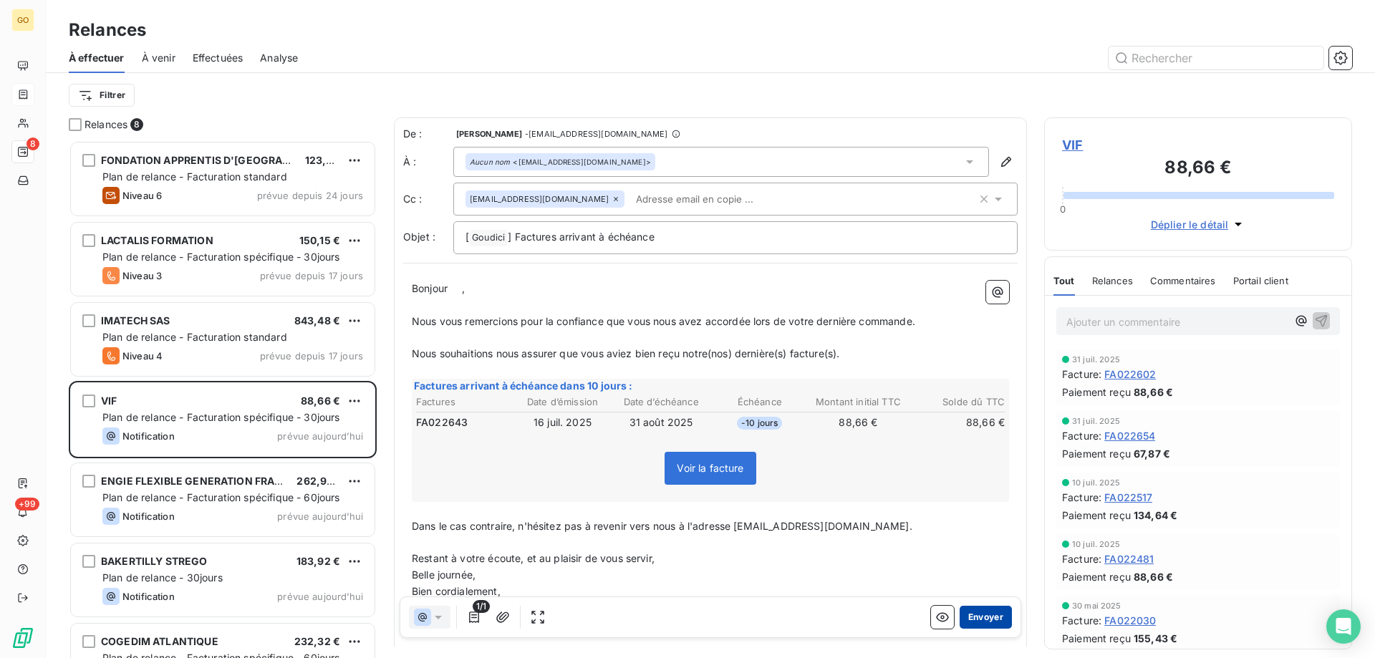
click at [971, 624] on button "Envoyer" at bounding box center [986, 617] width 52 height 23
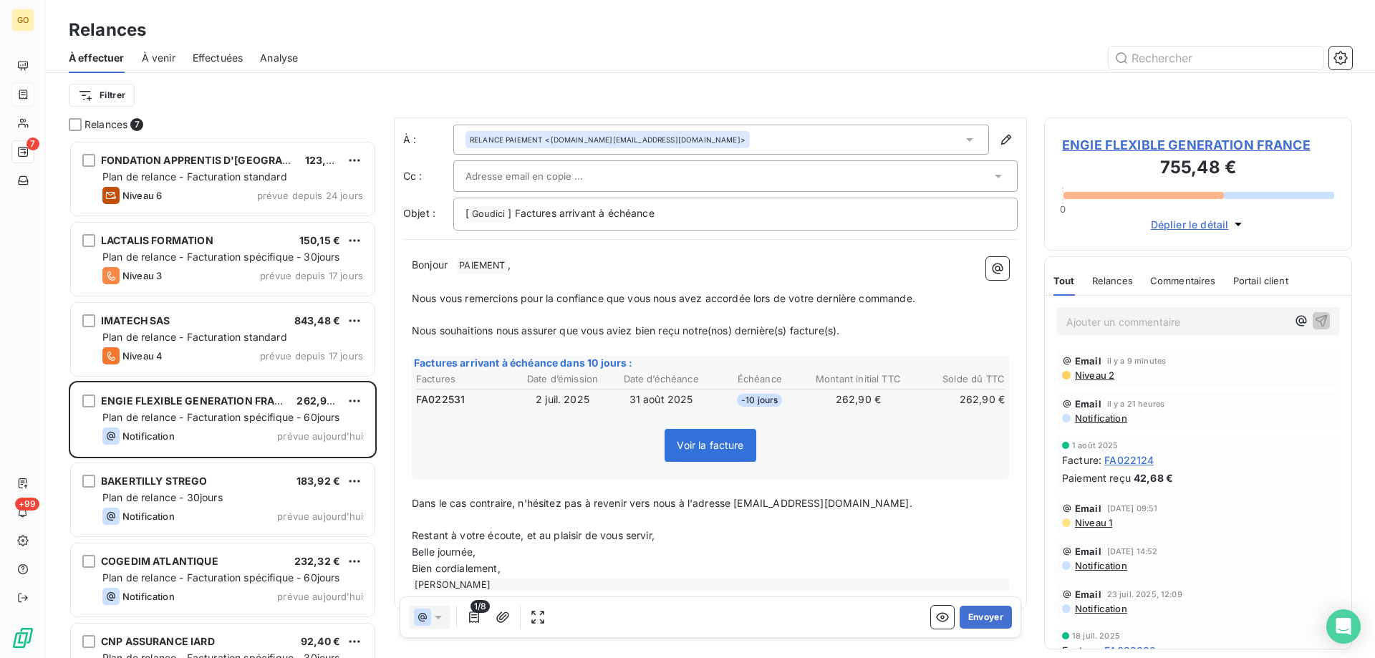
scroll to position [44, 0]
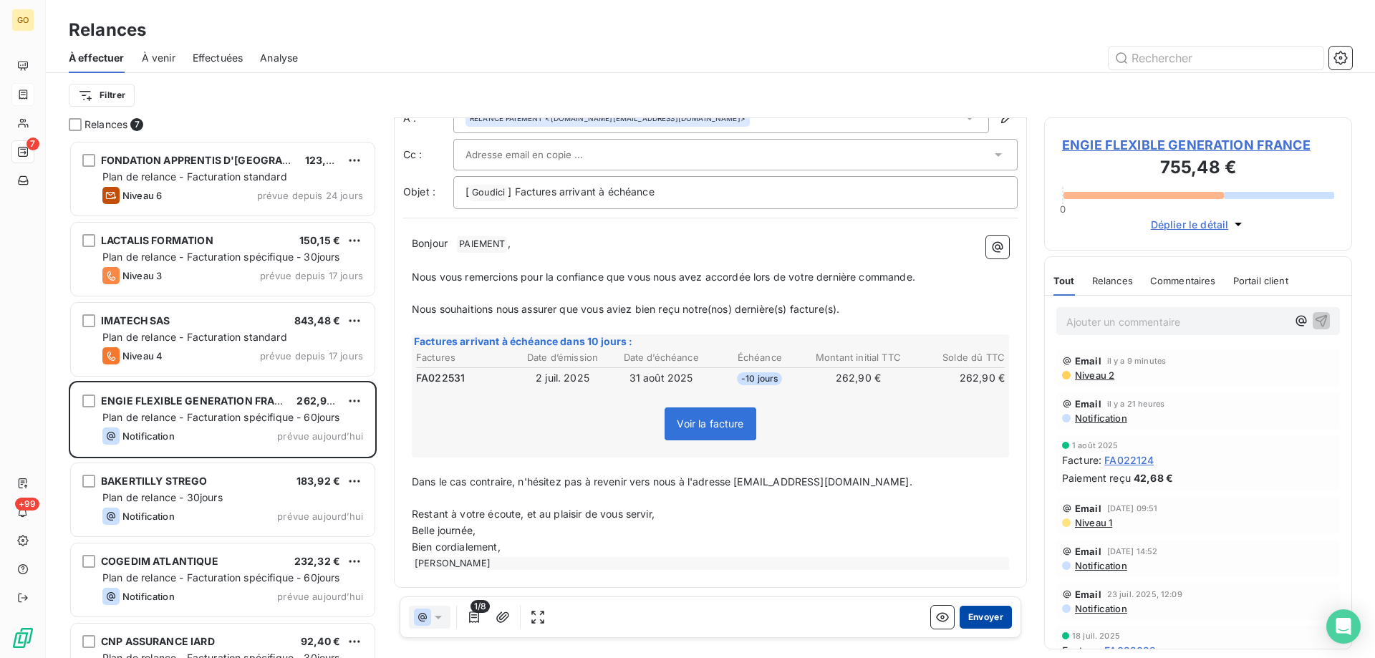
click at [986, 621] on button "Envoyer" at bounding box center [986, 617] width 52 height 23
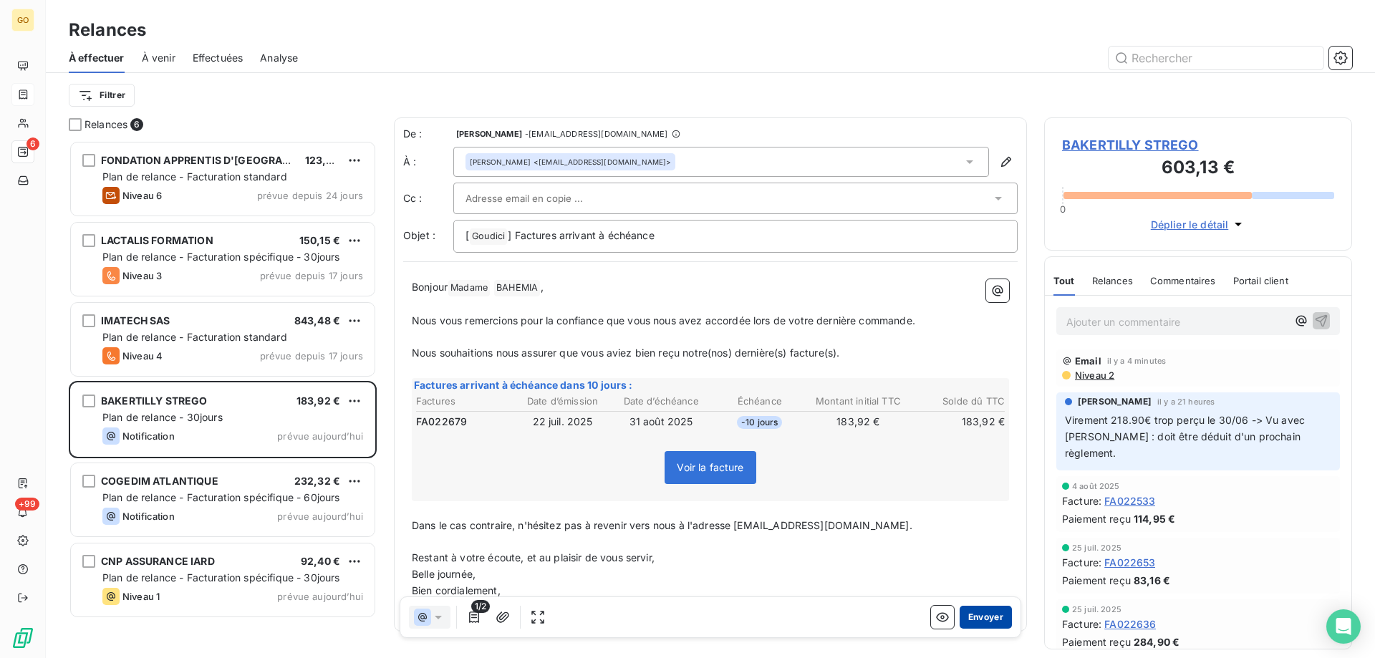
click at [977, 619] on button "Envoyer" at bounding box center [986, 617] width 52 height 23
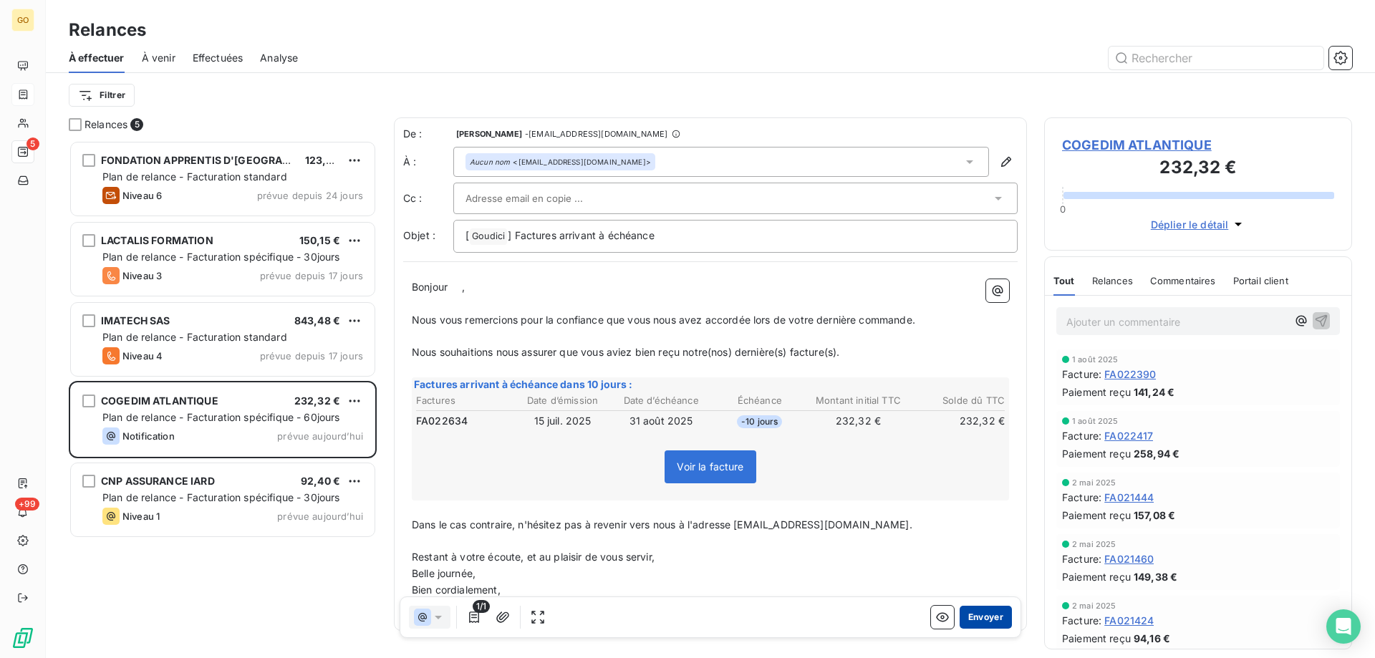
click at [979, 620] on button "Envoyer" at bounding box center [986, 617] width 52 height 23
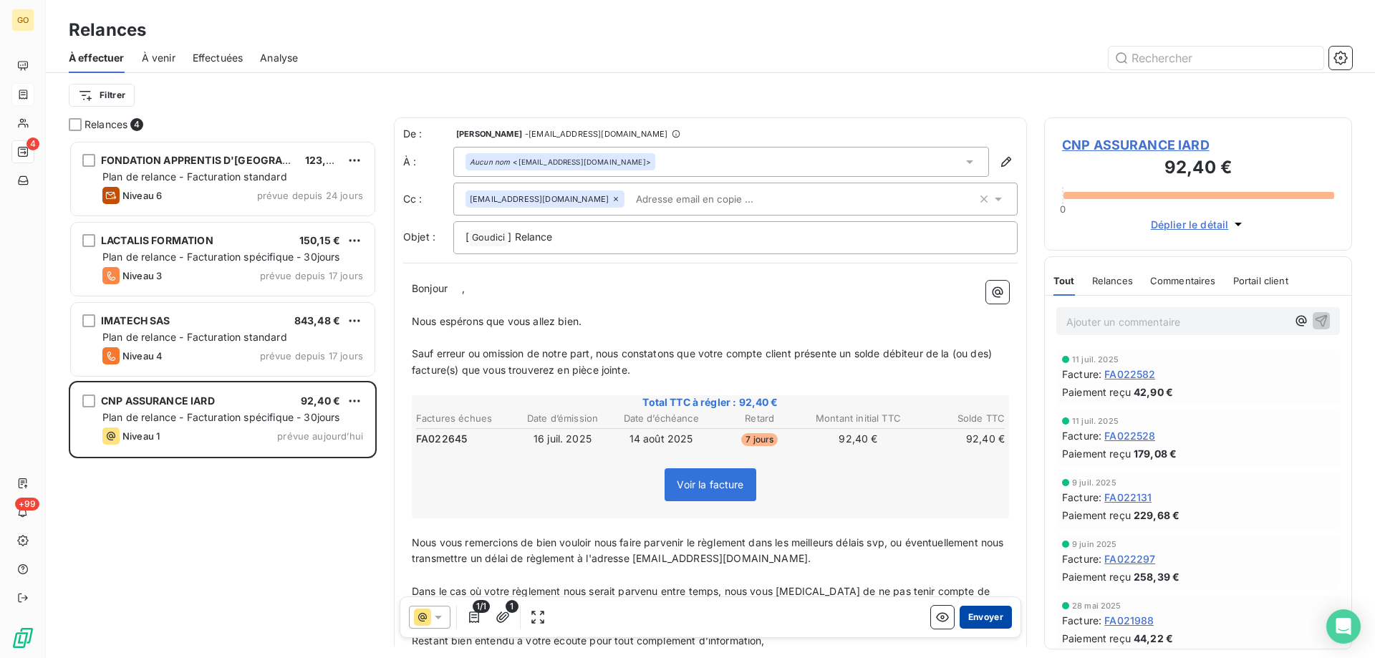
click at [986, 617] on button "Envoyer" at bounding box center [986, 617] width 52 height 23
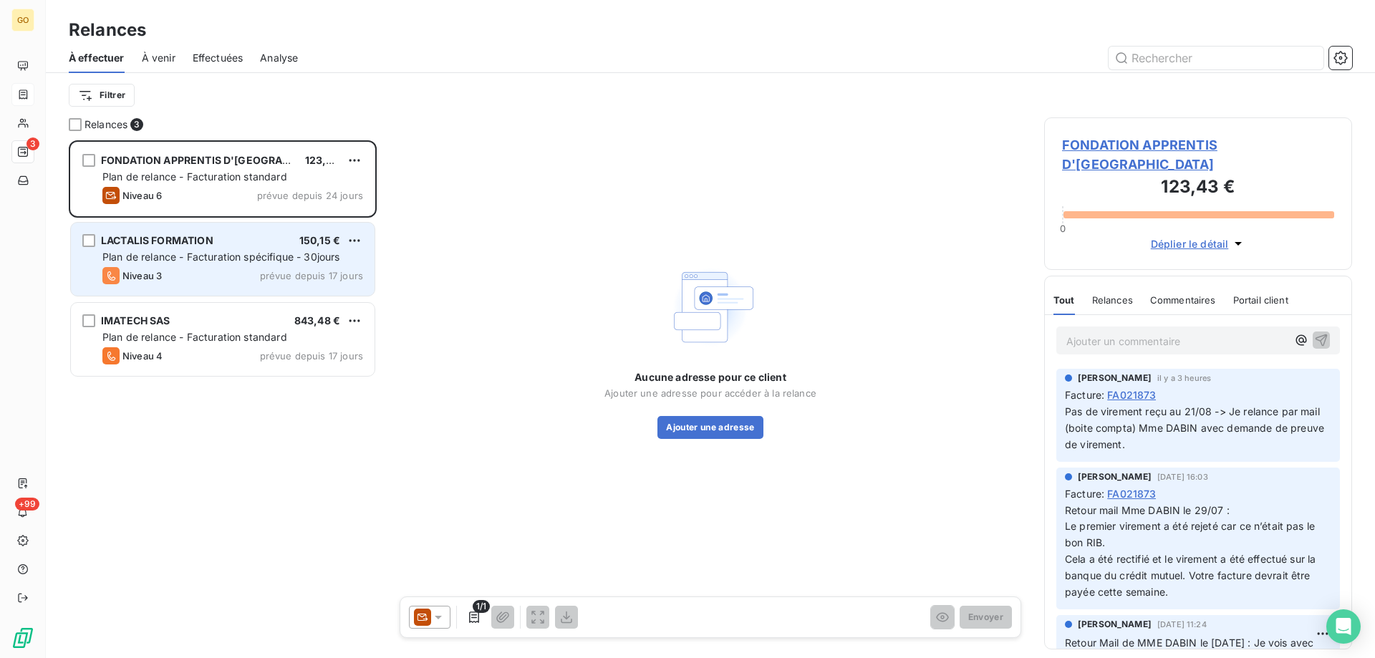
click at [153, 249] on div "LACTALIS FORMATION 150,15 € Plan de relance - Facturation spécifique - 30jours …" at bounding box center [223, 259] width 304 height 73
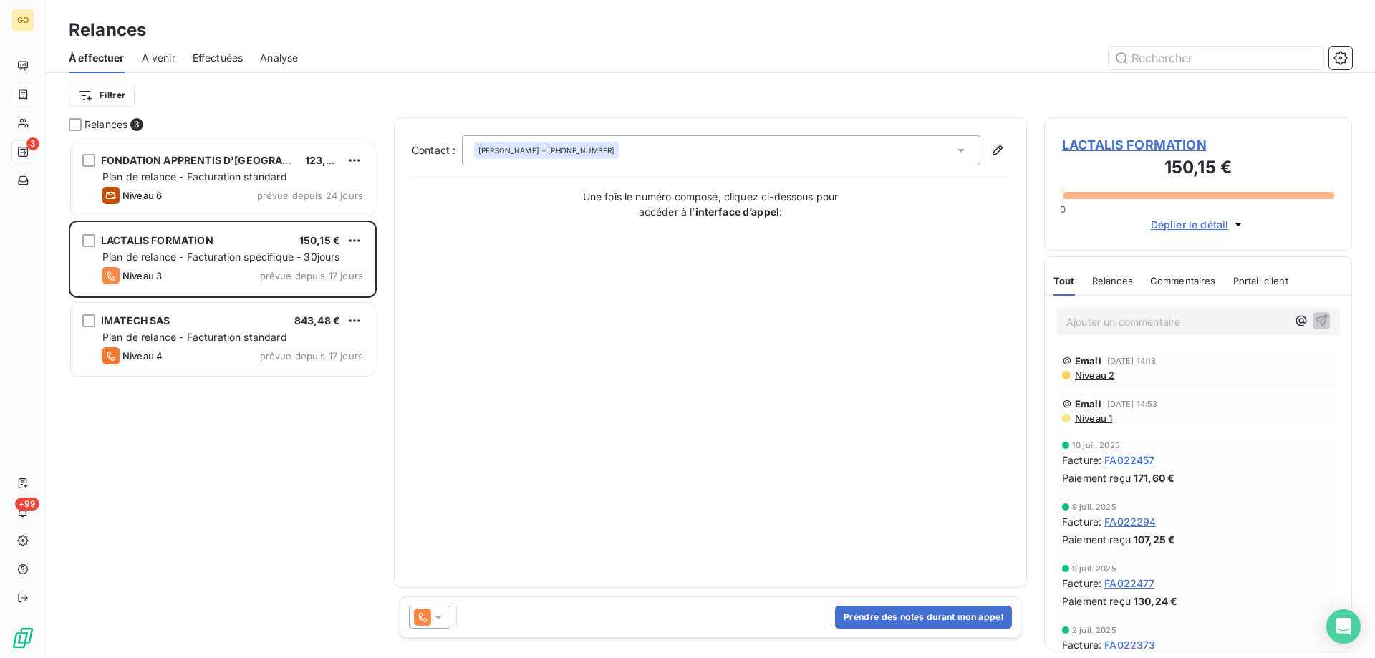
click at [1187, 142] on span "LACTALIS FORMATION" at bounding box center [1198, 144] width 272 height 19
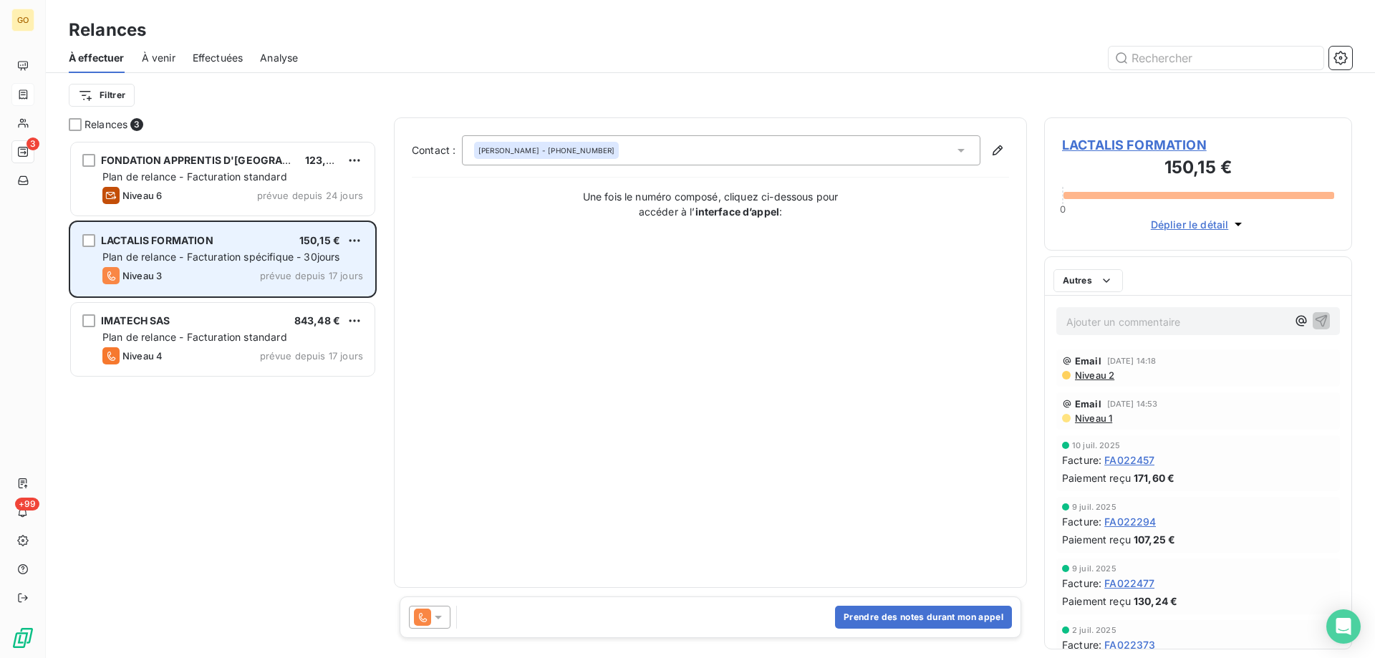
scroll to position [507, 297]
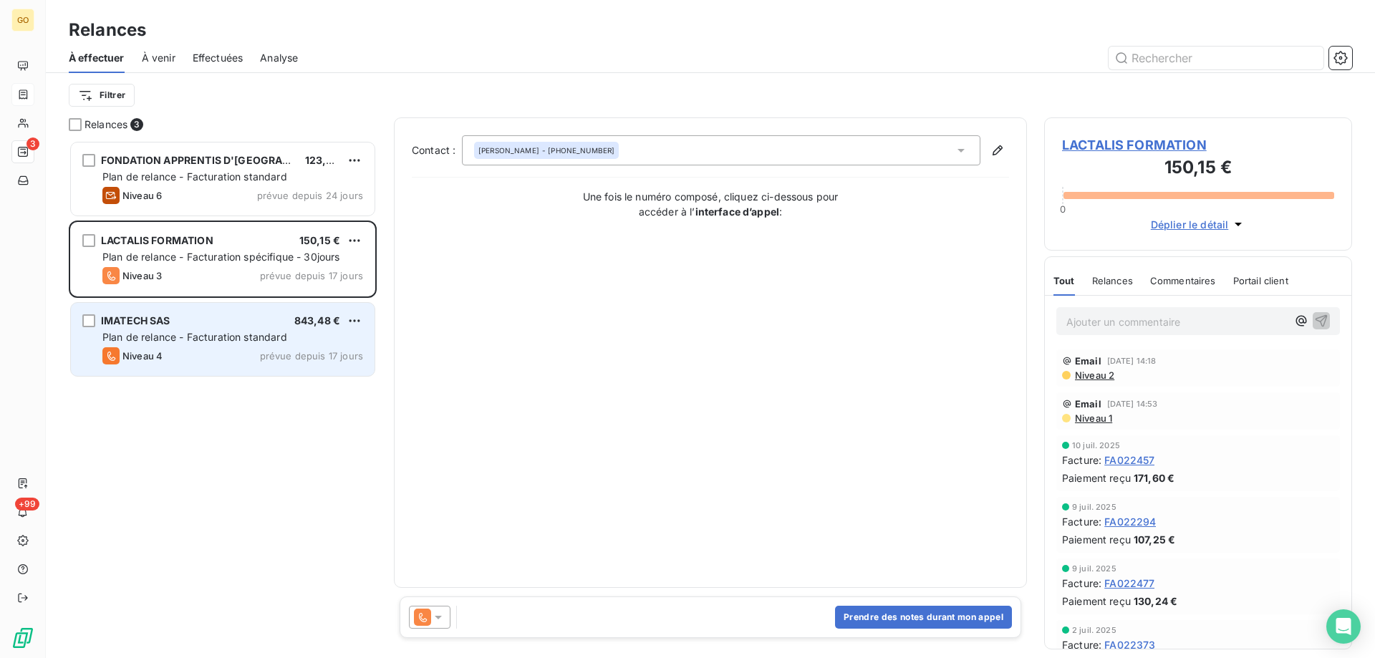
click at [143, 337] on span "Plan de relance - Facturation standard" at bounding box center [194, 337] width 185 height 12
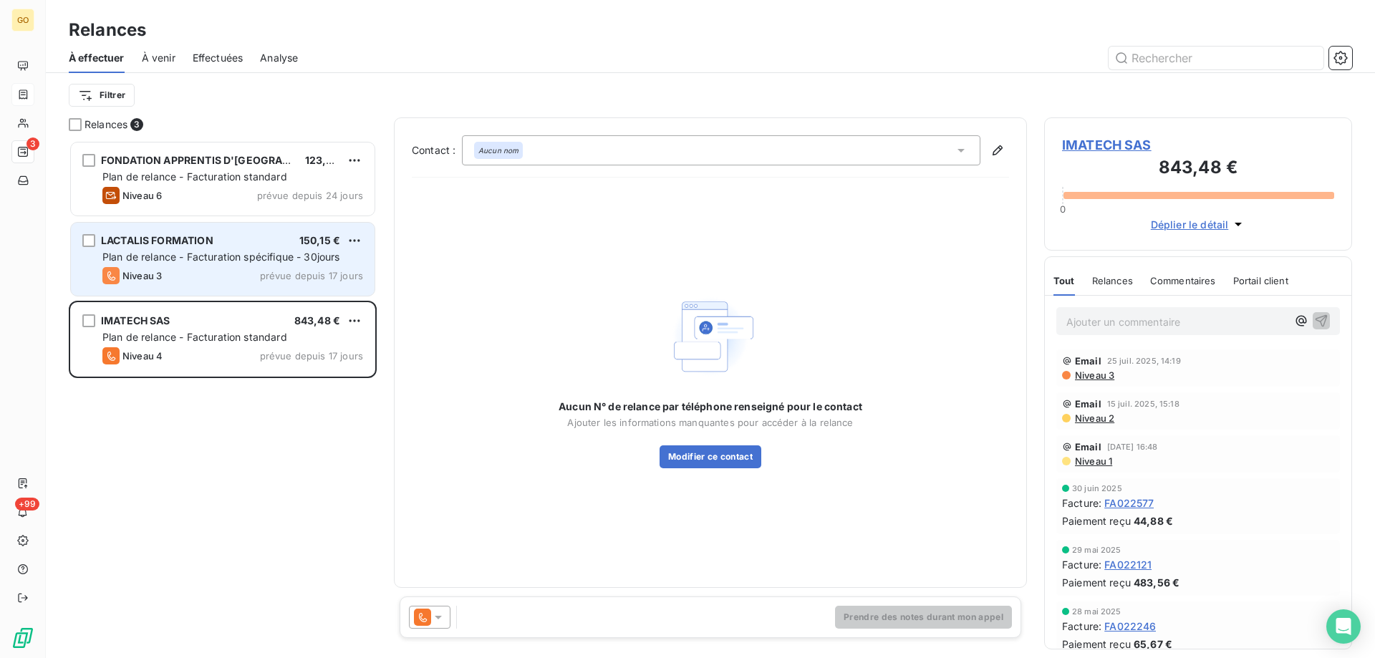
click at [221, 257] on span "Plan de relance - Facturation spécifique - 30jours" at bounding box center [221, 257] width 238 height 12
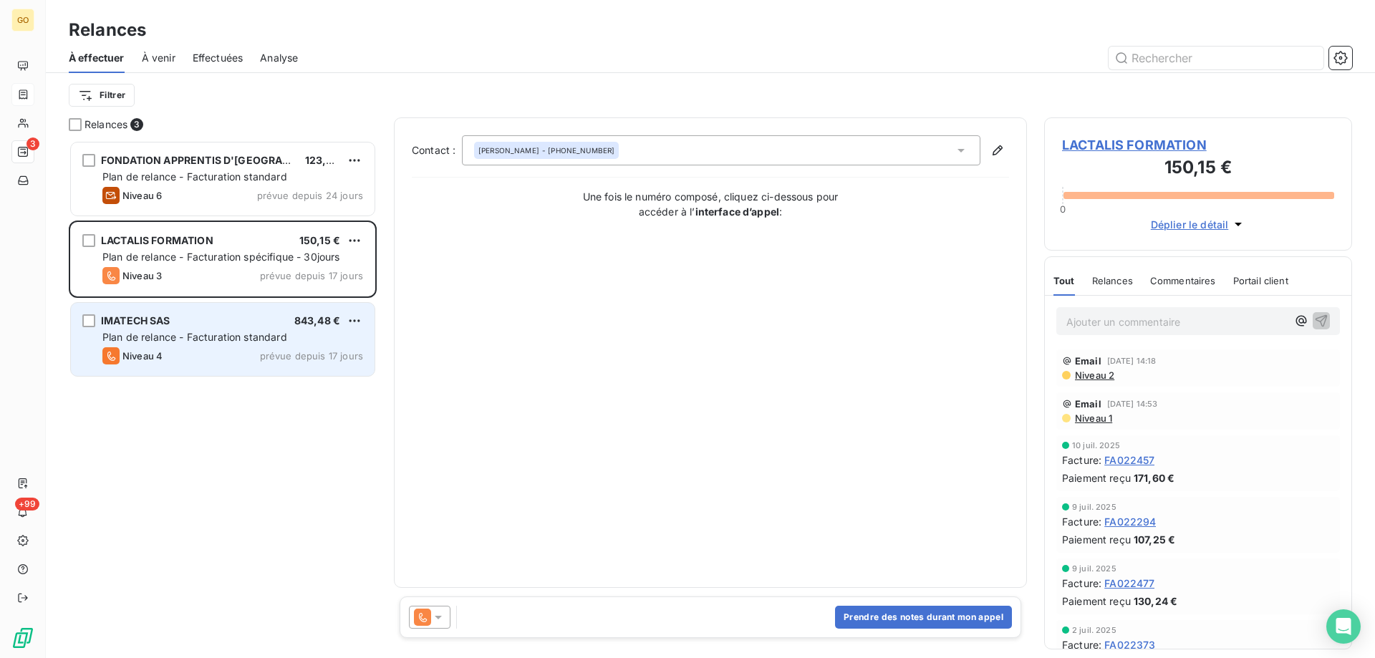
click at [163, 340] on span "Plan de relance - Facturation standard" at bounding box center [194, 337] width 185 height 12
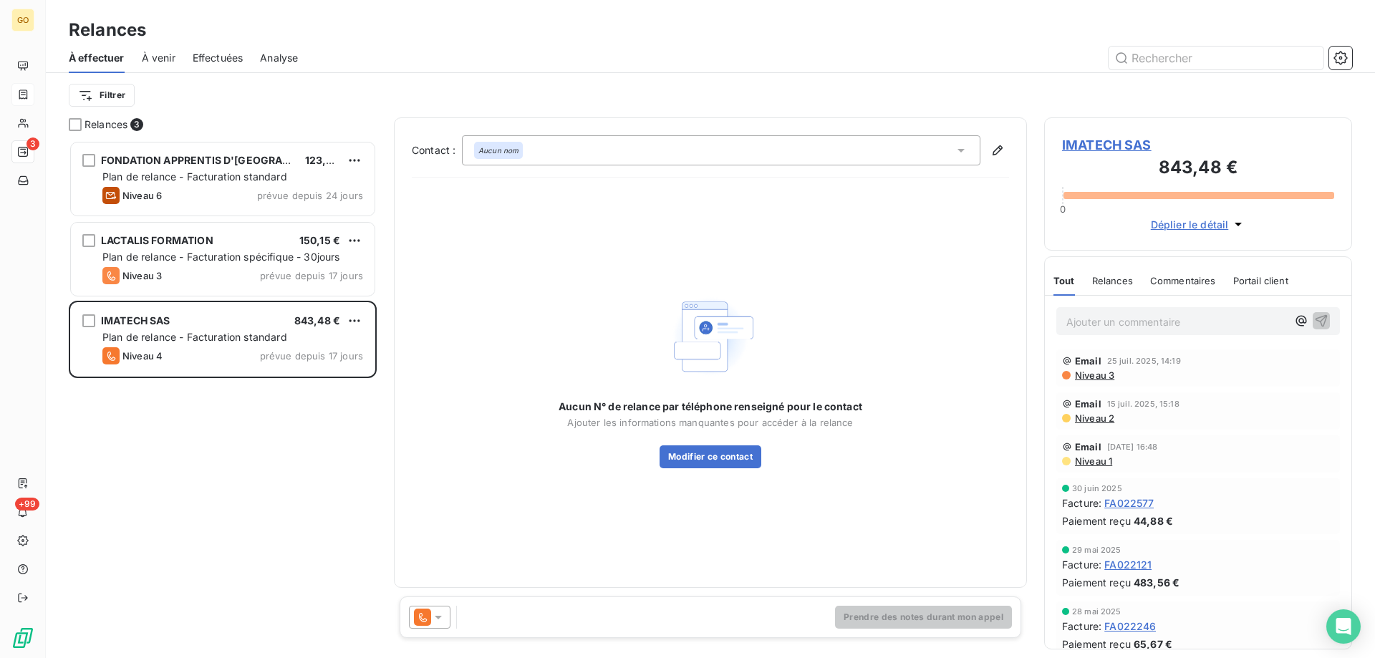
drag, startPoint x: 170, startPoint y: 466, endPoint x: 165, endPoint y: 455, distance: 12.2
click at [169, 465] on div "FONDATION APPRENTIS D'AUTEUIL 123,43 € Plan de relance - Facturation standard N…" at bounding box center [223, 399] width 308 height 518
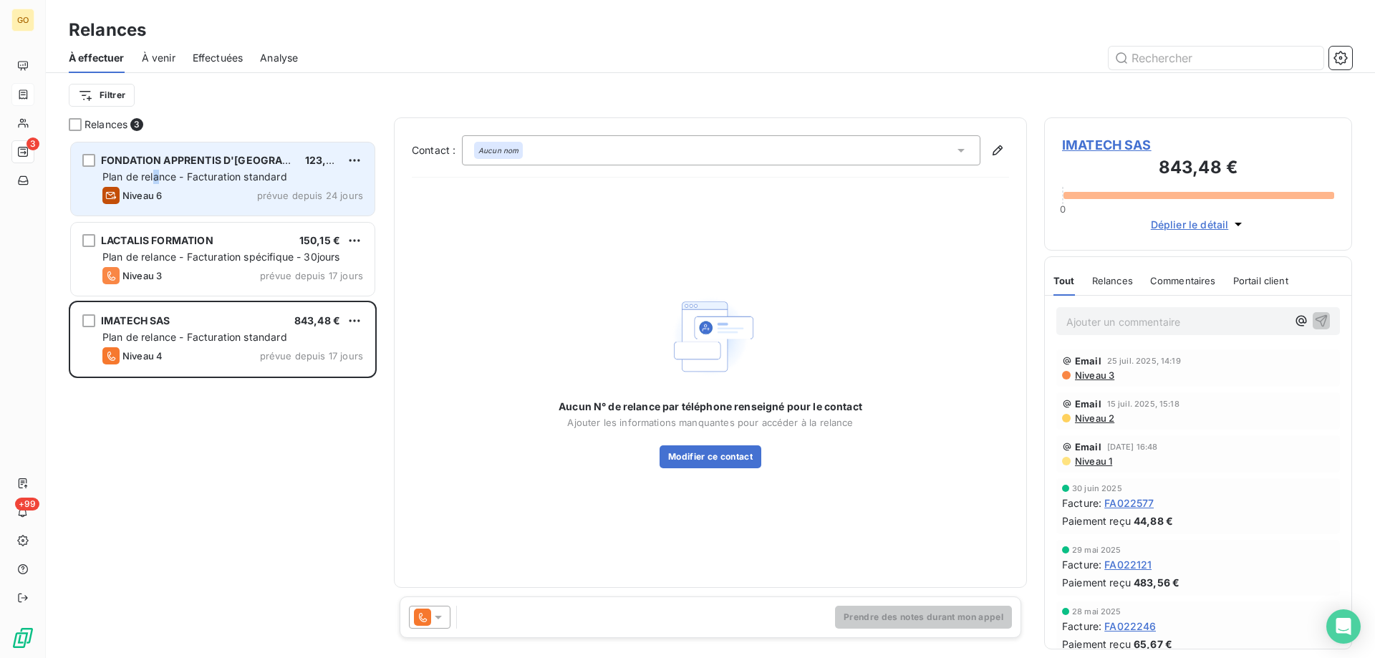
click at [158, 173] on span "Plan de relance - Facturation standard" at bounding box center [194, 176] width 185 height 12
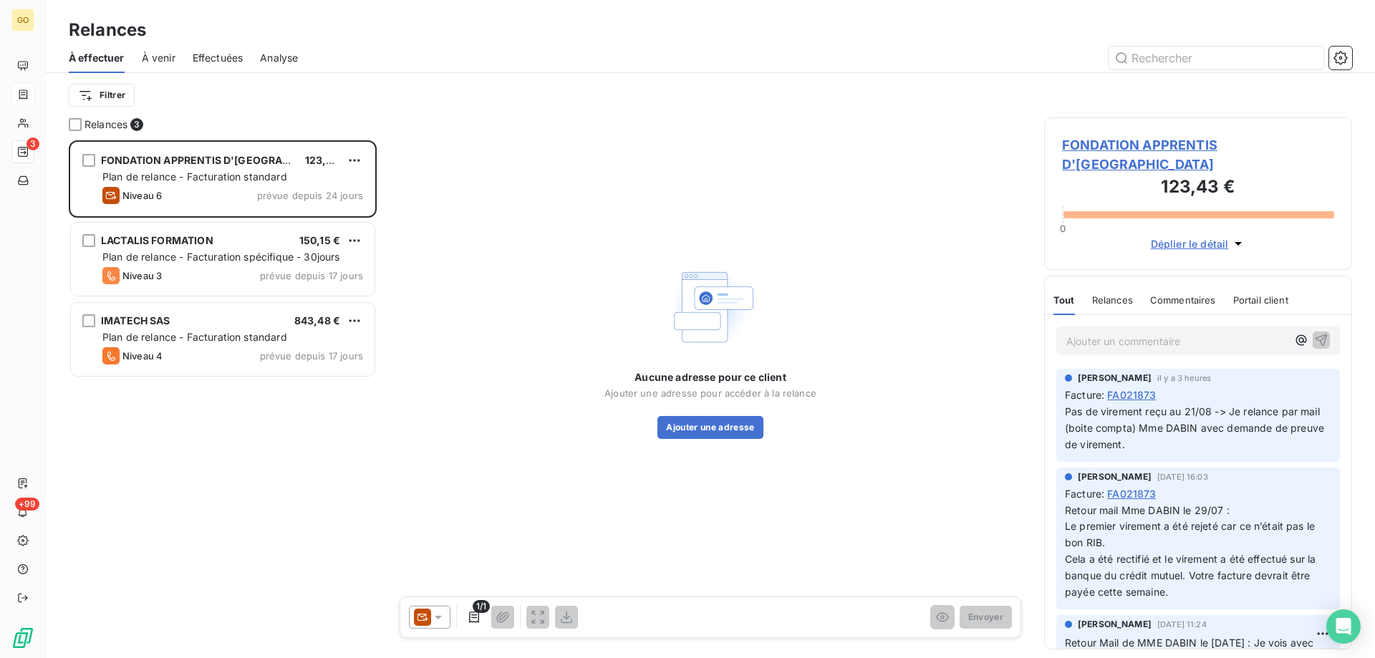
click at [1134, 145] on span "FONDATION APPRENTIS D'[GEOGRAPHIC_DATA]" at bounding box center [1198, 154] width 272 height 39
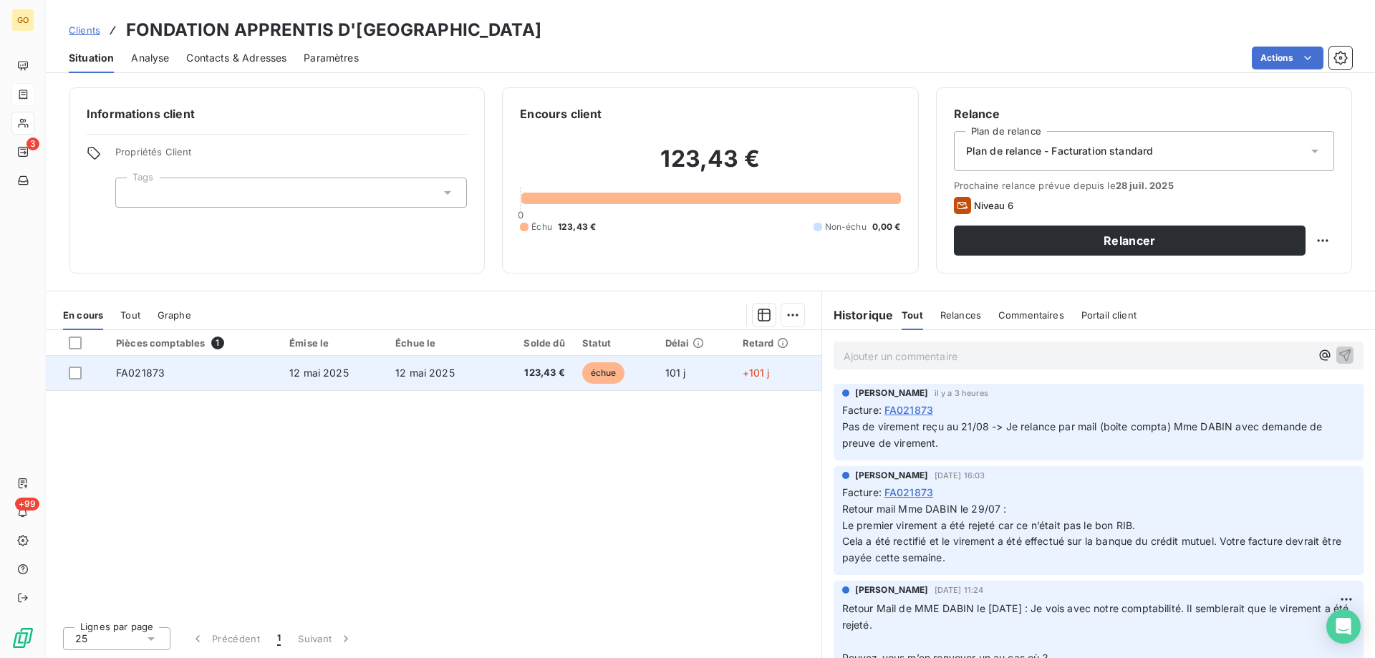
click at [150, 370] on span "FA021873" at bounding box center [140, 373] width 49 height 12
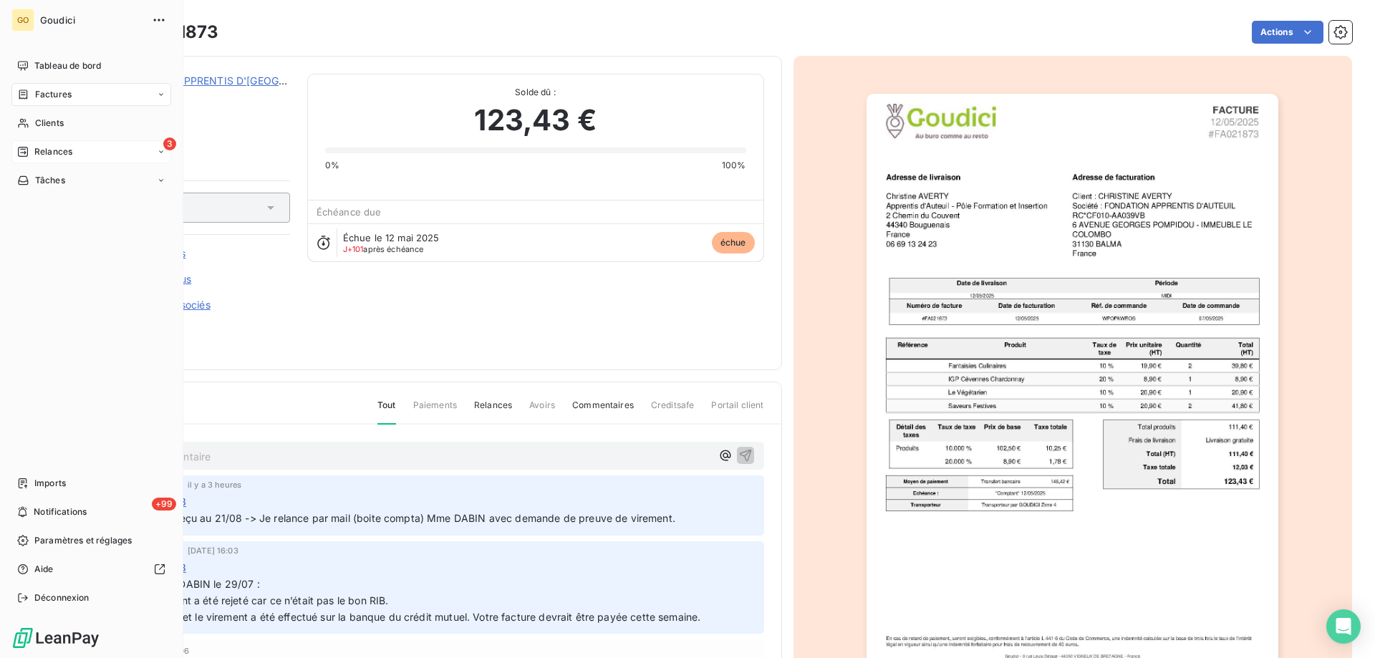
click at [58, 151] on span "Relances" at bounding box center [53, 151] width 38 height 13
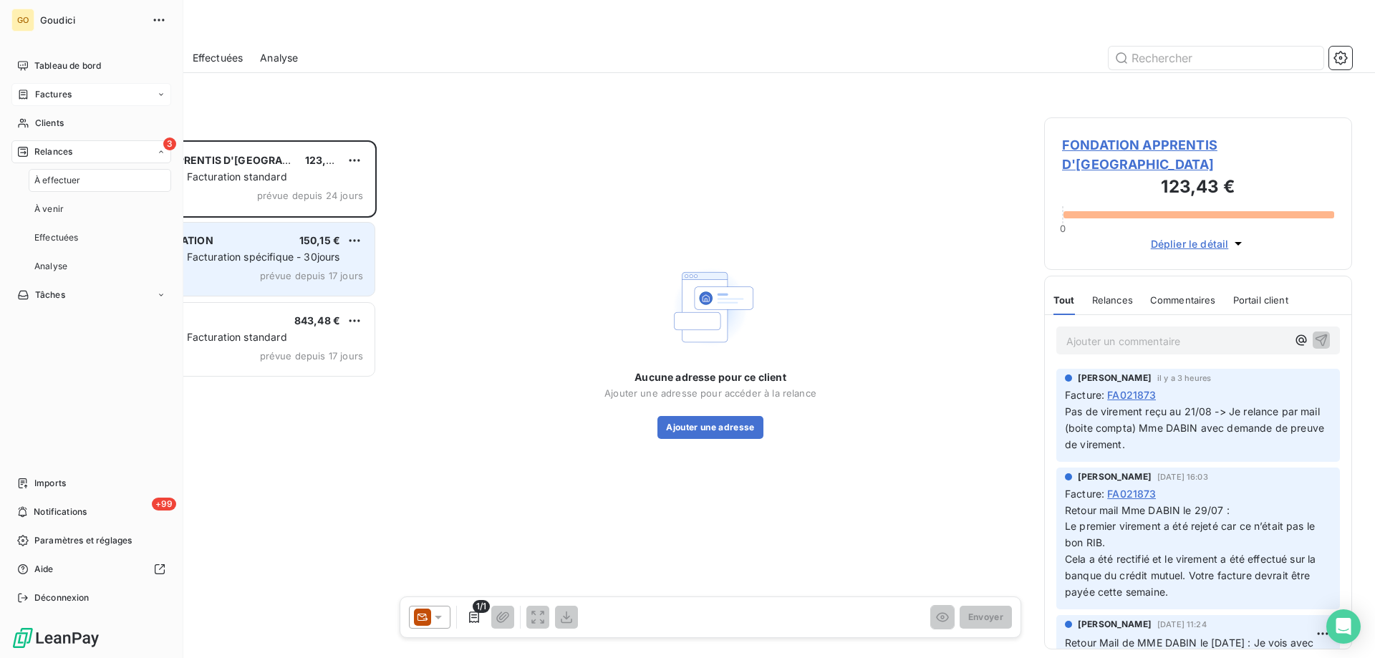
scroll to position [507, 297]
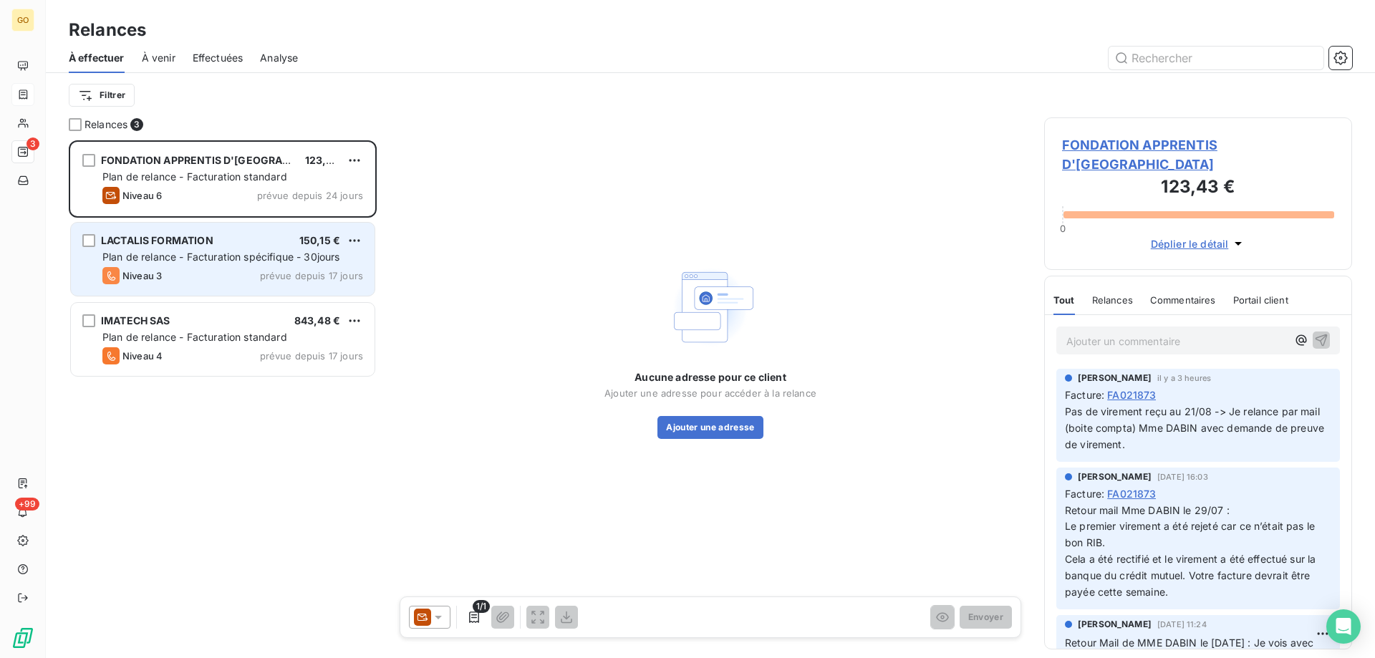
click at [182, 242] on span "LACTALIS FORMATION" at bounding box center [157, 240] width 112 height 12
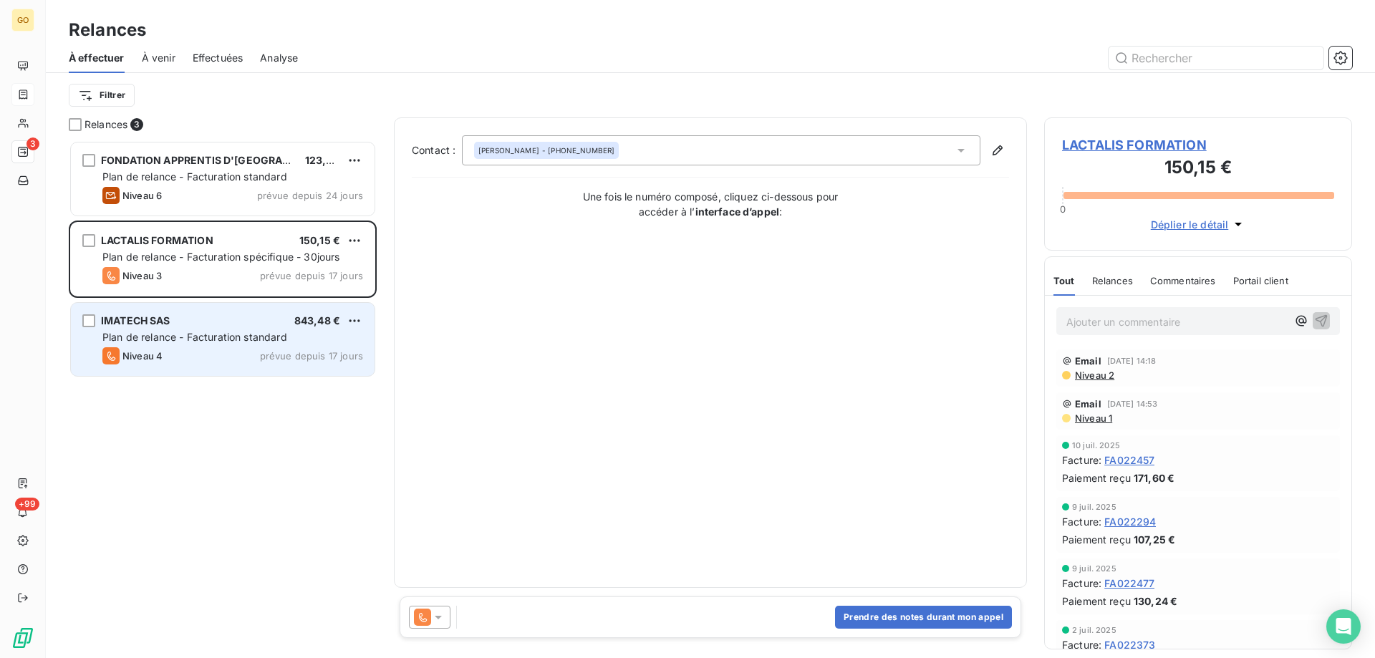
click at [180, 347] on div "Niveau 4 prévue depuis 17 jours" at bounding box center [232, 355] width 261 height 17
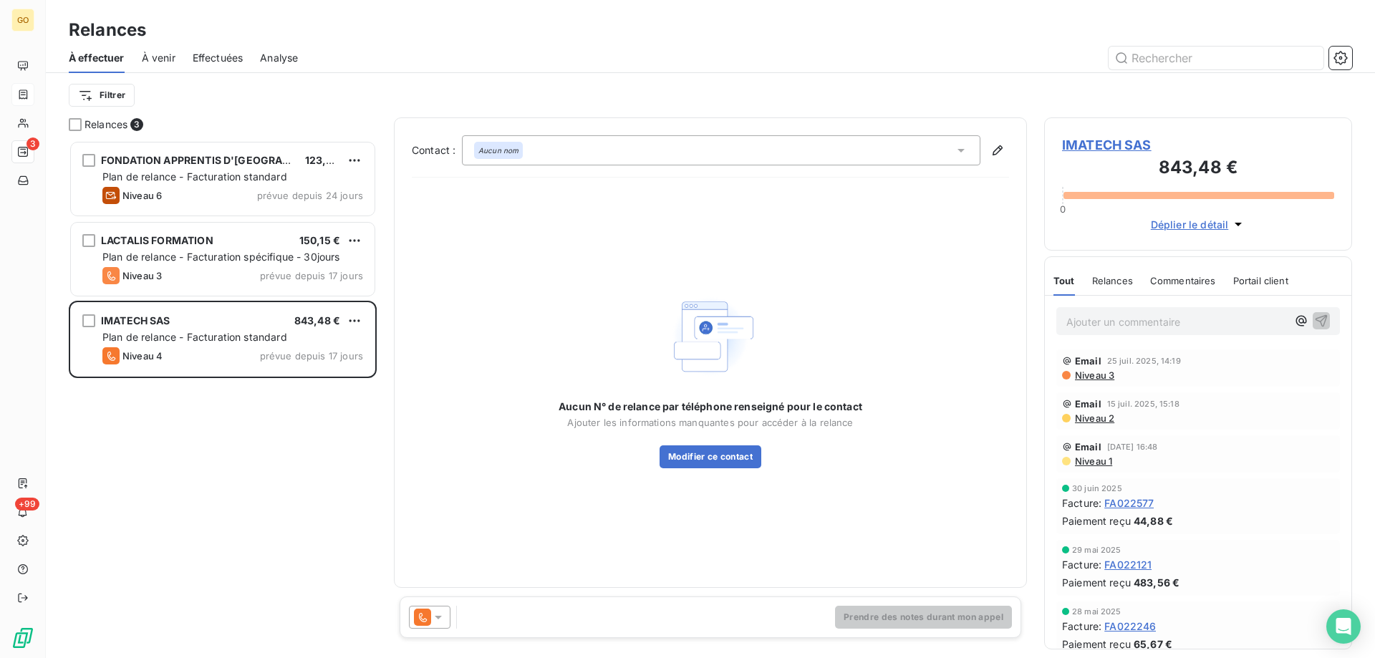
click at [210, 464] on div "FONDATION APPRENTIS D'AUTEUIL 123,43 € Plan de relance - Facturation standard N…" at bounding box center [223, 399] width 308 height 518
